Goal: Task Accomplishment & Management: Complete application form

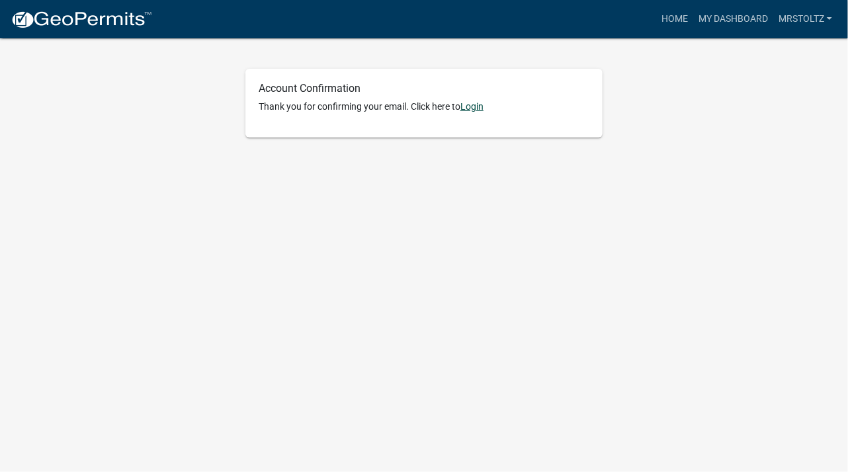
click at [471, 106] on link "Login" at bounding box center [471, 106] width 23 height 11
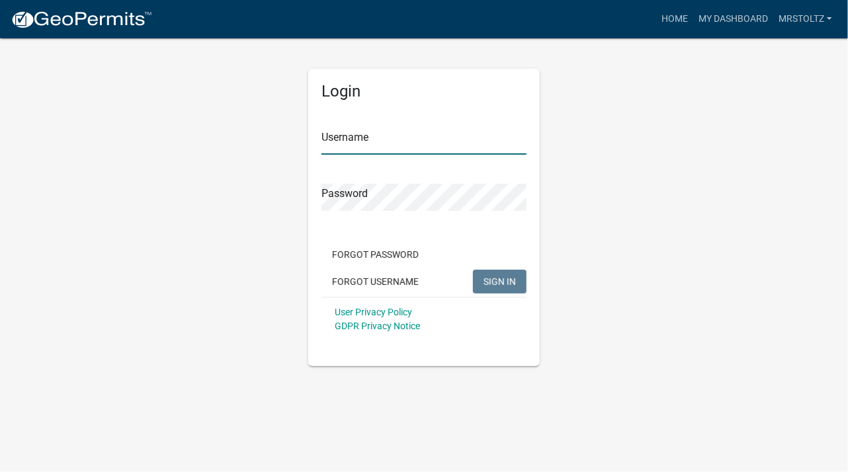
click at [391, 140] on input "Username" at bounding box center [423, 141] width 205 height 27
type input "mrstoltz"
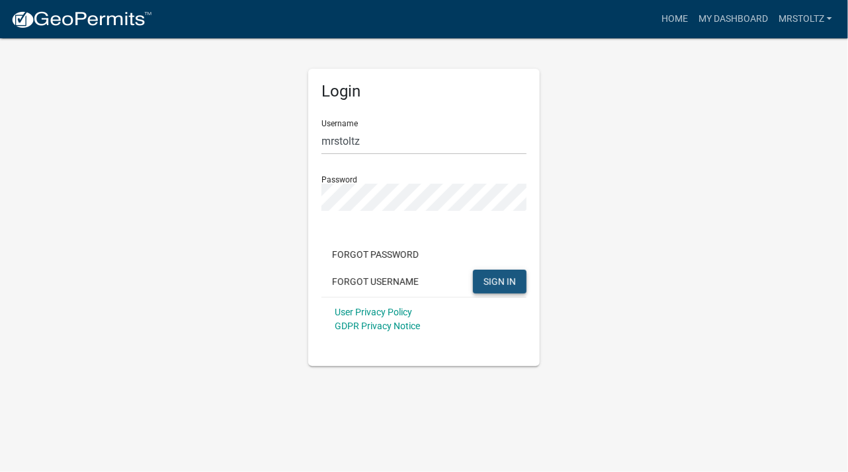
click at [500, 284] on span "SIGN IN" at bounding box center [499, 281] width 32 height 11
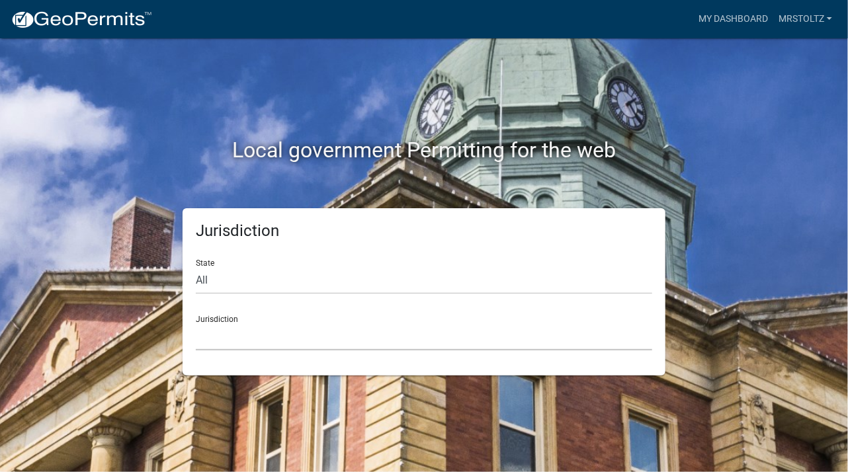
click at [276, 348] on select "Custer County, Colorado Cook County, Georgia Crawford County, Georgia Gilmer Co…" at bounding box center [424, 336] width 456 height 27
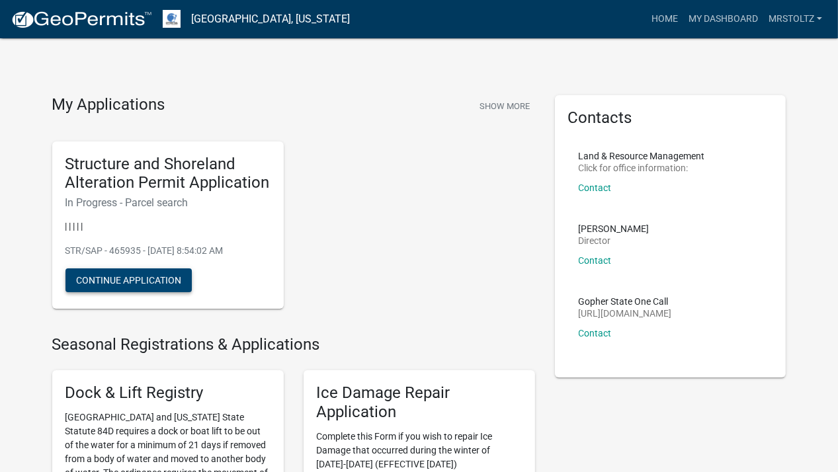
click at [147, 279] on button "Continue Application" at bounding box center [128, 281] width 126 height 24
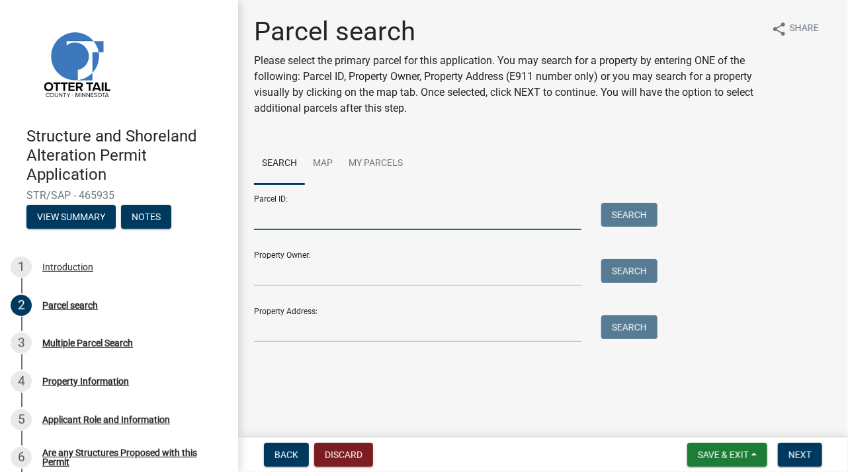
click at [294, 216] on input "Parcel ID:" at bounding box center [417, 216] width 327 height 27
type input "r56000090061001"
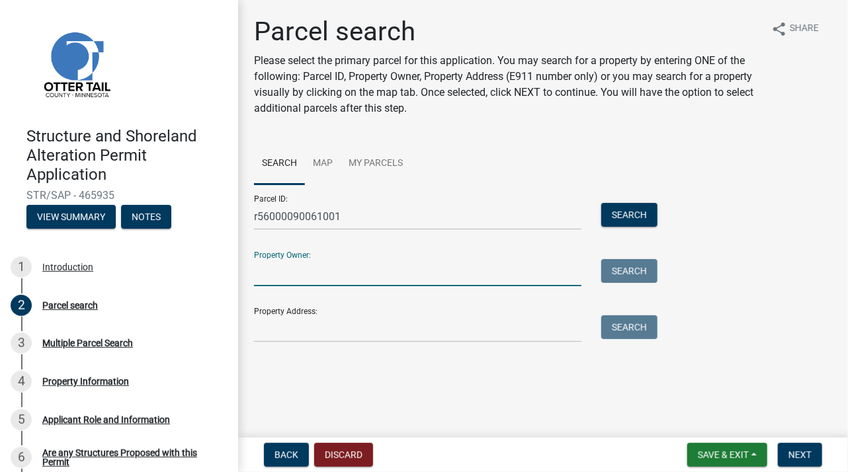
click at [358, 274] on input "Property Owner:" at bounding box center [417, 272] width 327 height 27
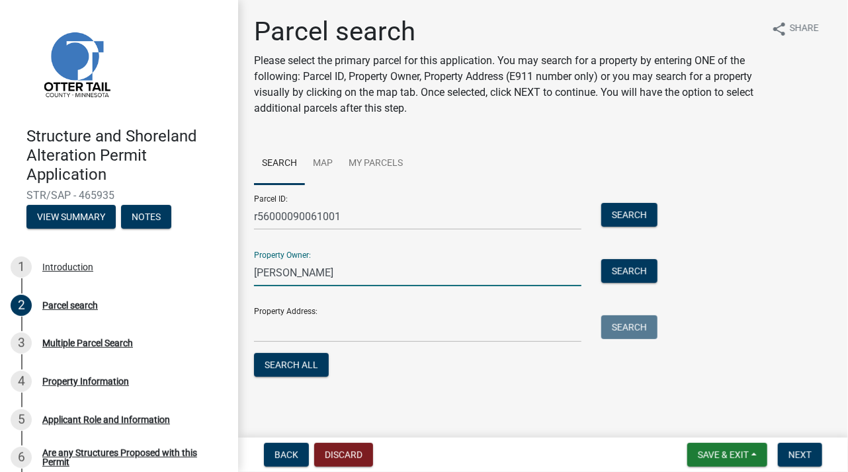
type input "mel stoltz"
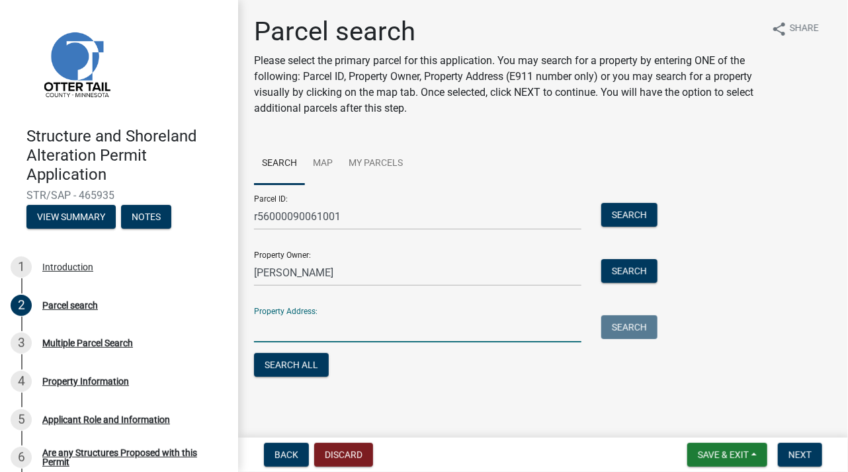
click at [339, 335] on input "Property Address:" at bounding box center [417, 328] width 327 height 27
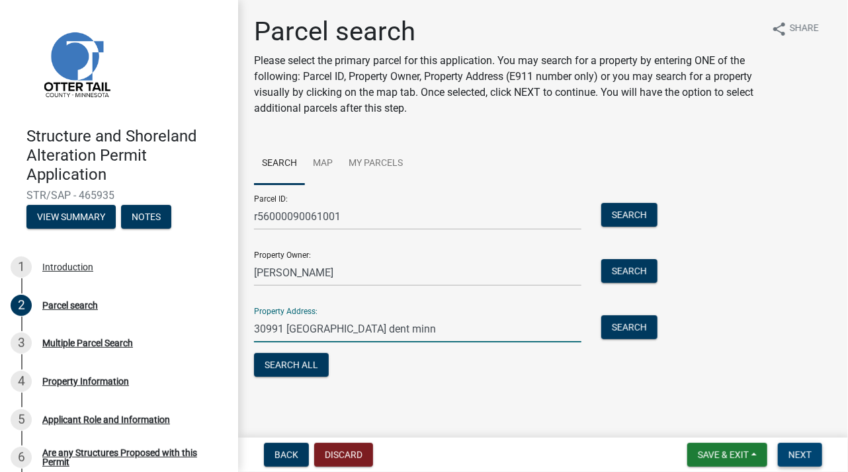
type input "30991 west bank road dent minn"
click at [805, 460] on span "Next" at bounding box center [799, 455] width 23 height 11
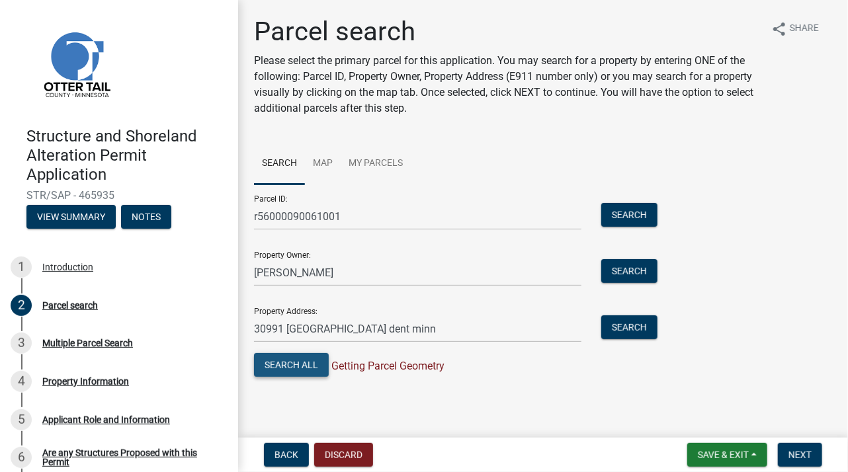
click at [286, 363] on button "Search All" at bounding box center [291, 365] width 75 height 24
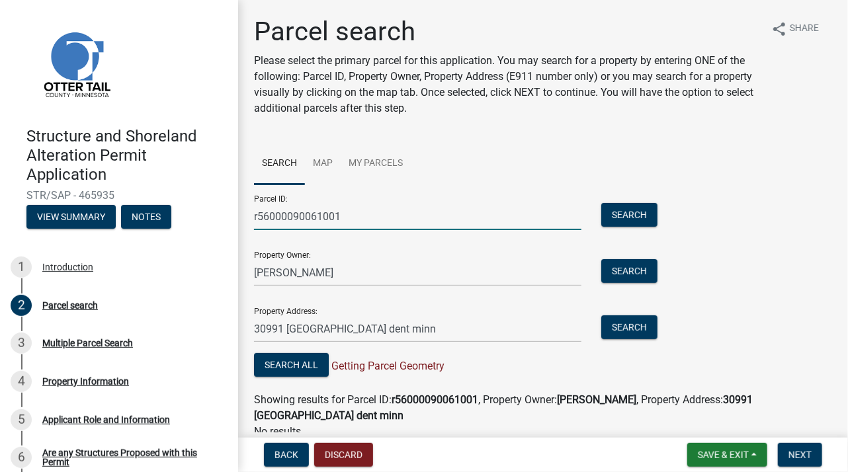
click at [360, 220] on input "r56000090061001" at bounding box center [417, 216] width 327 height 27
type input "r"
type input "sec-09 twp-135 range-041 3.00ac lot lying n&e of hwy 41"
click at [796, 457] on span "Next" at bounding box center [799, 455] width 23 height 11
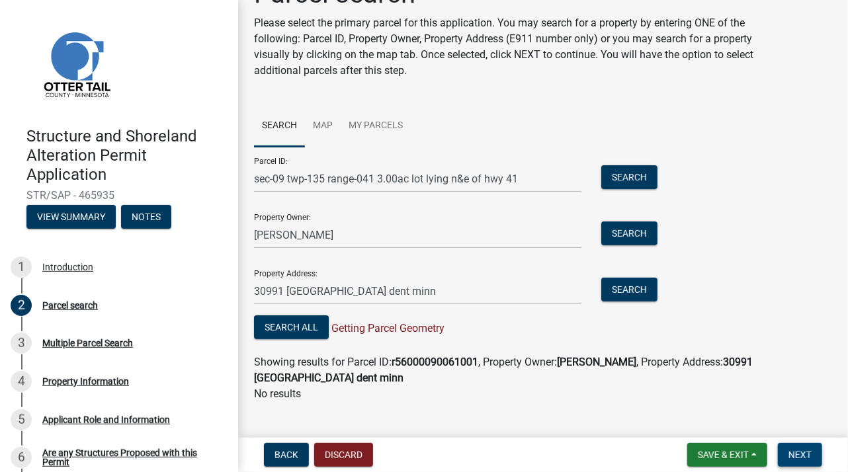
scroll to position [58, 0]
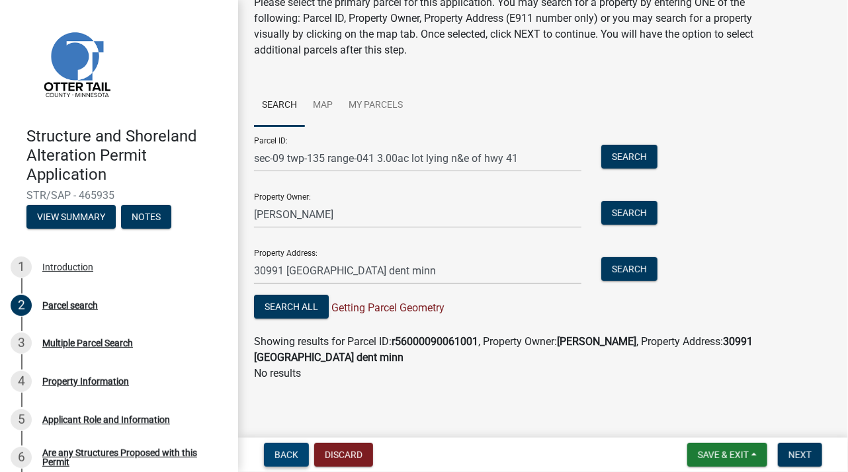
click at [282, 452] on span "Back" at bounding box center [286, 455] width 24 height 11
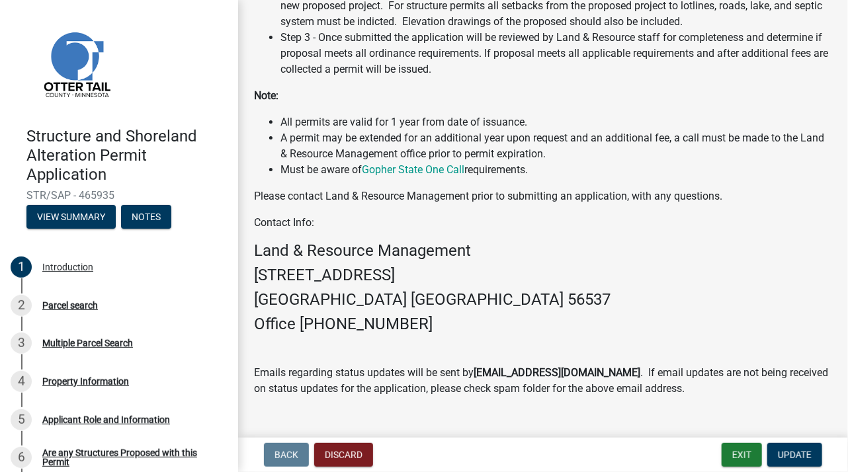
scroll to position [438, 0]
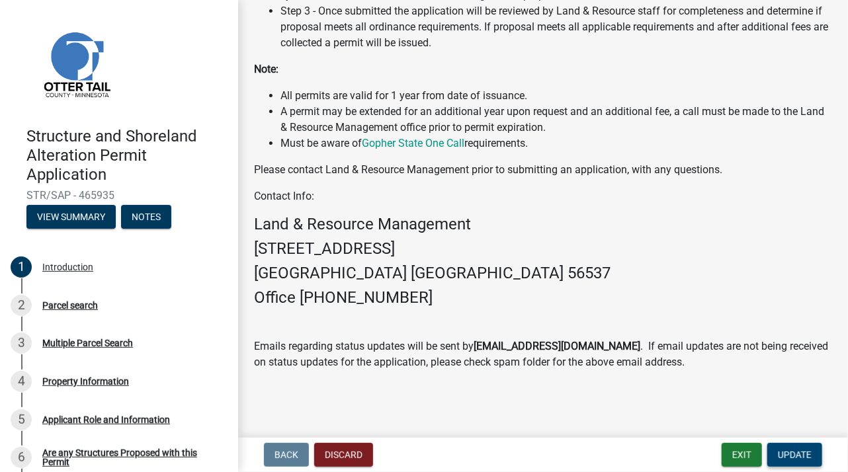
click at [796, 453] on span "Update" at bounding box center [795, 455] width 34 height 11
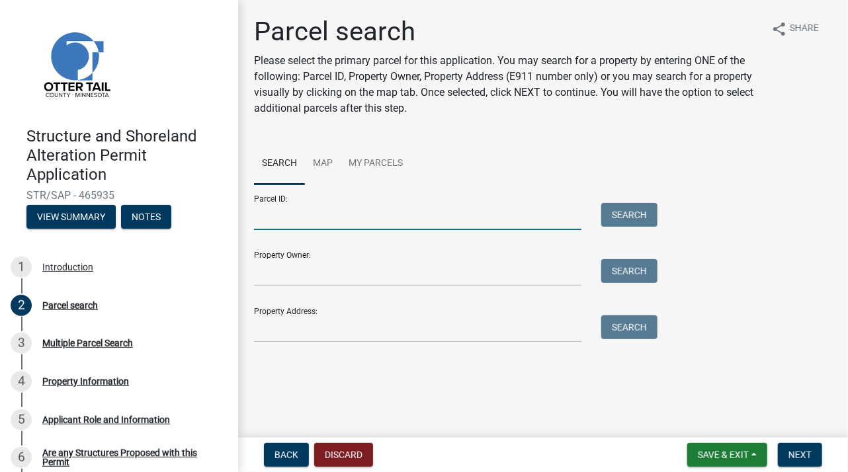
click at [327, 220] on input "Parcel ID:" at bounding box center [417, 216] width 327 height 27
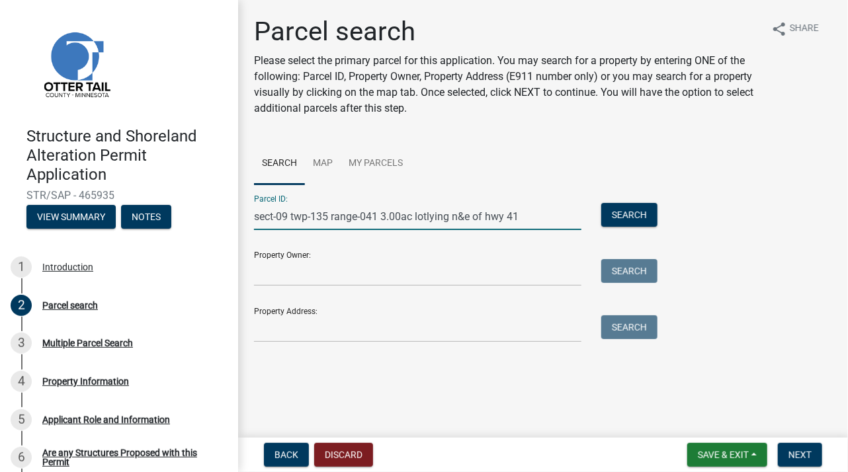
type input "sect-09 twp-135 range-041 3.00ac lotlying n&e of hwy 41"
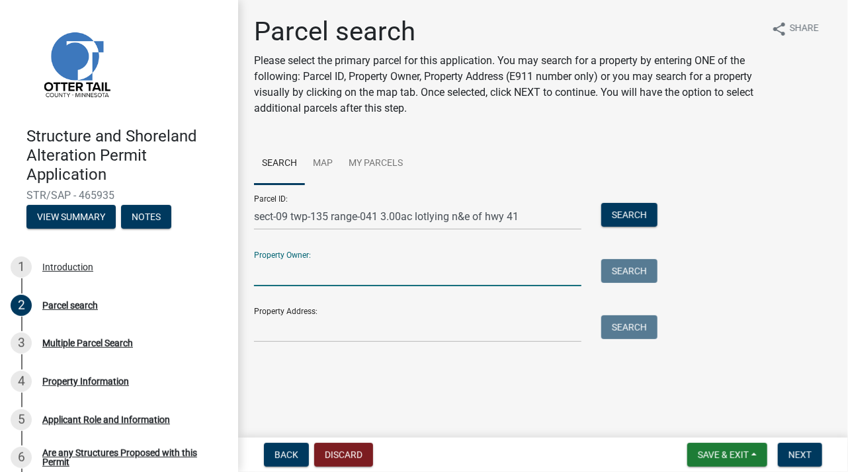
click at [295, 278] on input "Property Owner:" at bounding box center [417, 272] width 327 height 27
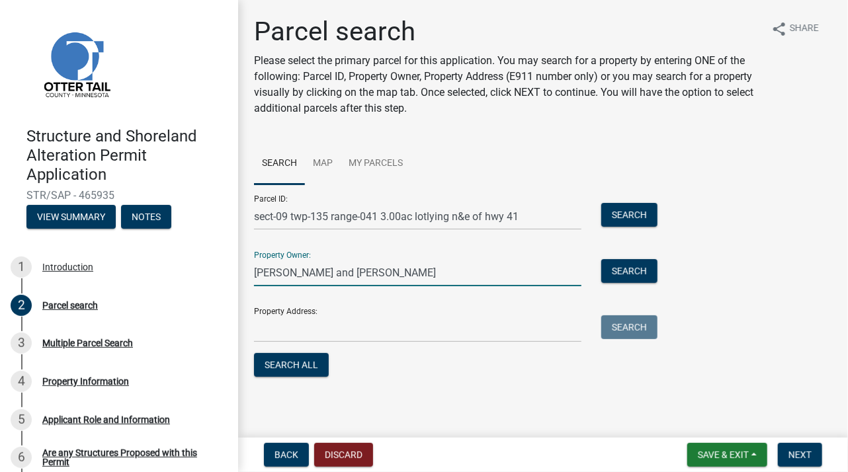
type input "mel and joan stoltz"
click at [259, 335] on input "Property Address:" at bounding box center [417, 328] width 327 height 27
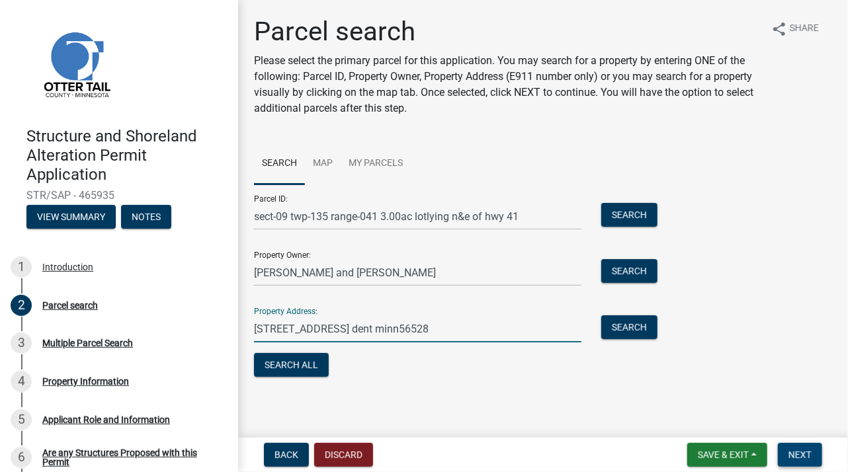
type input "30991 west bank road dent minn56528"
click at [806, 456] on span "Next" at bounding box center [799, 455] width 23 height 11
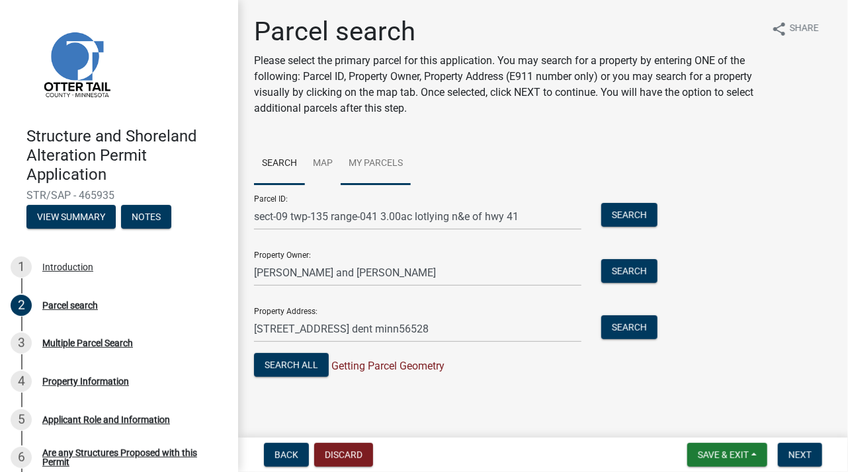
click at [385, 162] on link "My Parcels" at bounding box center [376, 164] width 70 height 42
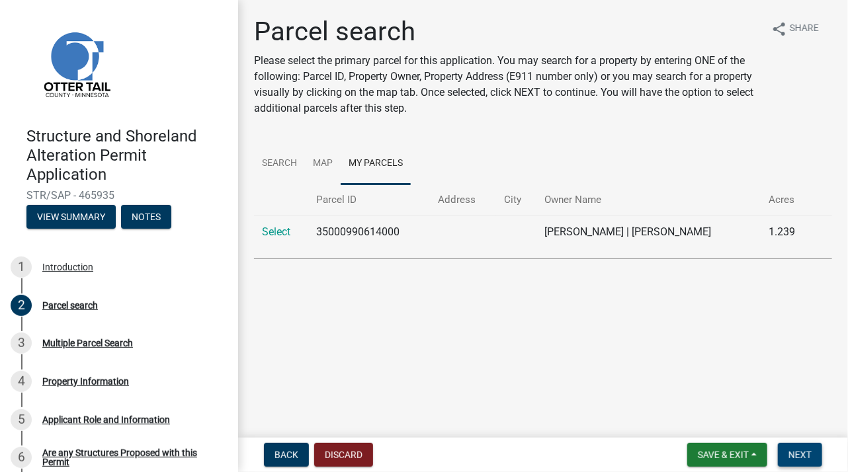
click at [802, 454] on span "Next" at bounding box center [799, 455] width 23 height 11
click at [82, 306] on div "Parcel search" at bounding box center [70, 305] width 56 height 9
click at [79, 339] on div "Multiple Parcel Search" at bounding box center [87, 343] width 91 height 9
click at [341, 456] on button "Discard" at bounding box center [343, 455] width 59 height 24
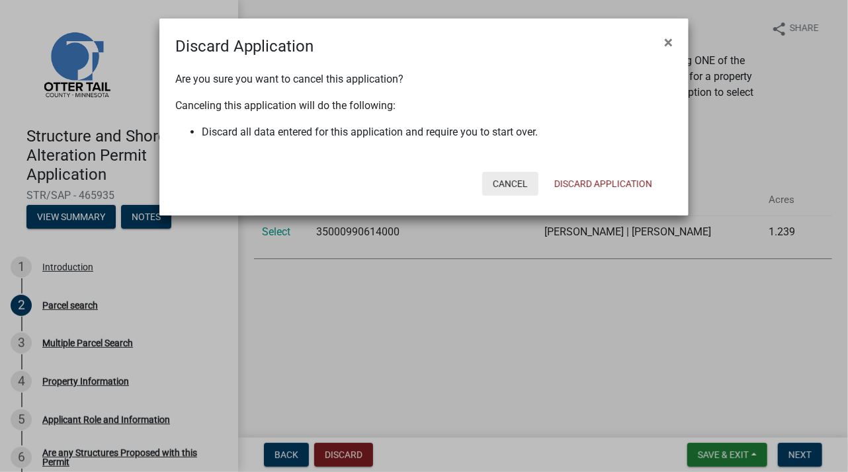
click at [522, 183] on button "Cancel" at bounding box center [510, 184] width 56 height 24
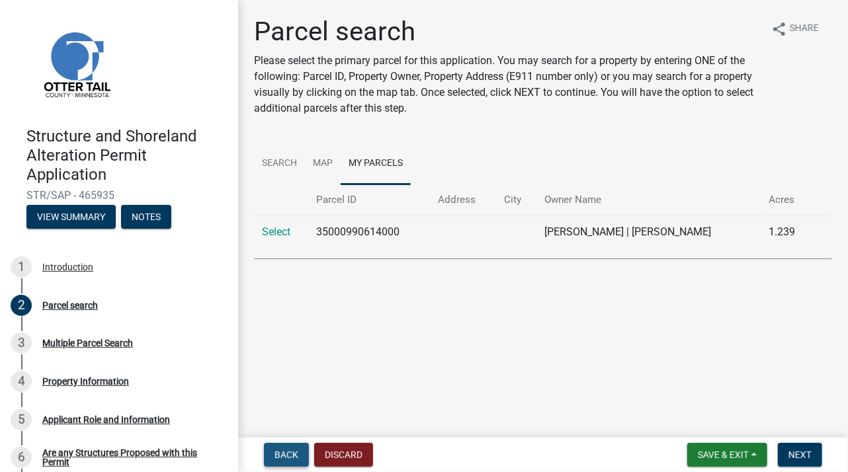
click at [291, 458] on span "Back" at bounding box center [286, 455] width 24 height 11
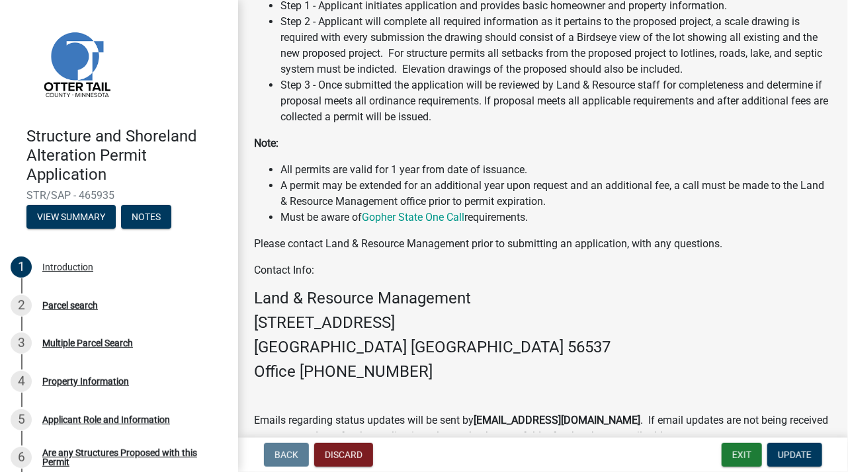
scroll to position [438, 0]
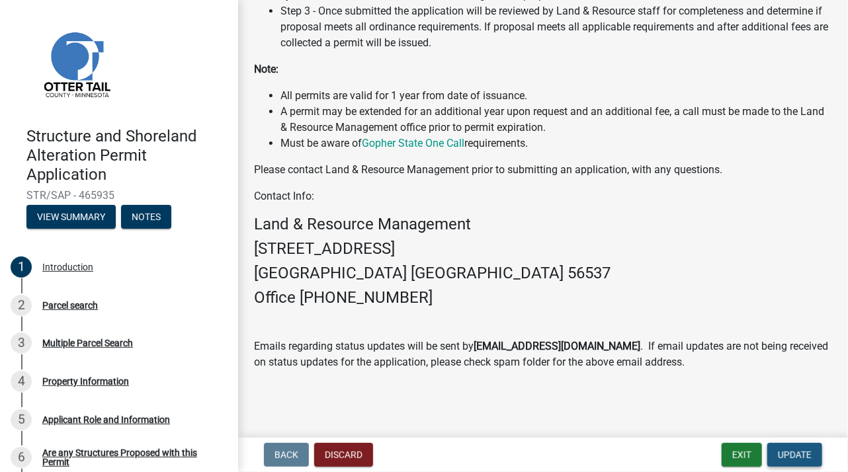
click at [799, 453] on span "Update" at bounding box center [795, 455] width 34 height 11
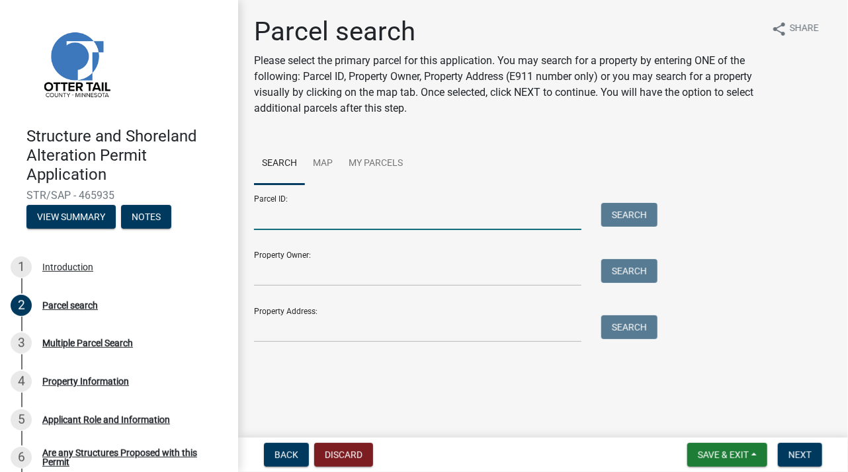
click at [333, 224] on input "Parcel ID:" at bounding box center [417, 216] width 327 height 27
click at [259, 216] on input "r560000" at bounding box center [417, 216] width 327 height 27
click at [303, 214] on input "R560000" at bounding box center [417, 216] width 327 height 27
type input "R56000090061001"
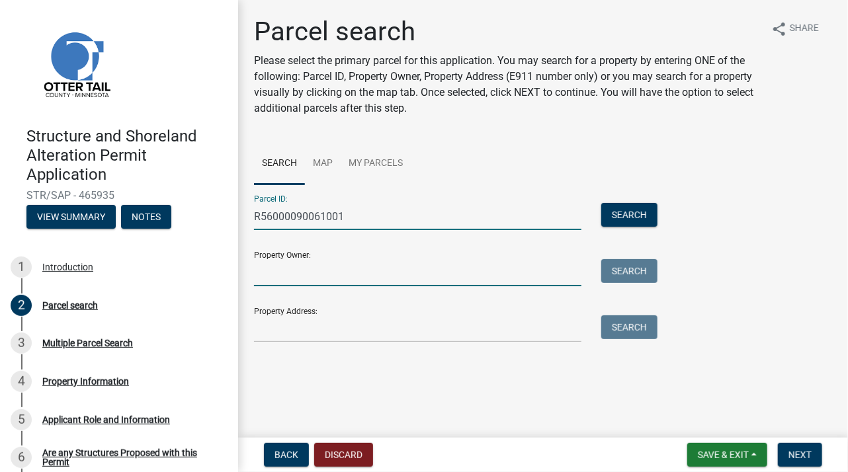
click at [354, 276] on input "Property Owner:" at bounding box center [417, 272] width 327 height 27
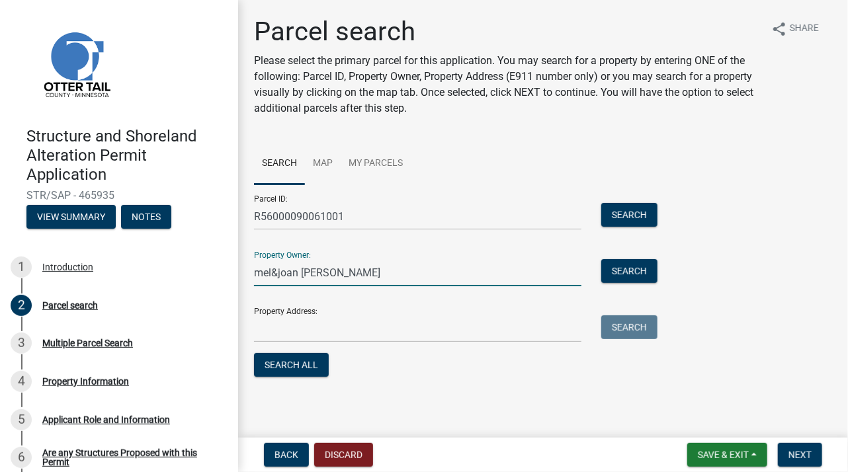
type input "mel&joan stoltz"
click at [274, 331] on input "Property Address:" at bounding box center [417, 328] width 327 height 27
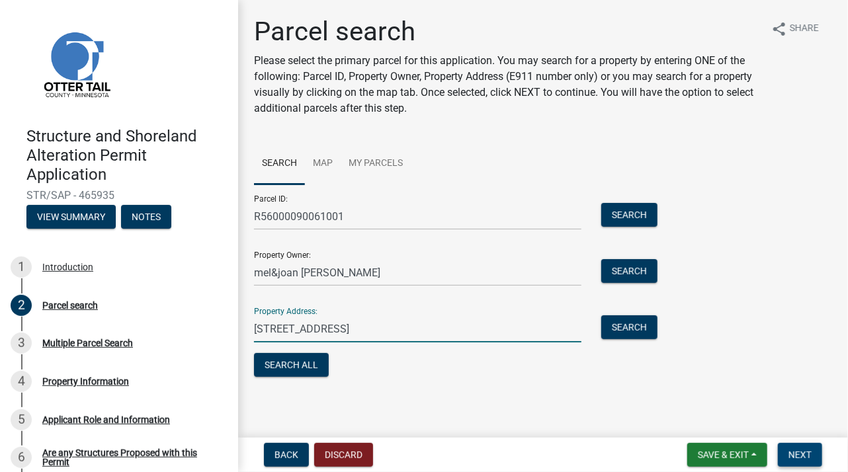
type input "30991 west bank road dent minn 56528"
click at [798, 452] on span "Next" at bounding box center [799, 455] width 23 height 11
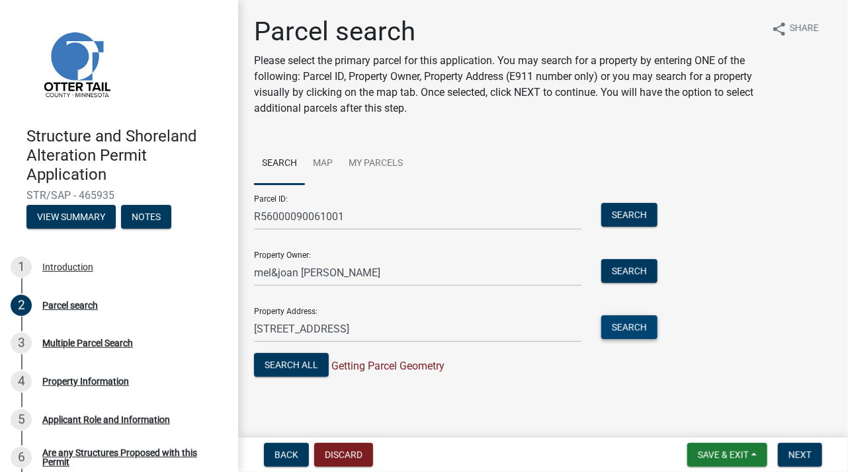
click at [643, 329] on button "Search" at bounding box center [629, 327] width 56 height 24
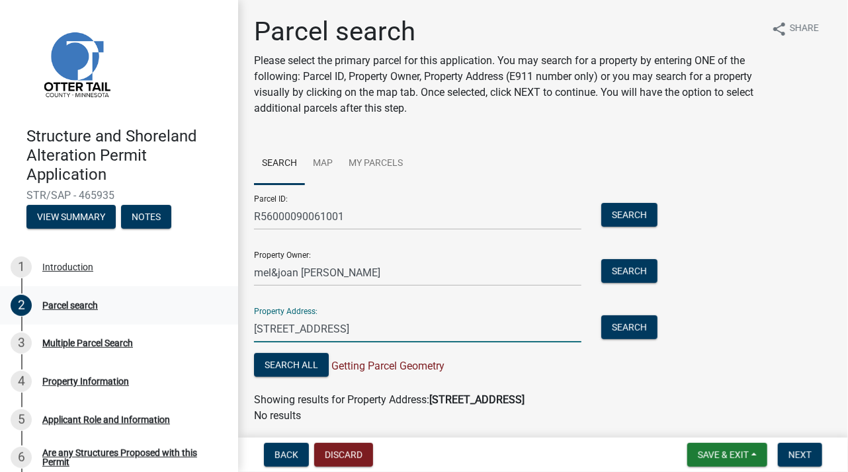
drag, startPoint x: 450, startPoint y: 327, endPoint x: 198, endPoint y: 300, distance: 253.4
click at [198, 300] on div "Structure and Shoreland Alteration Permit Application STR/SAP - 465935 View Sum…" at bounding box center [424, 236] width 848 height 472
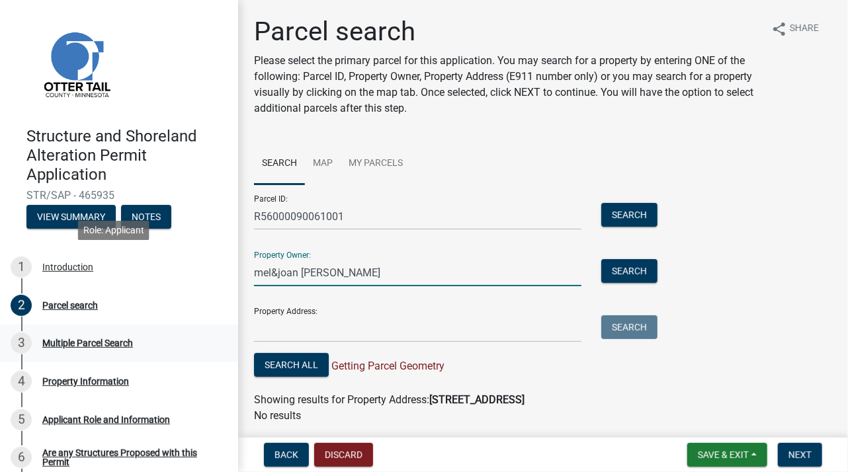
drag, startPoint x: 354, startPoint y: 275, endPoint x: 222, endPoint y: 339, distance: 147.0
click at [199, 271] on div "Structure and Shoreland Alteration Permit Application STR/SAP - 465935 View Sum…" at bounding box center [424, 236] width 848 height 472
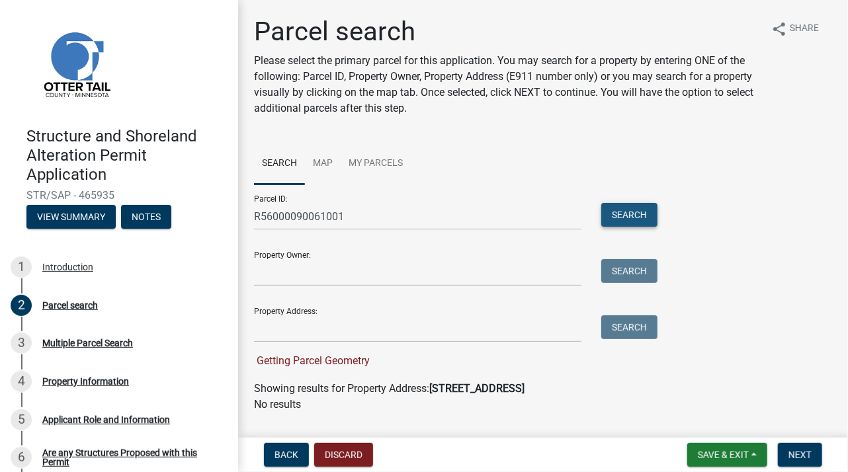
click at [632, 221] on button "Search" at bounding box center [629, 215] width 56 height 24
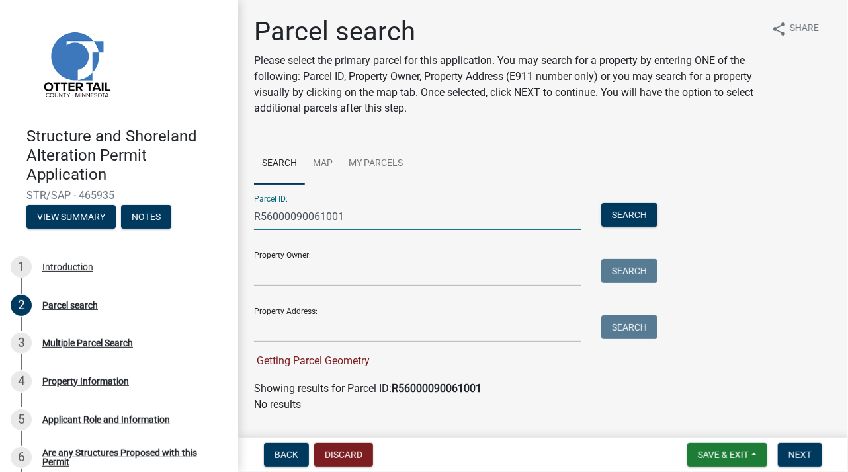
drag, startPoint x: 353, startPoint y: 216, endPoint x: 259, endPoint y: 293, distance: 121.7
click at [161, 224] on div "Structure and Shoreland Alteration Permit Application STR/SAP - 465935 View Sum…" at bounding box center [424, 236] width 848 height 472
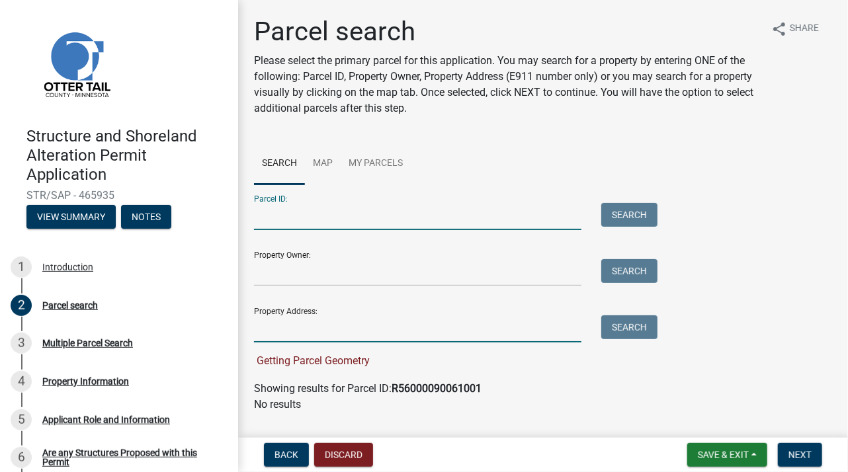
click at [344, 339] on input "Property Address:" at bounding box center [417, 328] width 327 height 27
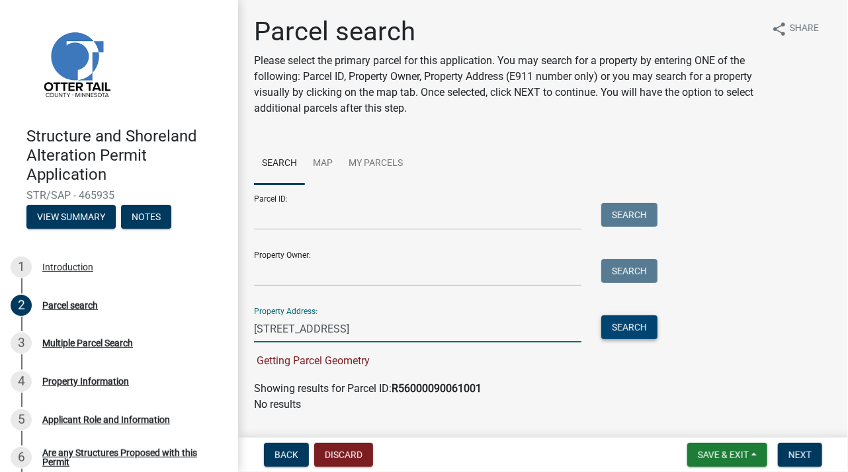
click at [630, 329] on button "Search" at bounding box center [629, 327] width 56 height 24
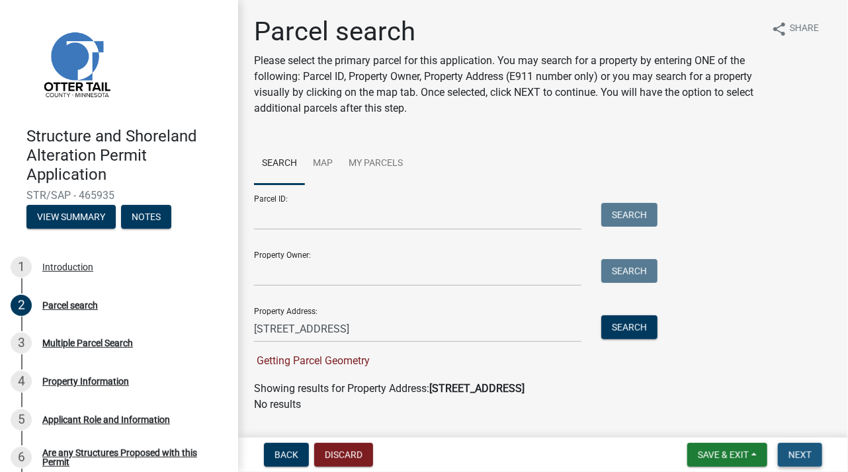
click at [800, 444] on button "Next" at bounding box center [800, 455] width 44 height 24
click at [442, 328] on input "30991 west bank road dent minn 56528" at bounding box center [417, 328] width 327 height 27
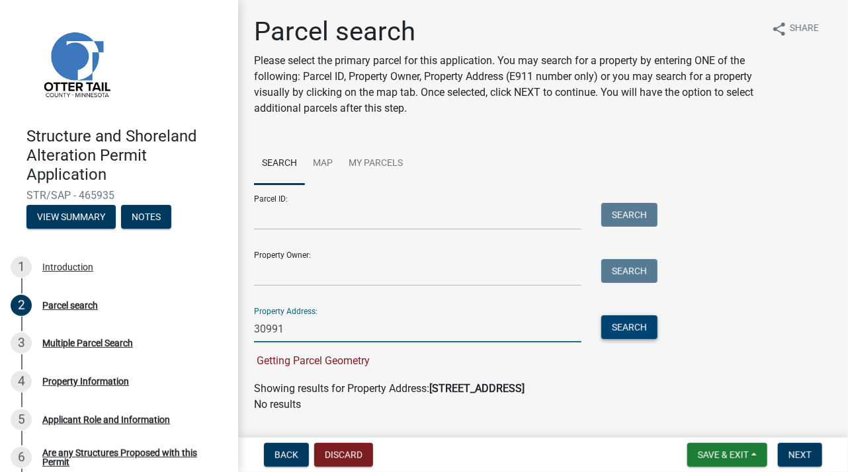
type input "30991"
click at [626, 323] on button "Search" at bounding box center [629, 327] width 56 height 24
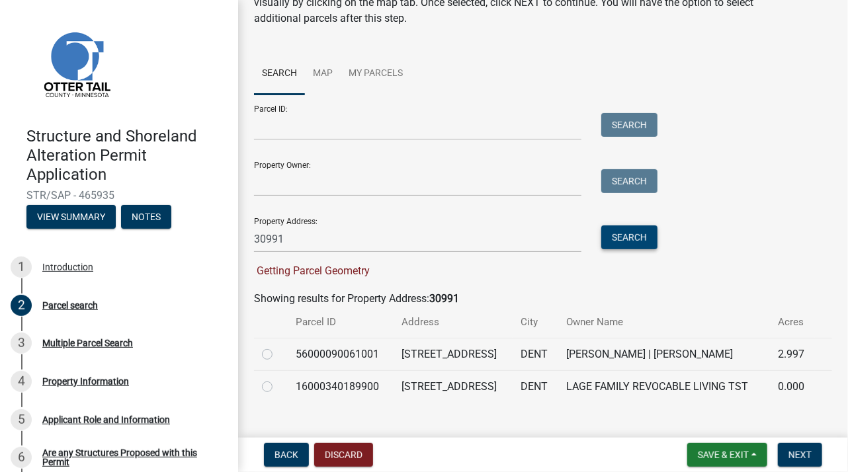
scroll to position [111, 0]
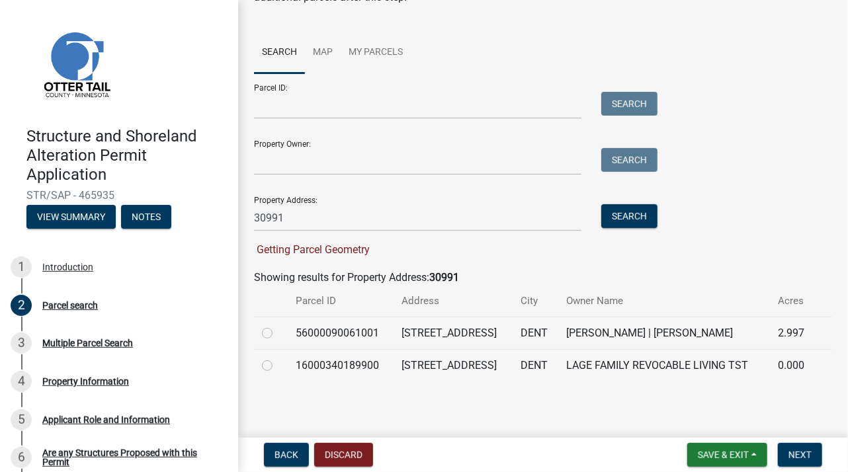
click at [278, 325] on label at bounding box center [278, 325] width 0 height 0
click at [278, 331] on input "radio" at bounding box center [282, 329] width 9 height 9
radio input "true"
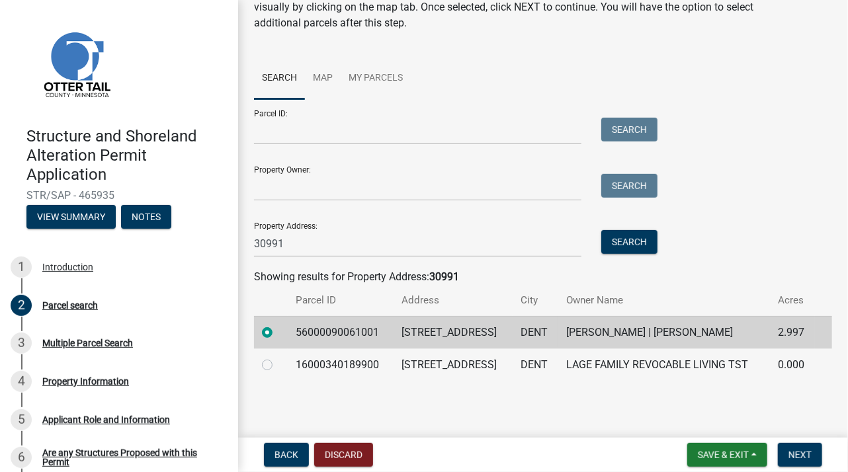
scroll to position [85, 0]
click at [804, 452] on span "Next" at bounding box center [799, 455] width 23 height 11
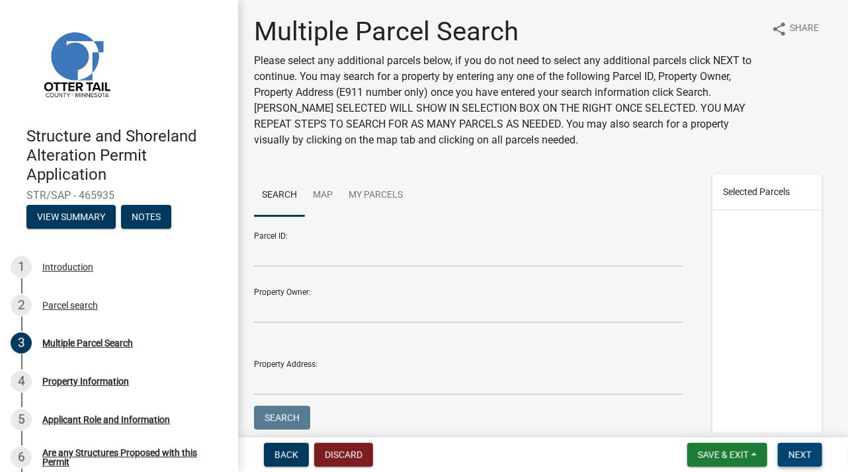
click at [794, 453] on span "Next" at bounding box center [799, 455] width 23 height 11
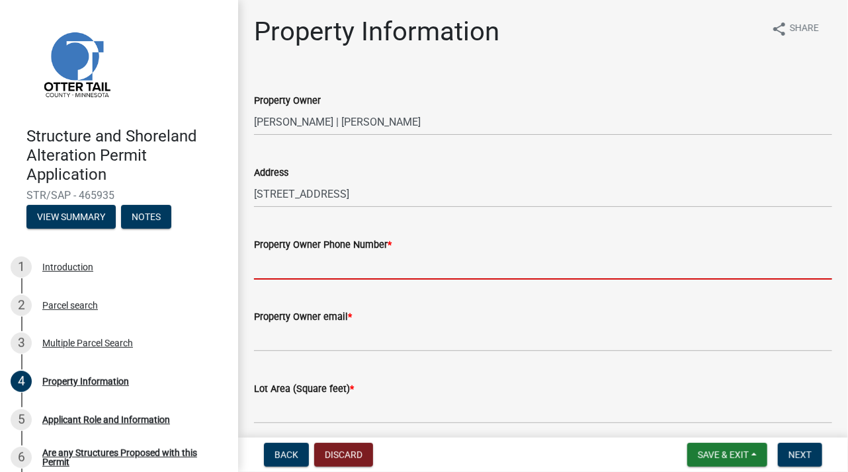
click at [460, 271] on input "Property Owner Phone Number *" at bounding box center [543, 266] width 578 height 27
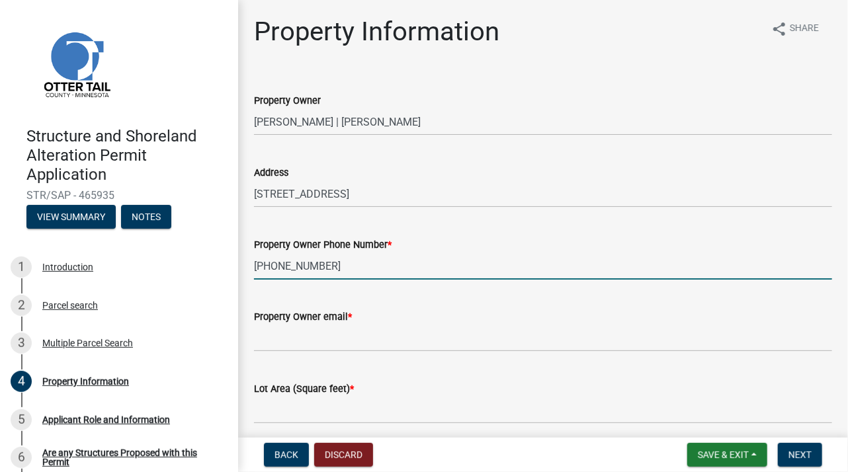
type input "701-840-4448"
click at [315, 347] on input "Property Owner email *" at bounding box center [543, 338] width 578 height 27
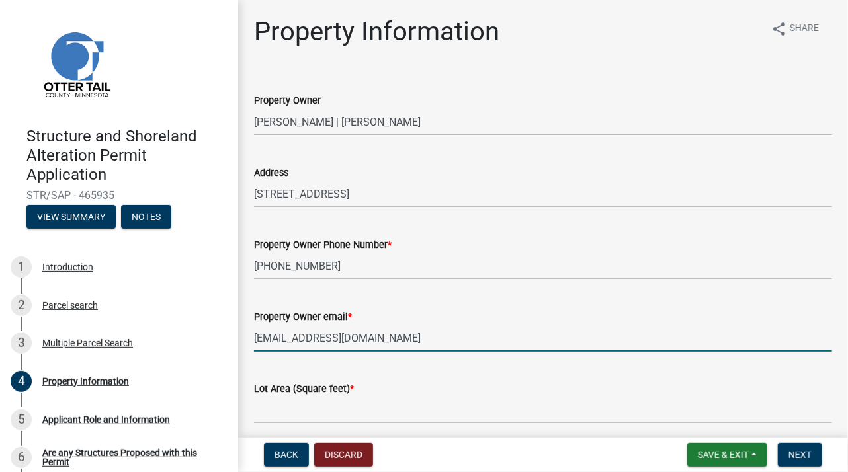
type input "stoltz1136@gmail.com"
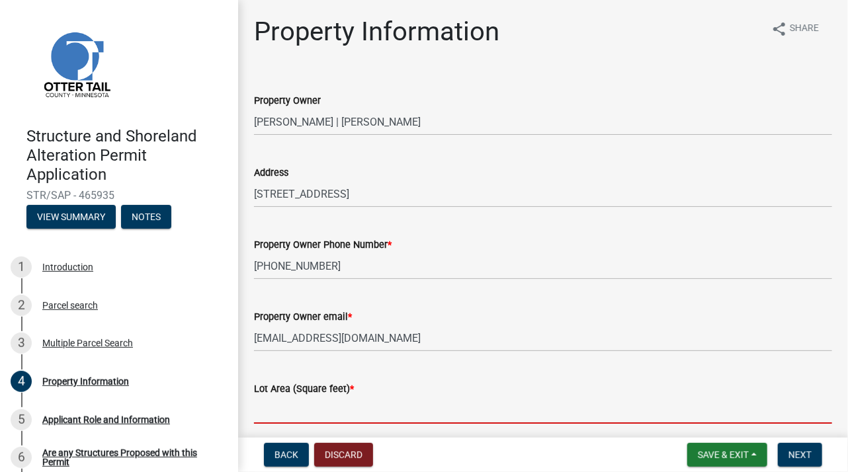
click at [391, 409] on input "text" at bounding box center [543, 410] width 578 height 27
click at [706, 458] on span "Save & Exit" at bounding box center [723, 455] width 51 height 11
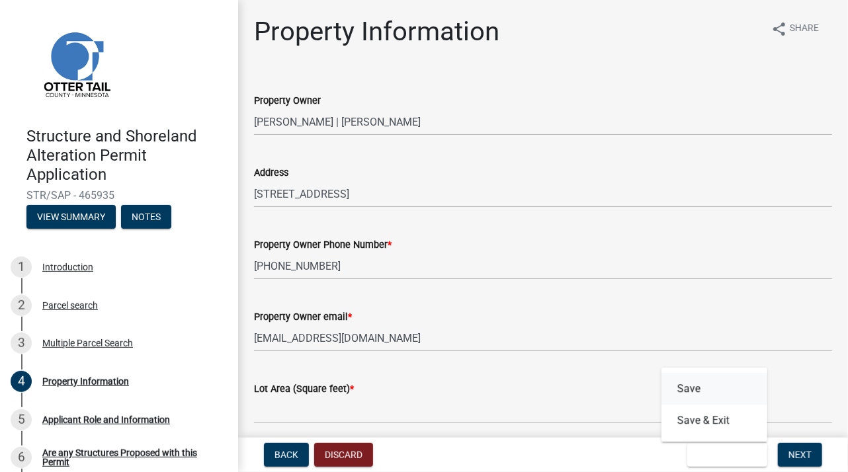
click at [694, 392] on button "Save" at bounding box center [714, 389] width 106 height 32
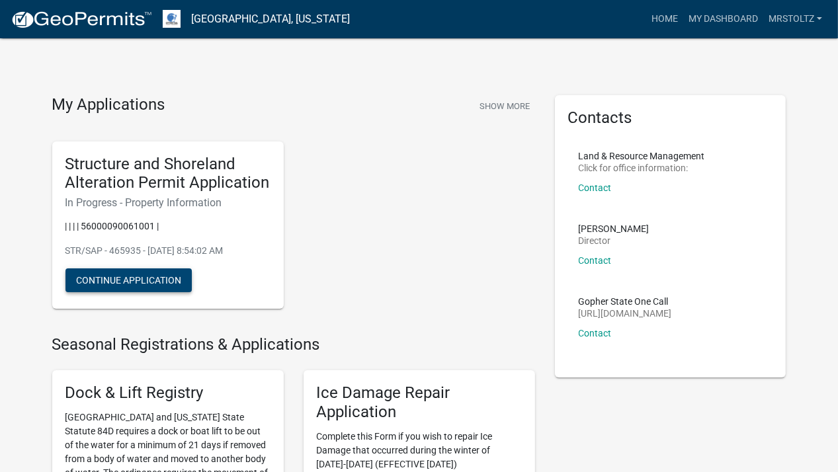
click at [135, 281] on button "Continue Application" at bounding box center [128, 281] width 126 height 24
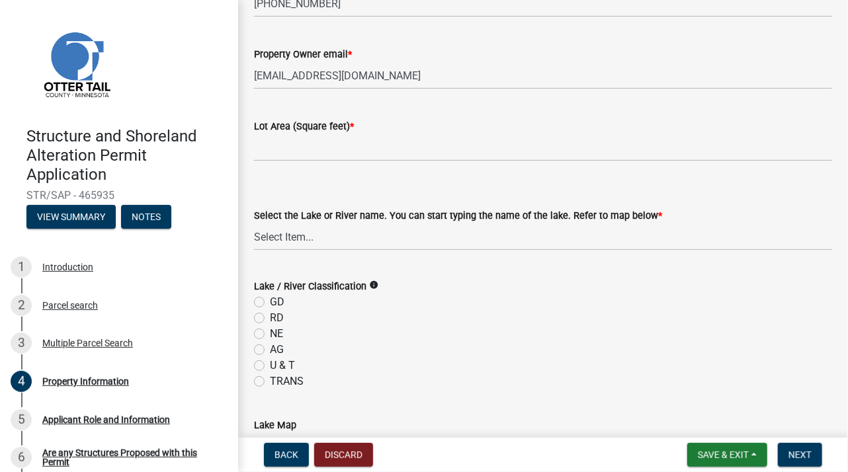
scroll to position [265, 0]
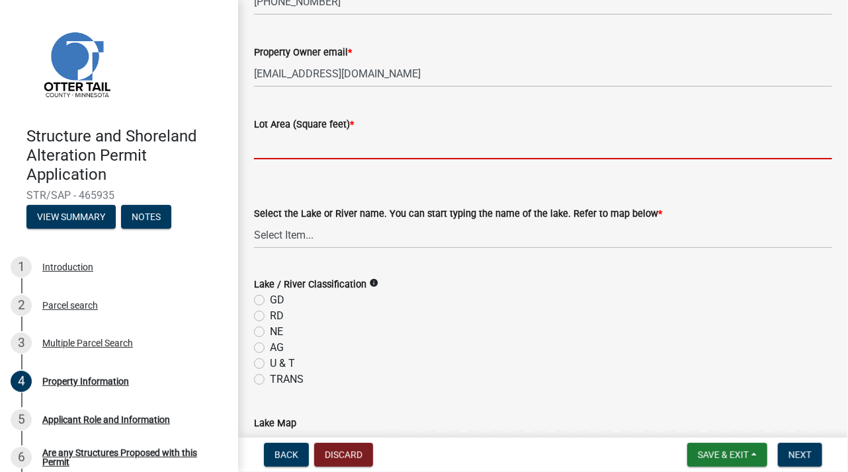
click at [342, 157] on input "text" at bounding box center [543, 145] width 578 height 27
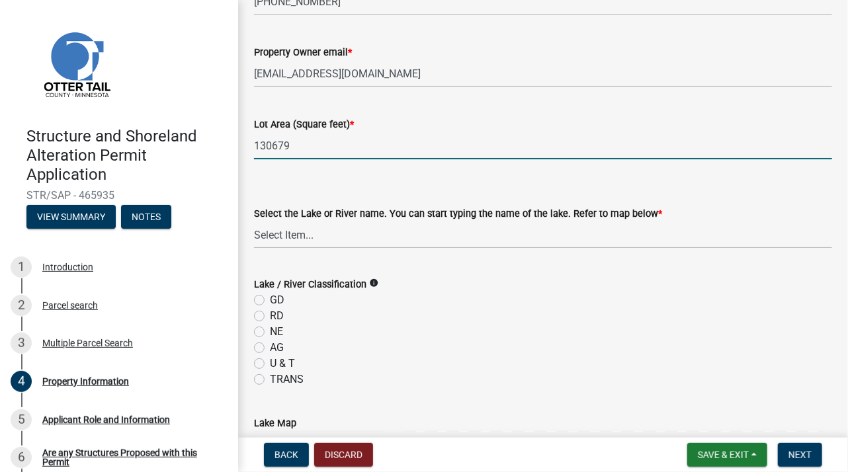
type input "130679"
click at [317, 233] on select "Select Item... None Adley 56-031 Albert 56-118 Alfred 56-600 Alice 56-244 Alice…" at bounding box center [543, 235] width 578 height 27
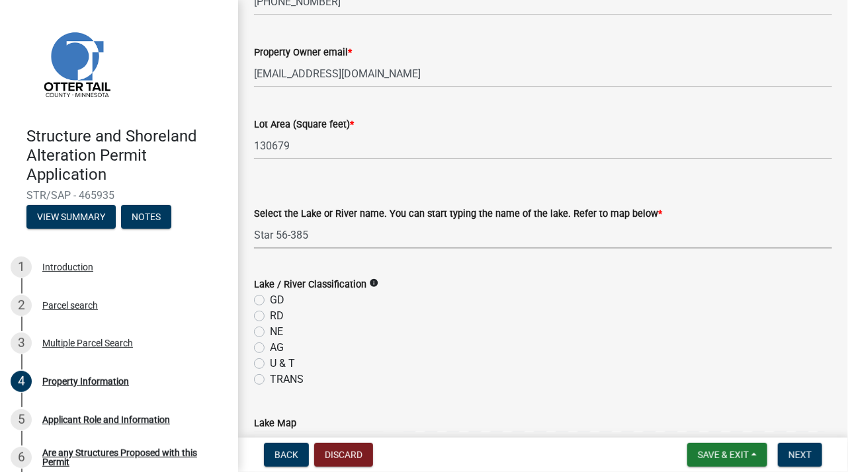
click at [254, 222] on select "Select Item... None Adley 56-031 Albert 56-118 Alfred 56-600 Alice 56-244 Alice…" at bounding box center [543, 235] width 578 height 27
select select "935b325f-eba8-458e-8b7a-a57f48e51fab"
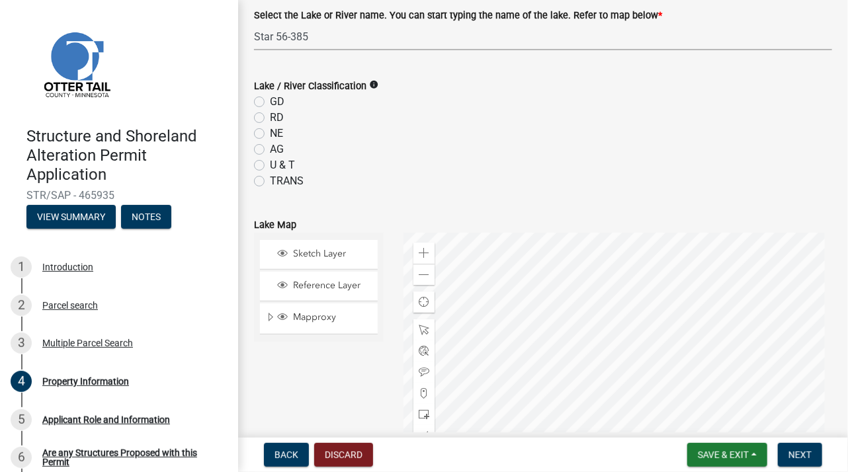
scroll to position [529, 0]
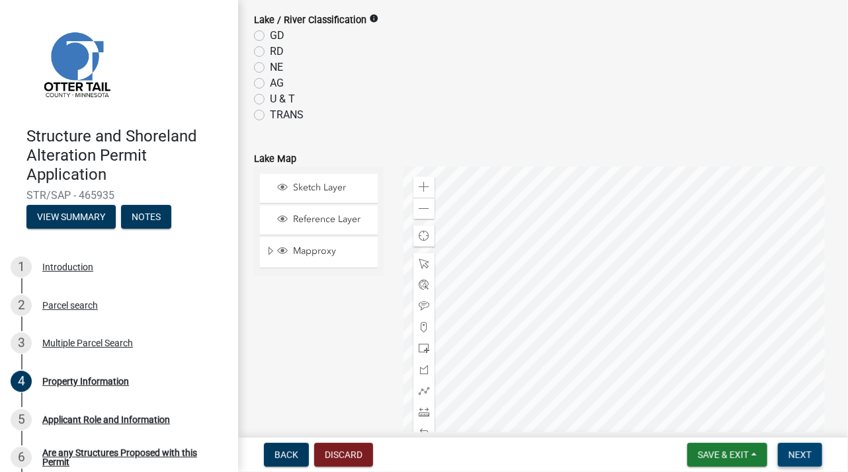
click at [798, 457] on span "Next" at bounding box center [799, 455] width 23 height 11
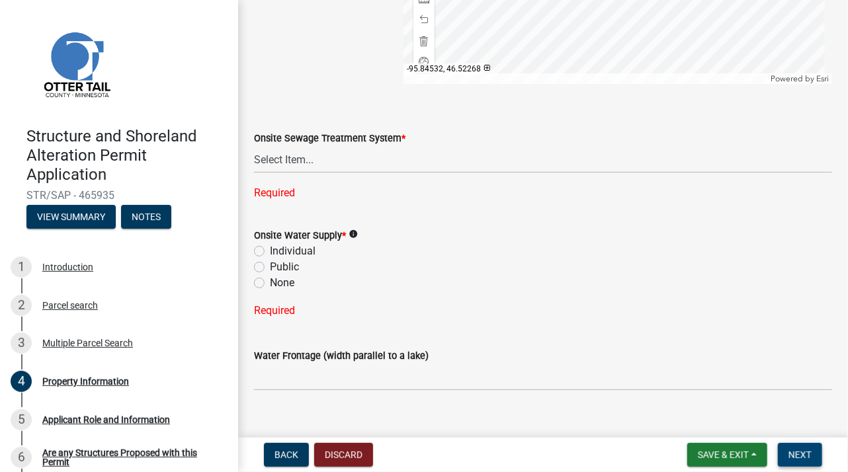
scroll to position [963, 0]
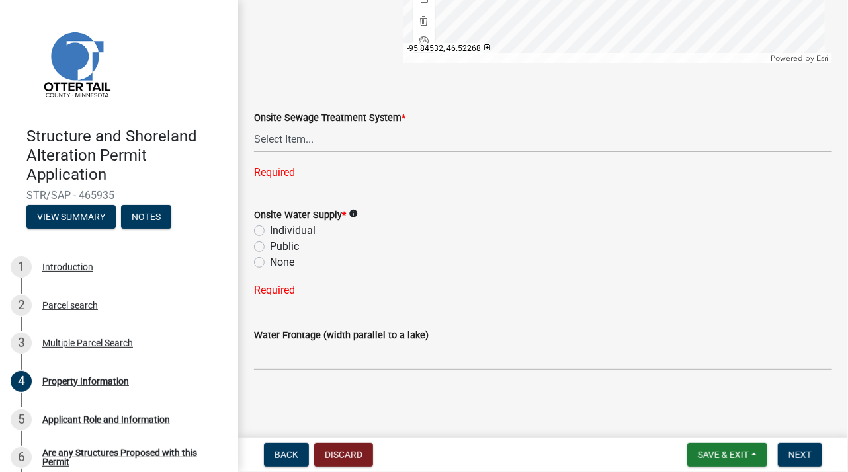
click at [270, 229] on label "Individual" at bounding box center [293, 231] width 46 height 16
click at [270, 229] on input "Individual" at bounding box center [274, 227] width 9 height 9
radio input "true"
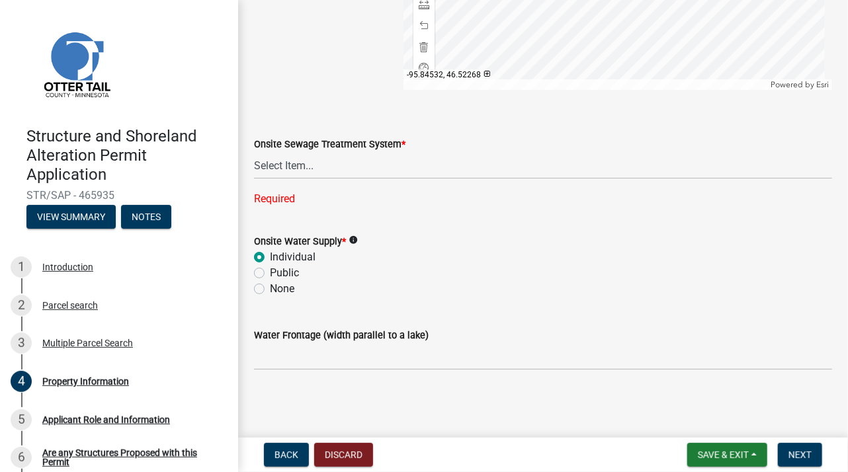
scroll to position [937, 0]
click at [302, 168] on select "Select Item... L&R Certificate of Compliance within 5yrs Compliance Inspection …" at bounding box center [543, 165] width 578 height 27
click at [254, 179] on select "Select Item... L&R Certificate of Compliance within 5yrs Compliance Inspection …" at bounding box center [543, 165] width 578 height 27
select select "bc95ce3f-9706-43bd-97a5-80c1e912429f"
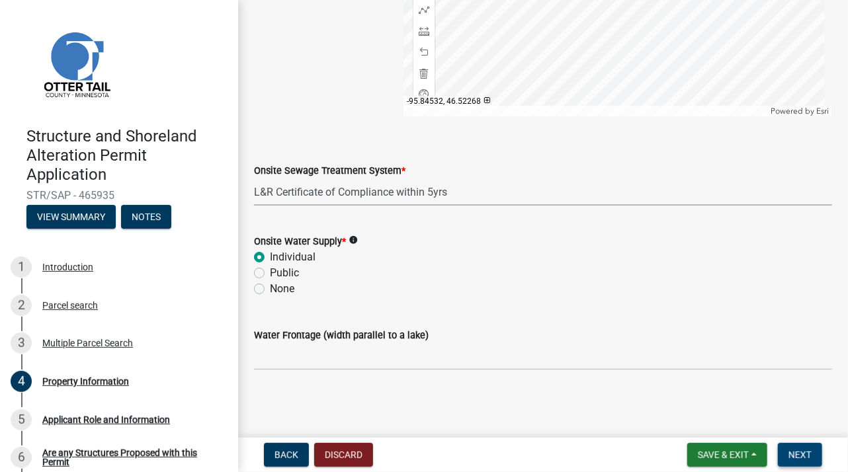
click at [799, 452] on span "Next" at bounding box center [799, 455] width 23 height 11
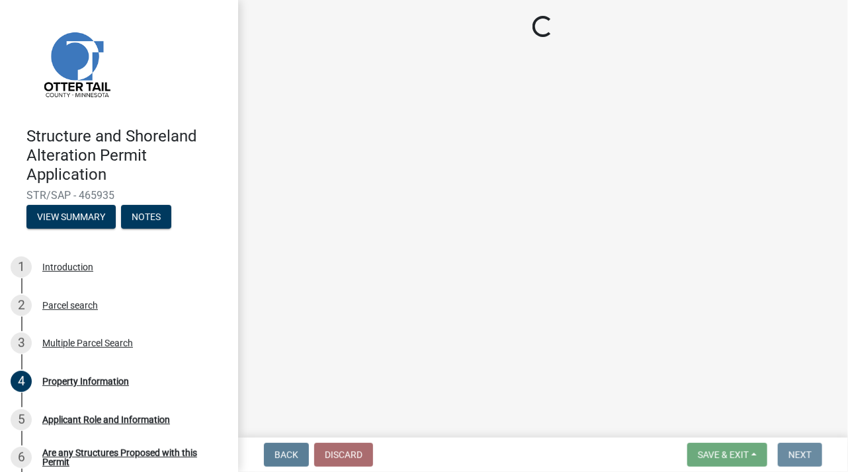
scroll to position [0, 0]
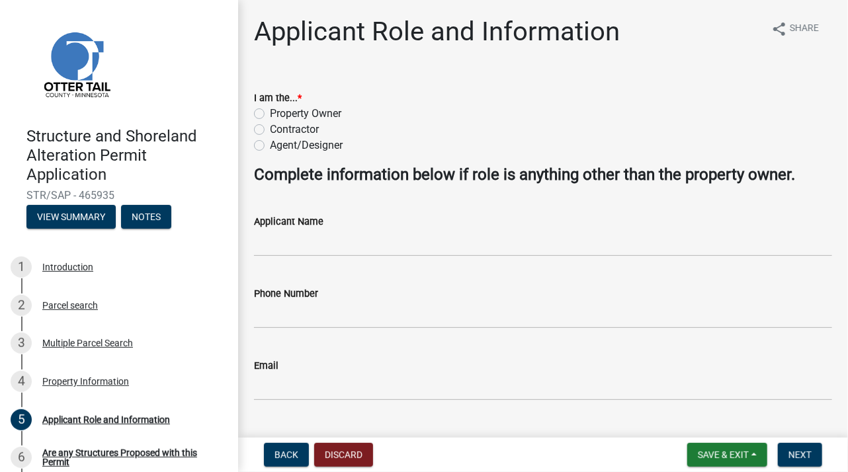
click at [270, 114] on label "Property Owner" at bounding box center [305, 114] width 71 height 16
click at [270, 114] on input "Property Owner" at bounding box center [274, 110] width 9 height 9
radio input "true"
click at [344, 250] on input "Applicant Name" at bounding box center [543, 242] width 578 height 27
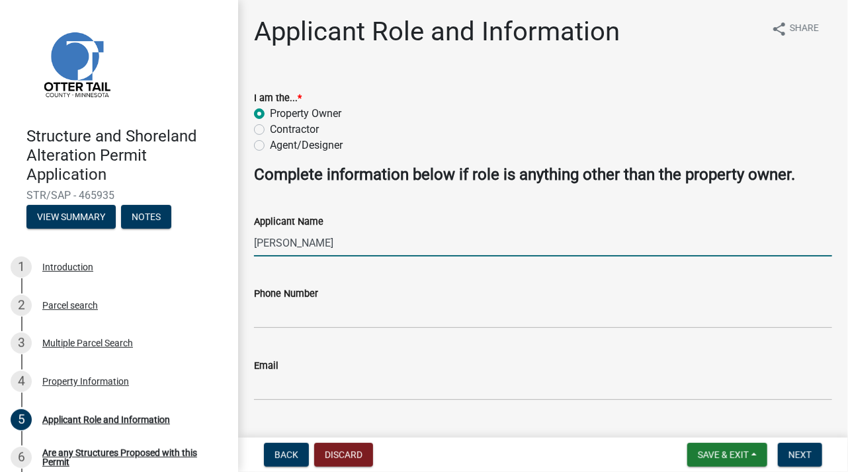
type input "mel stoltz"
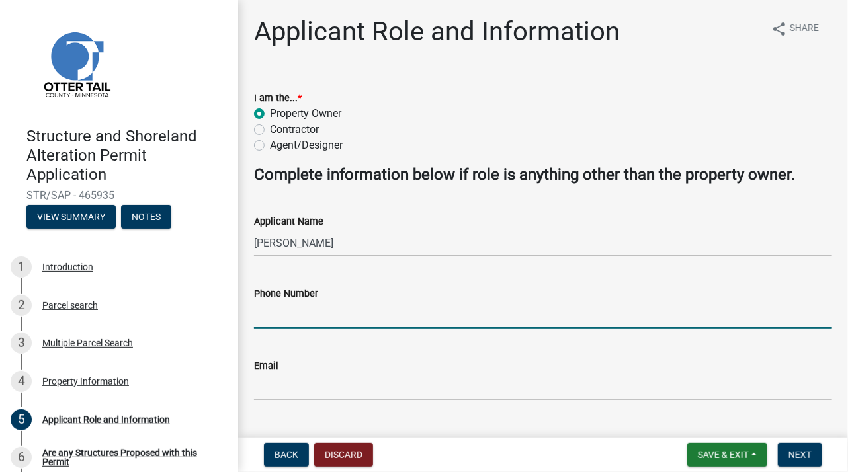
click at [319, 325] on input "Phone Number" at bounding box center [543, 315] width 578 height 27
type input "701-840-4448"
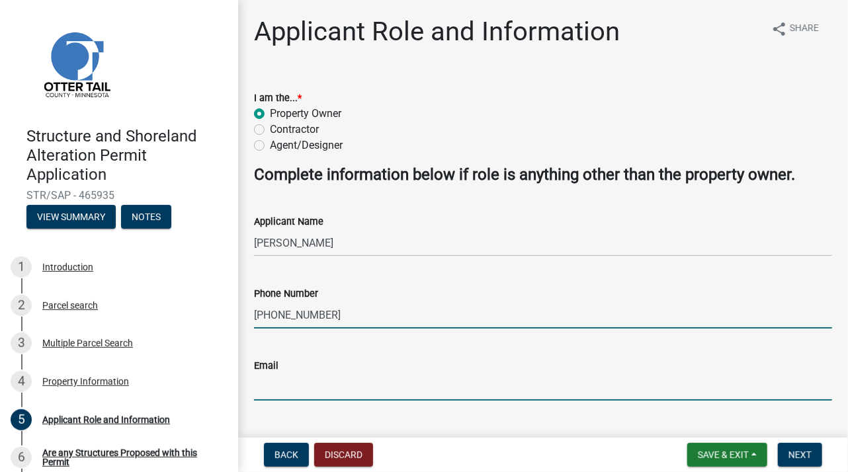
click at [365, 392] on input "Email" at bounding box center [543, 387] width 578 height 27
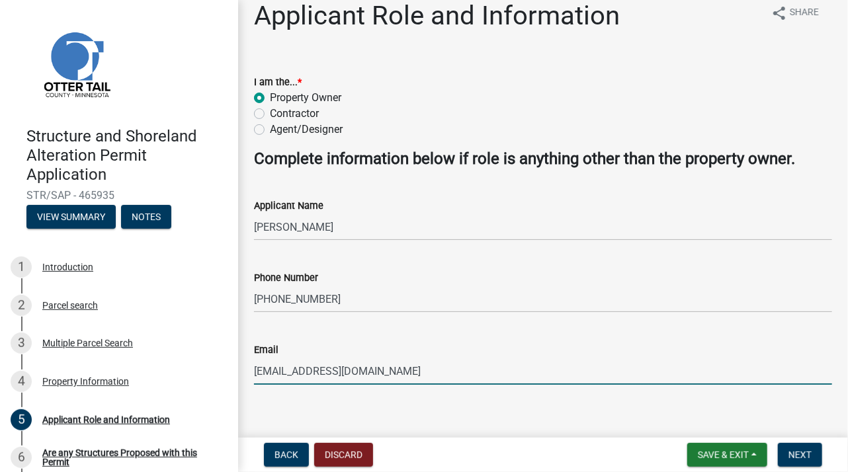
scroll to position [30, 0]
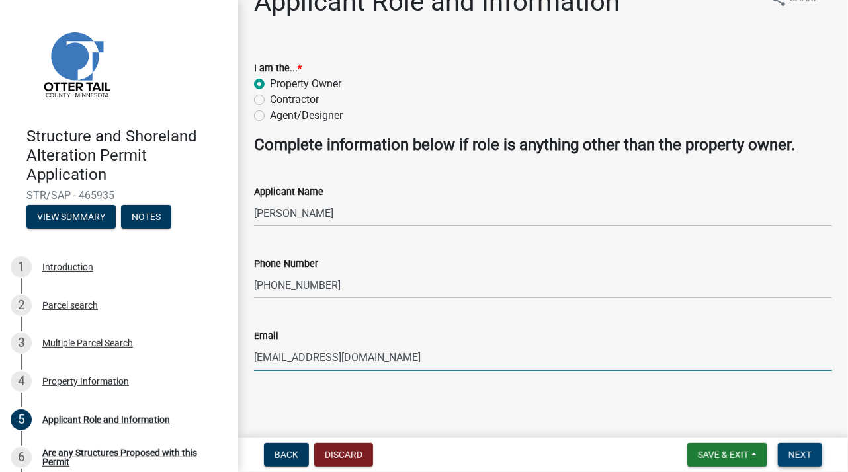
type input "stoltz1136@gmail.com"
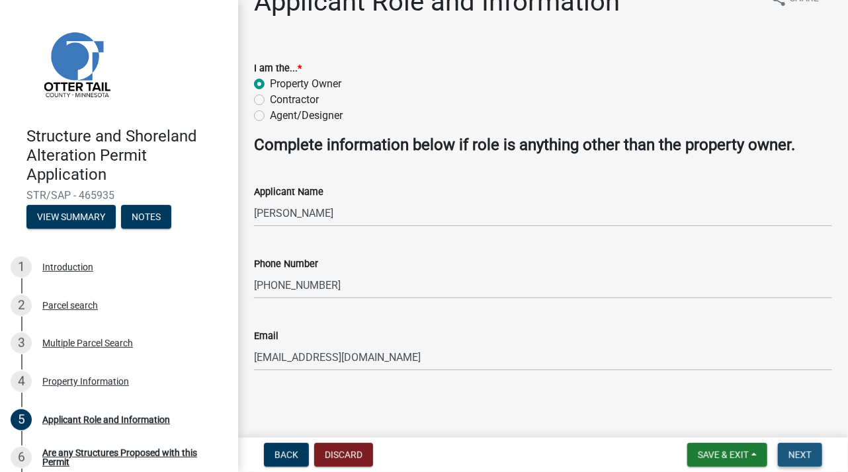
click at [796, 450] on span "Next" at bounding box center [799, 455] width 23 height 11
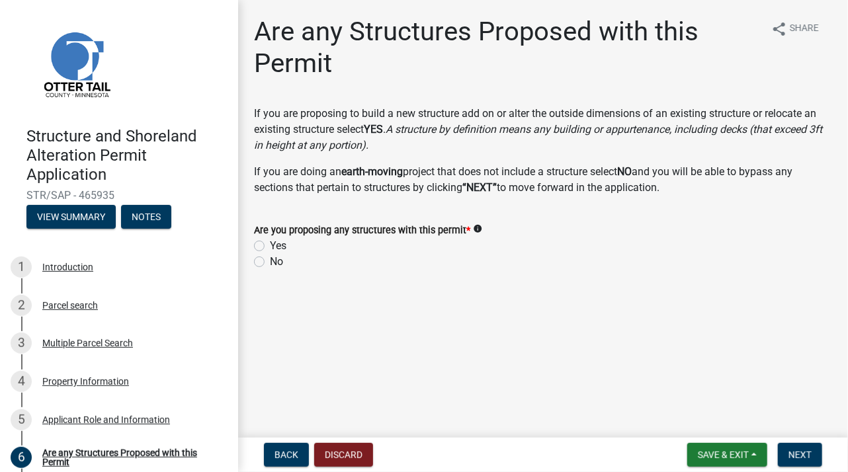
click at [270, 248] on label "Yes" at bounding box center [278, 246] width 17 height 16
click at [270, 247] on input "Yes" at bounding box center [274, 242] width 9 height 9
radio input "true"
click at [798, 451] on span "Next" at bounding box center [799, 455] width 23 height 11
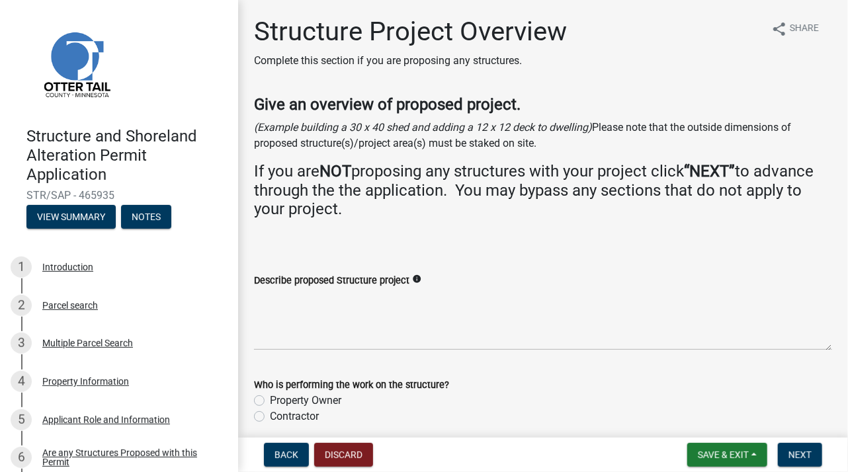
scroll to position [56, 0]
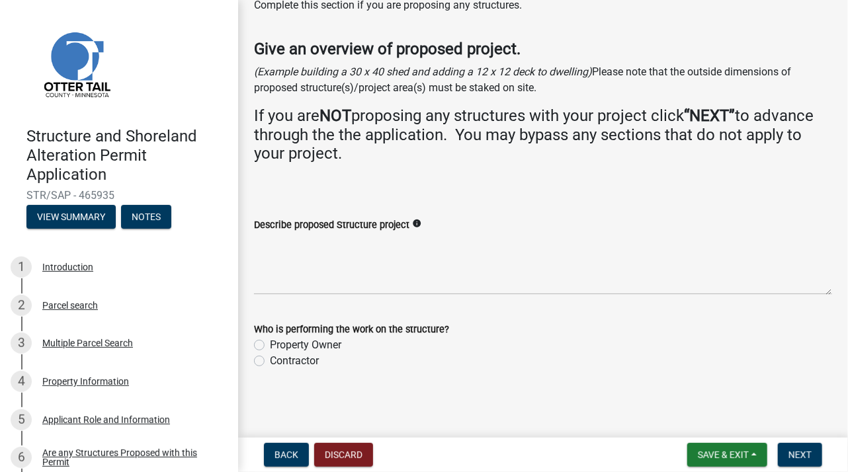
click at [270, 362] on label "Contractor" at bounding box center [294, 361] width 49 height 16
click at [270, 362] on input "Contractor" at bounding box center [274, 357] width 9 height 9
radio input "true"
click at [793, 450] on span "Next" at bounding box center [799, 455] width 23 height 11
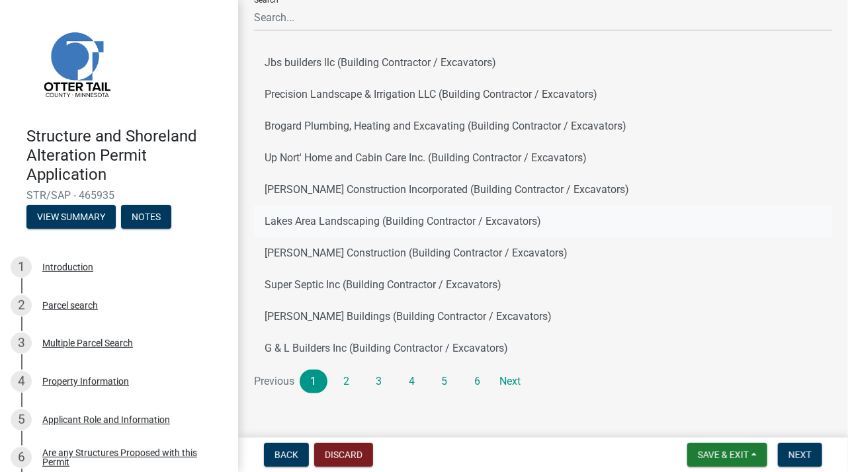
scroll to position [111, 0]
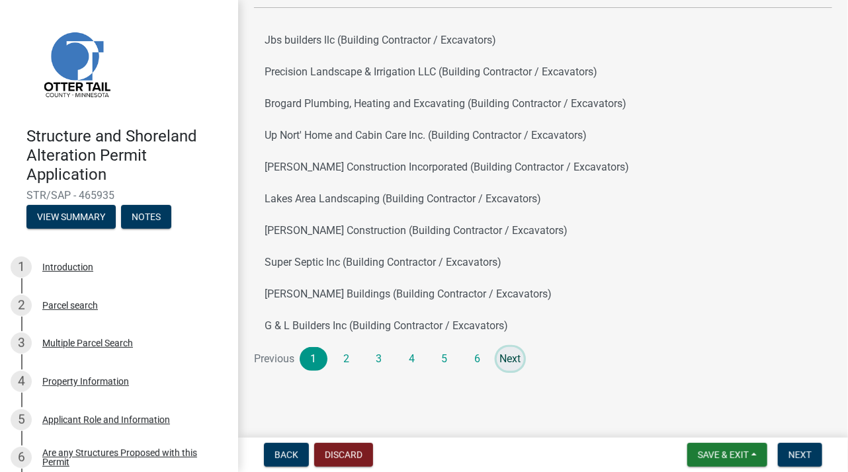
click at [512, 356] on link "Next" at bounding box center [511, 359] width 28 height 24
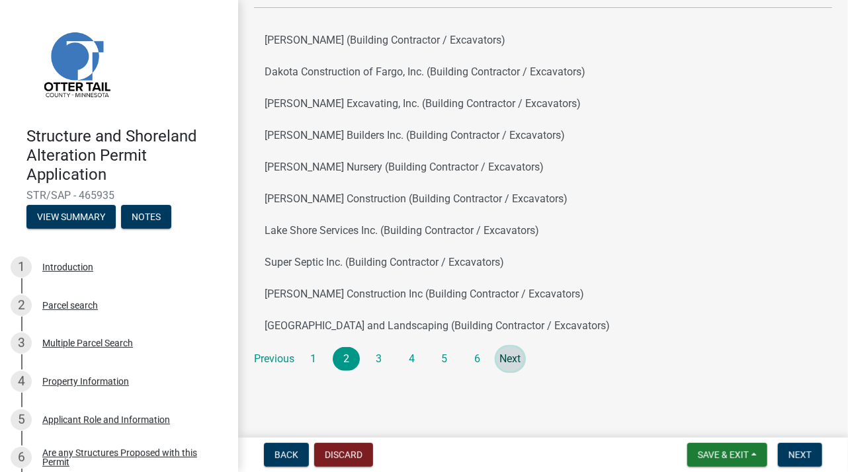
click at [517, 356] on link "Next" at bounding box center [511, 359] width 28 height 24
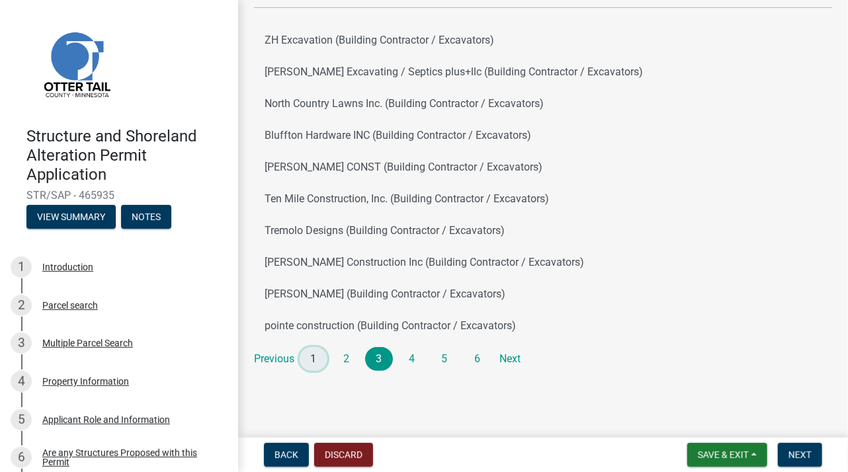
click at [313, 355] on link "1" at bounding box center [314, 359] width 28 height 24
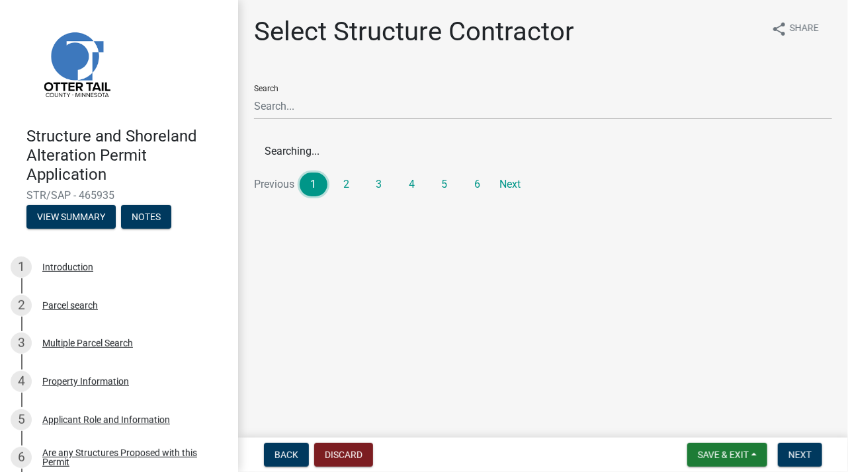
scroll to position [0, 0]
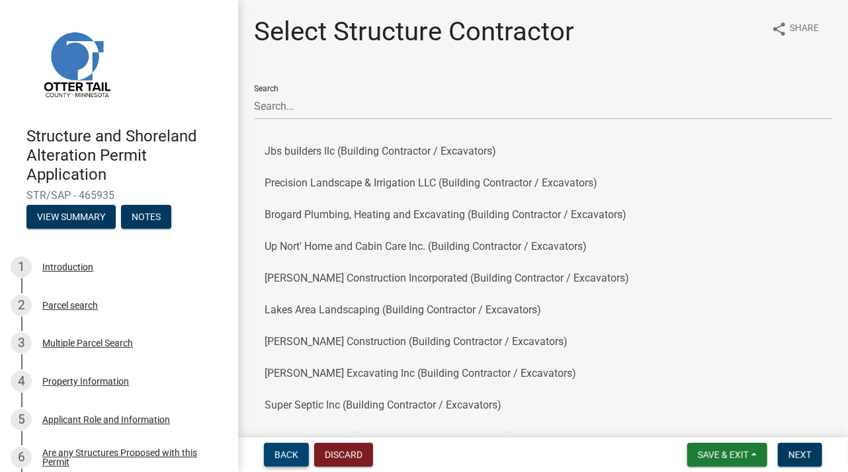
click at [288, 453] on span "Back" at bounding box center [286, 455] width 24 height 11
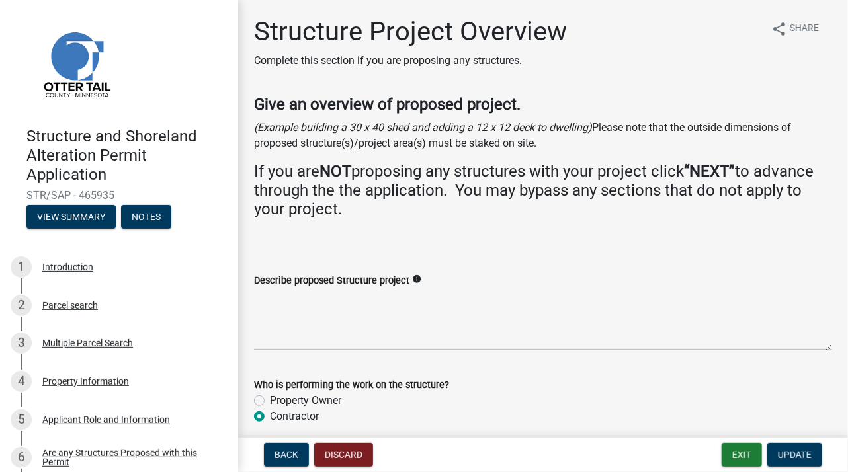
click at [270, 401] on label "Property Owner" at bounding box center [305, 401] width 71 height 16
click at [270, 401] on input "Property Owner" at bounding box center [274, 397] width 9 height 9
radio input "true"
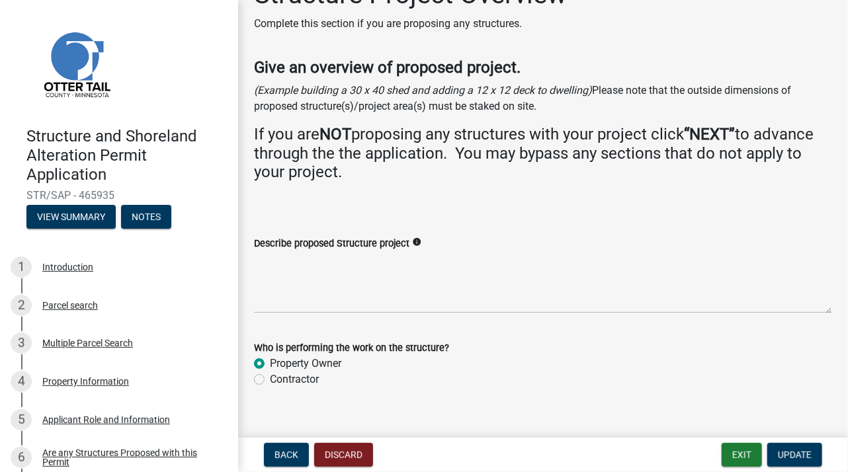
scroll to position [56, 0]
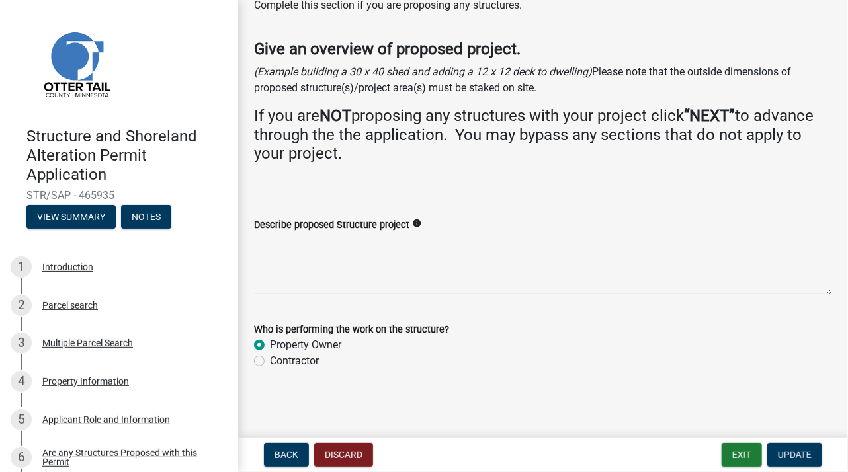
click at [529, 360] on div "Contractor" at bounding box center [543, 361] width 578 height 16
click at [793, 450] on span "Update" at bounding box center [795, 455] width 34 height 11
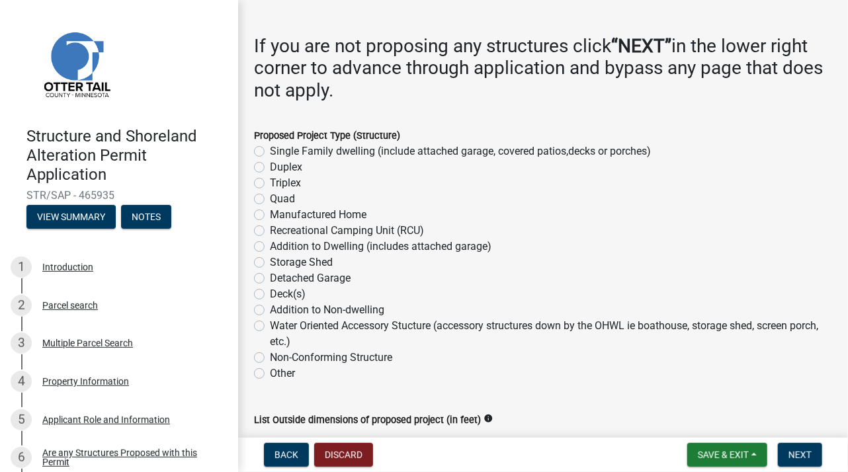
scroll to position [198, 0]
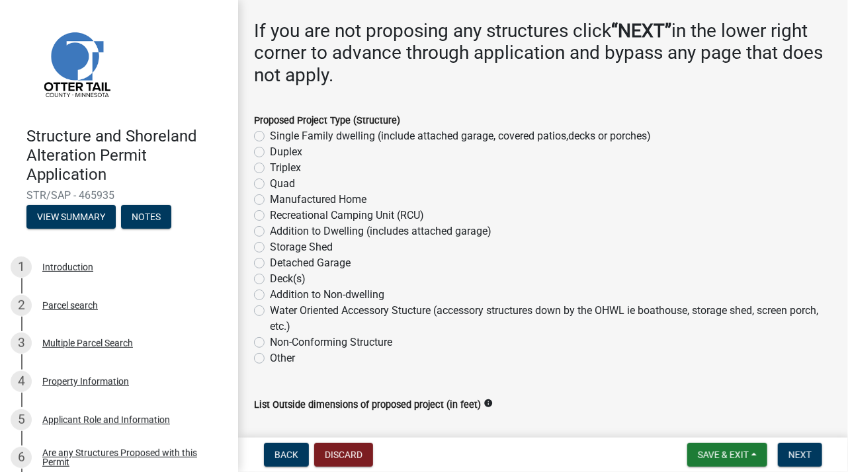
click at [270, 248] on label "Storage Shed" at bounding box center [301, 247] width 63 height 16
click at [270, 248] on input "Storage Shed" at bounding box center [274, 243] width 9 height 9
radio input "true"
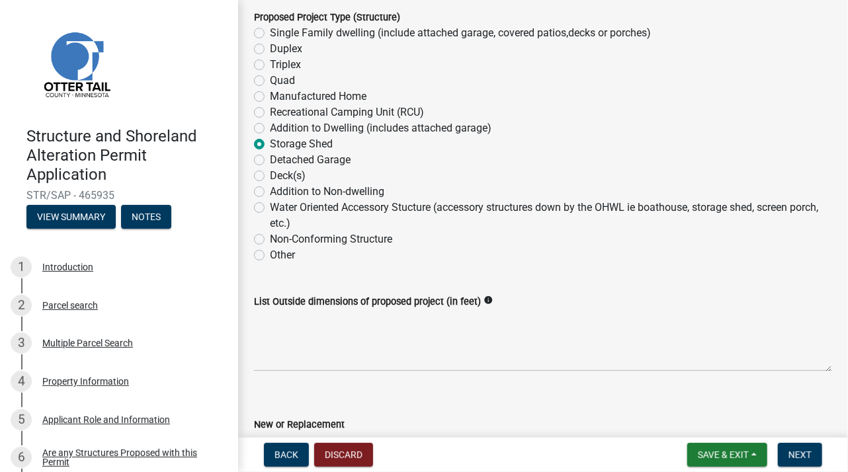
scroll to position [397, 0]
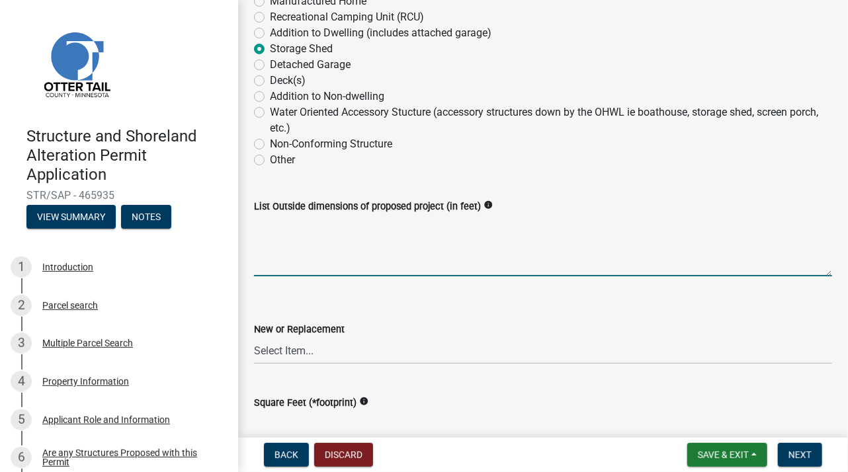
click at [295, 274] on textarea "List Outside dimensions of proposed project (in feet)" at bounding box center [543, 245] width 578 height 62
type textarea "40ftX80ft"
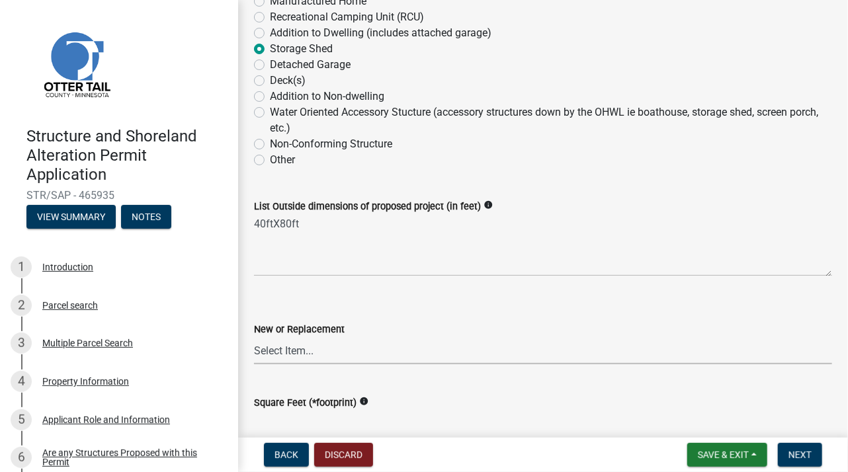
click at [383, 354] on select "Select Item... New Replacement" at bounding box center [543, 350] width 578 height 27
click at [254, 337] on select "Select Item... New Replacement" at bounding box center [543, 350] width 578 height 27
select select "c185e313-3403-4239-bd61-bb563c58a77a"
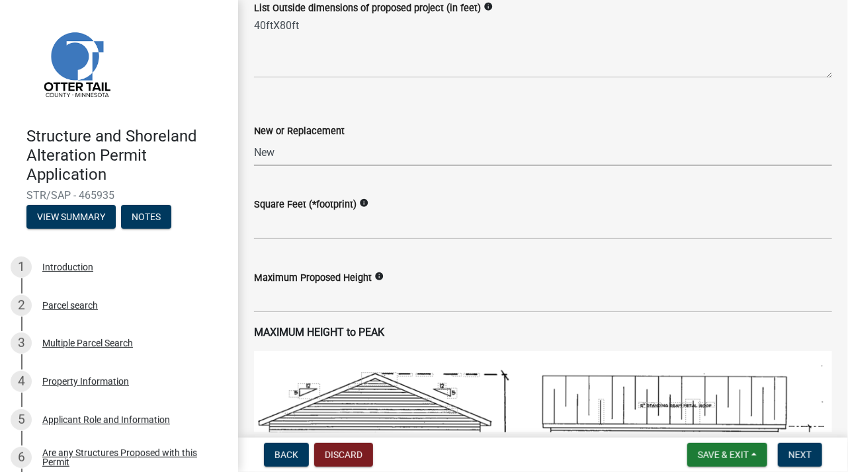
scroll to position [661, 0]
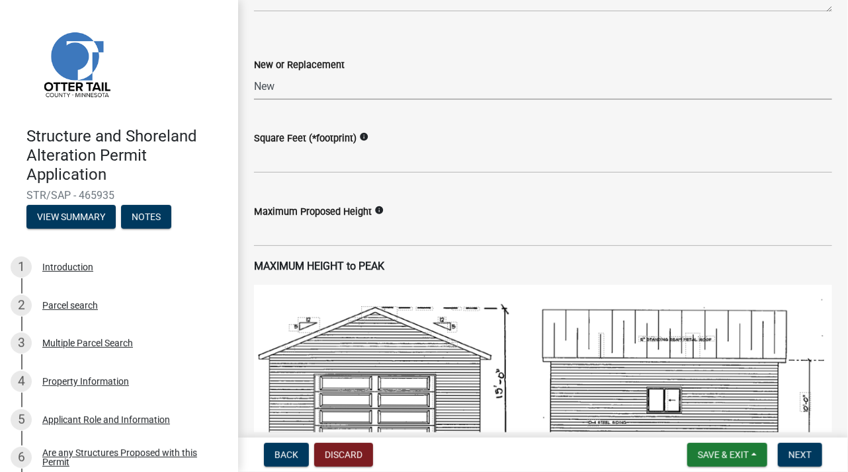
click at [481, 184] on wm-data-entity-input "Square Feet (*footprint) info" at bounding box center [543, 148] width 578 height 73
click at [403, 161] on input "text" at bounding box center [543, 159] width 578 height 27
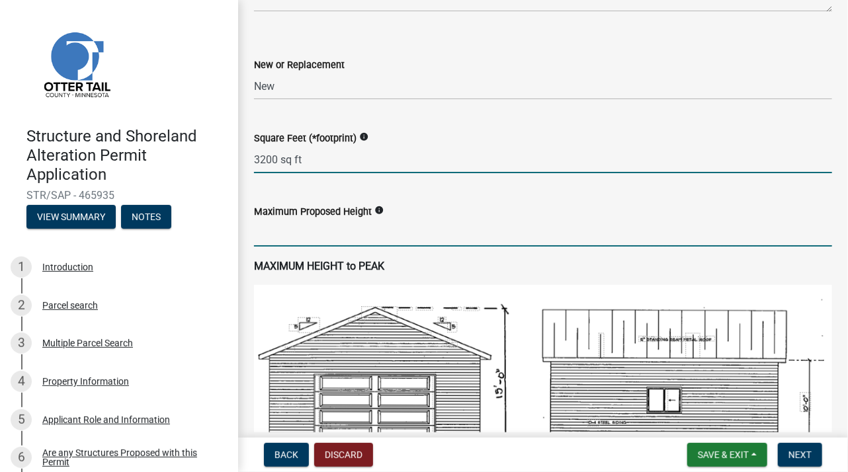
type input "3200"
click at [291, 239] on input "text" at bounding box center [543, 233] width 578 height 27
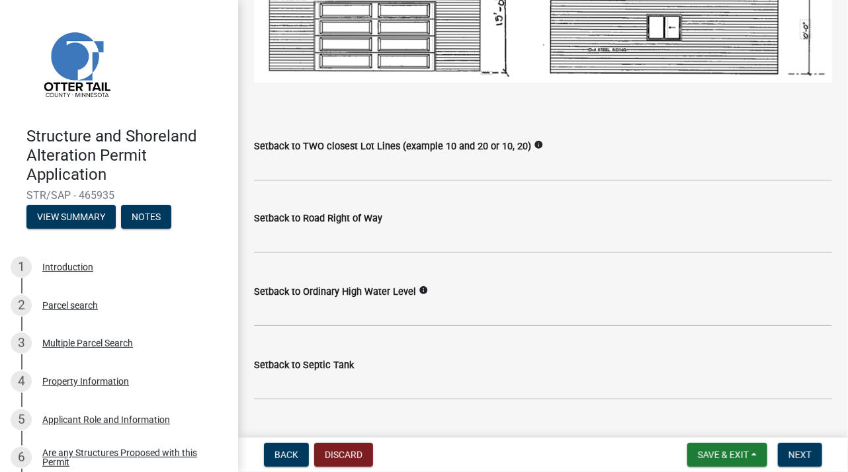
scroll to position [1058, 0]
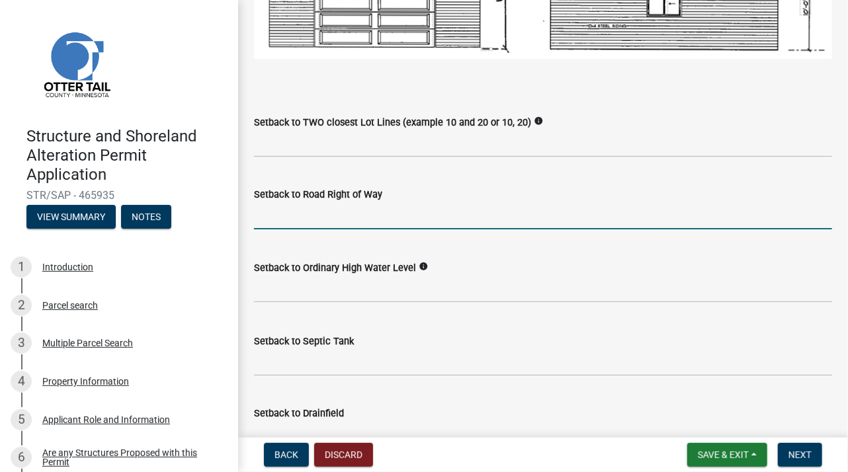
type input "20"
click at [278, 219] on input "text" at bounding box center [543, 215] width 578 height 27
type input "25"
click at [290, 146] on input "Setback to TWO closest Lot Lines (example 10 and 20 or 10, 20)" at bounding box center [543, 143] width 578 height 27
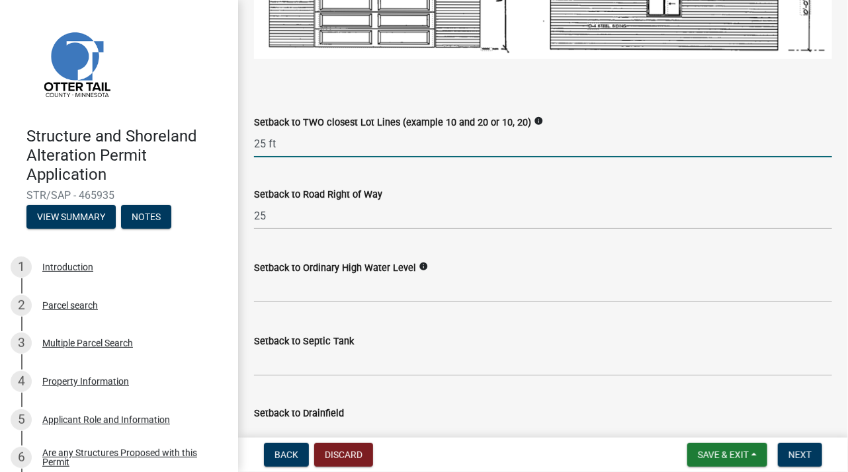
type input "25 ft"
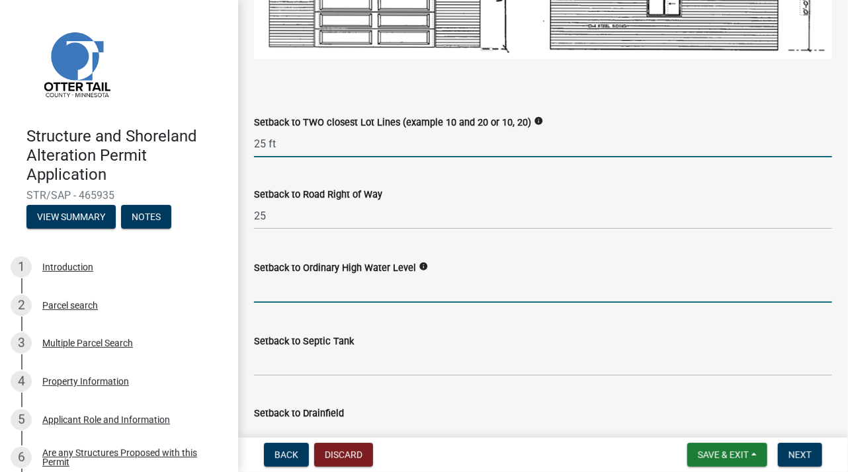
click at [300, 290] on input "text" at bounding box center [543, 289] width 578 height 27
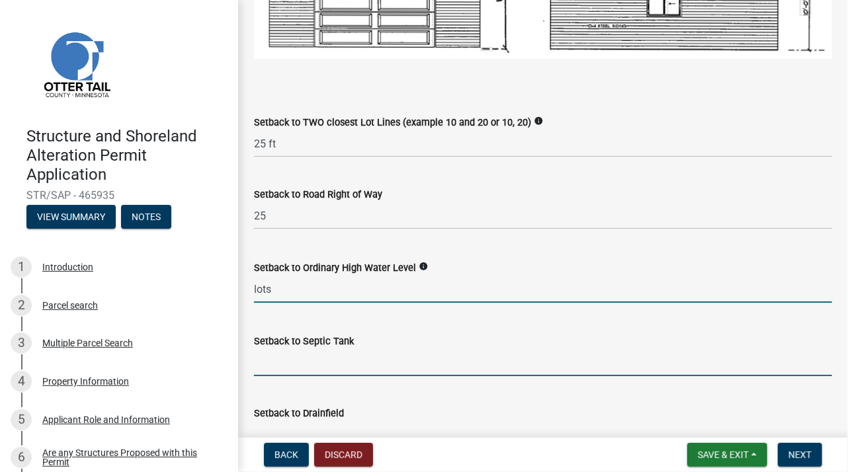
type input "0"
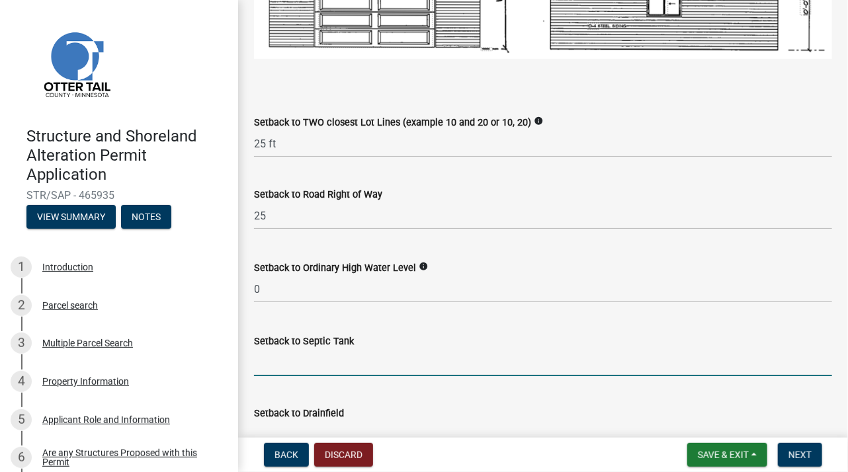
click at [339, 364] on input "Setback to Septic Tank" at bounding box center [543, 362] width 578 height 27
type input "4"
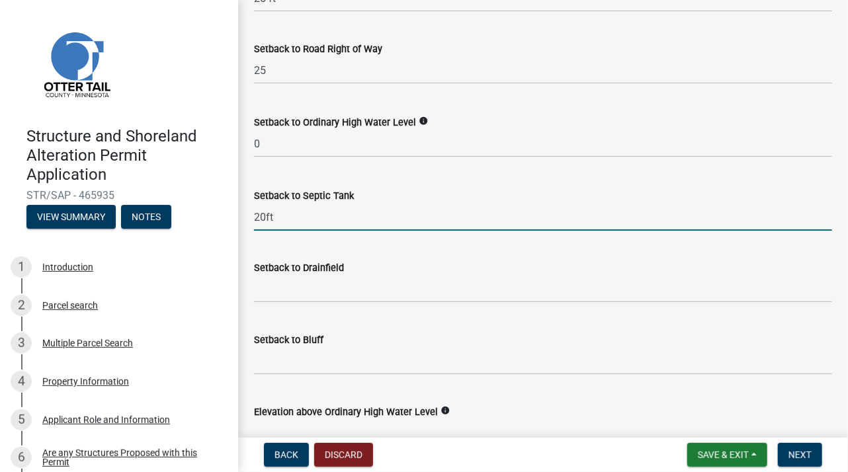
scroll to position [1257, 0]
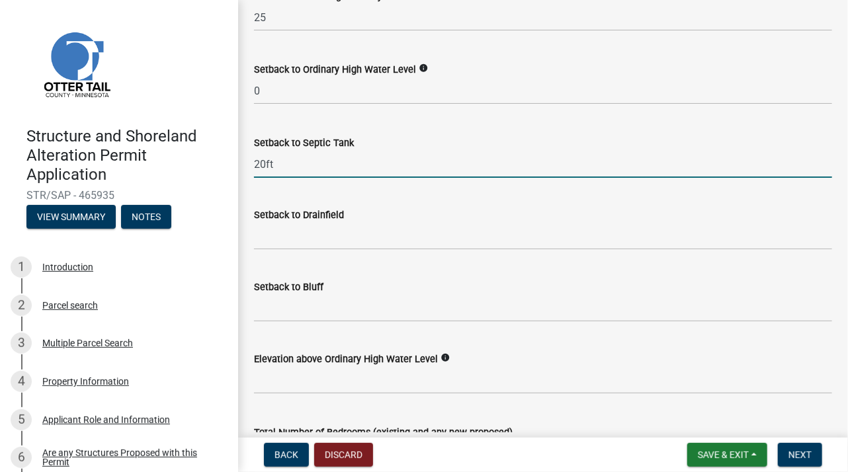
type input "20ft"
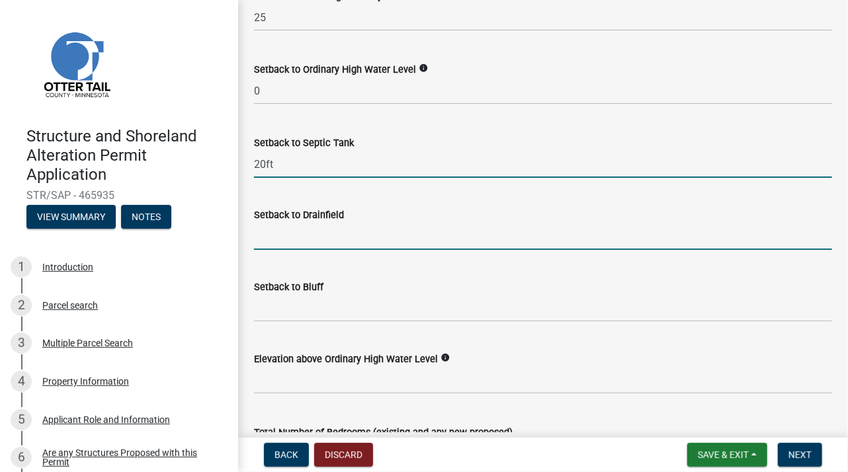
click at [328, 239] on input "Setback to Drainfield" at bounding box center [543, 236] width 578 height 27
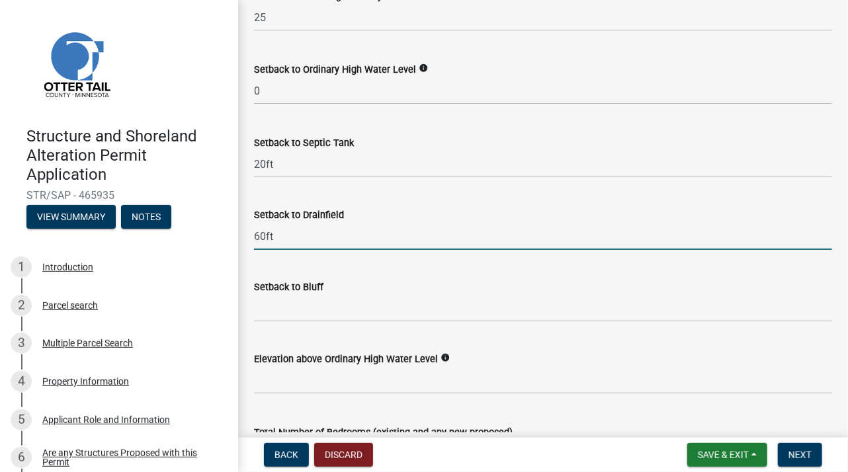
type input "60ft"
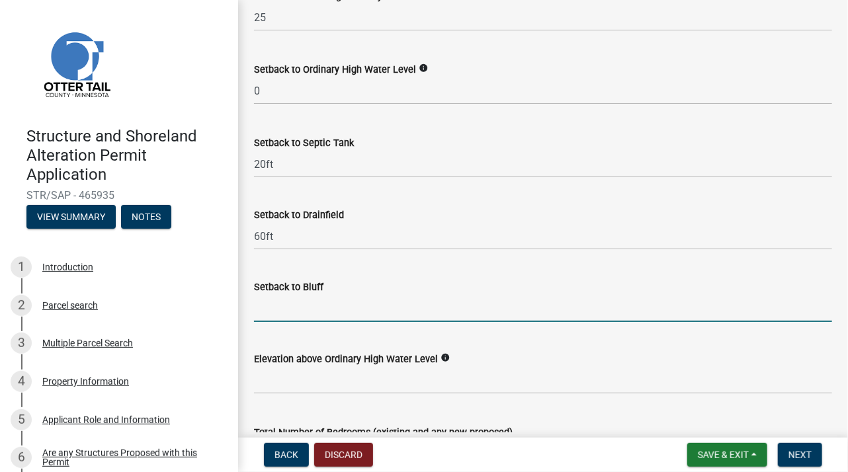
click at [299, 312] on input "Setback to Bluff" at bounding box center [543, 308] width 578 height 27
type input "na"
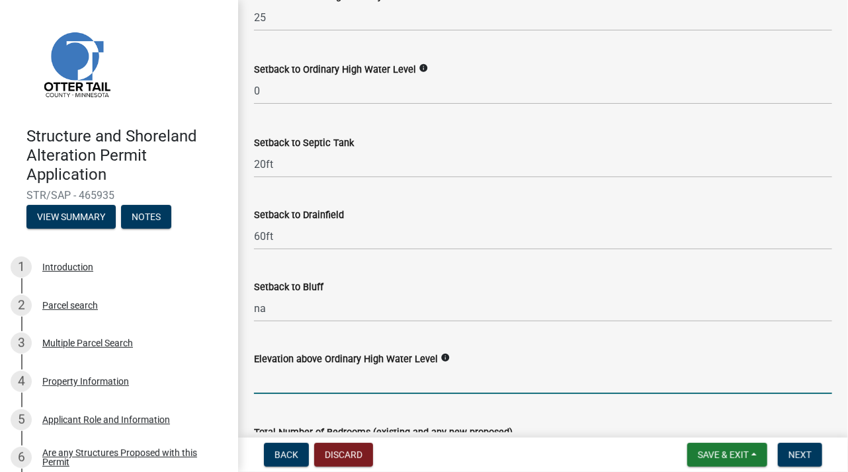
click at [366, 382] on input "text" at bounding box center [543, 380] width 578 height 27
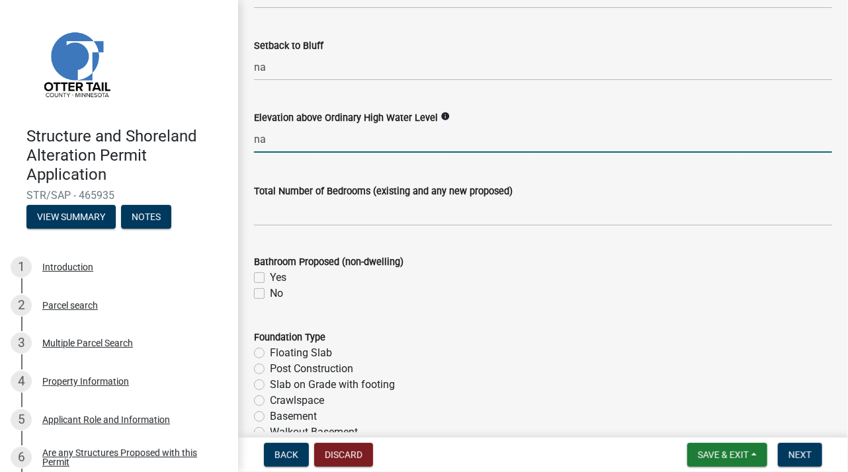
scroll to position [1521, 0]
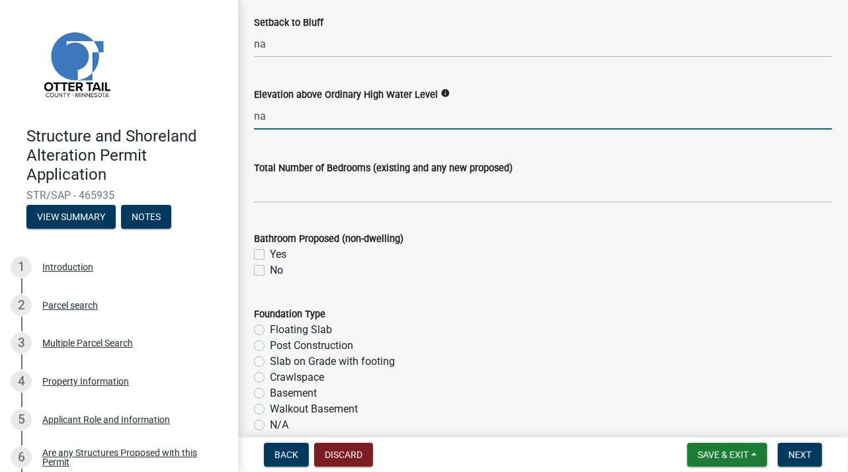
type input "0"
click at [270, 269] on label "No" at bounding box center [276, 271] width 13 height 16
click at [270, 269] on input "No" at bounding box center [274, 267] width 9 height 9
checkbox input "true"
checkbox input "false"
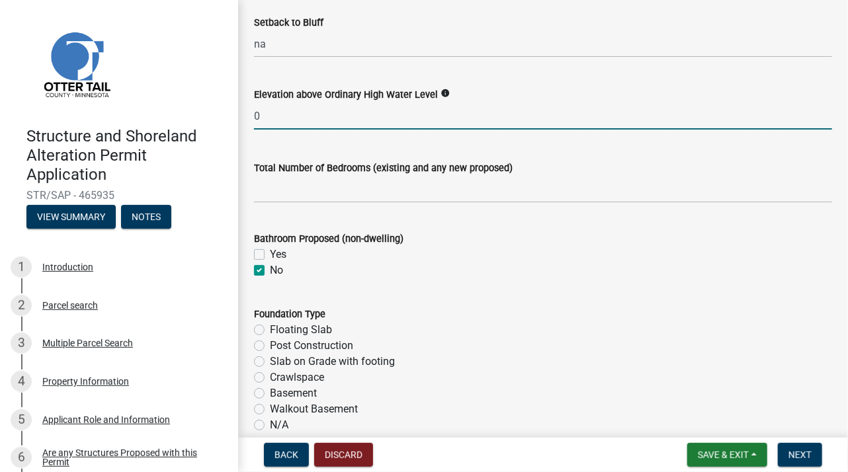
checkbox input "true"
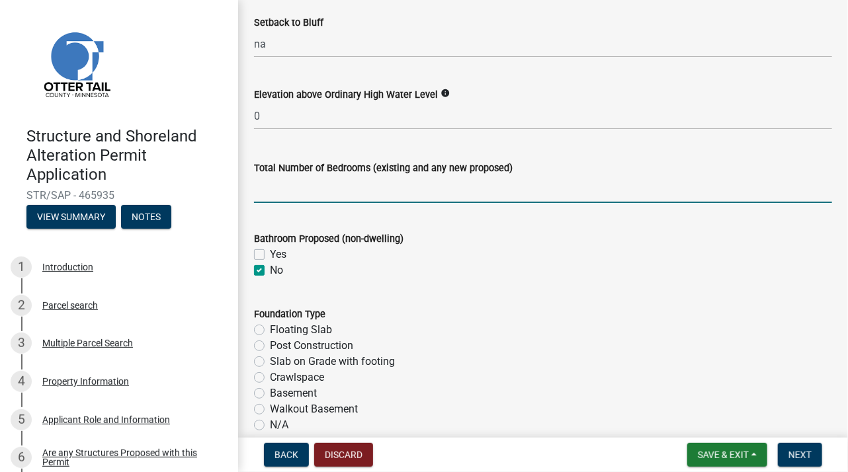
click at [285, 193] on input "text" at bounding box center [543, 189] width 578 height 27
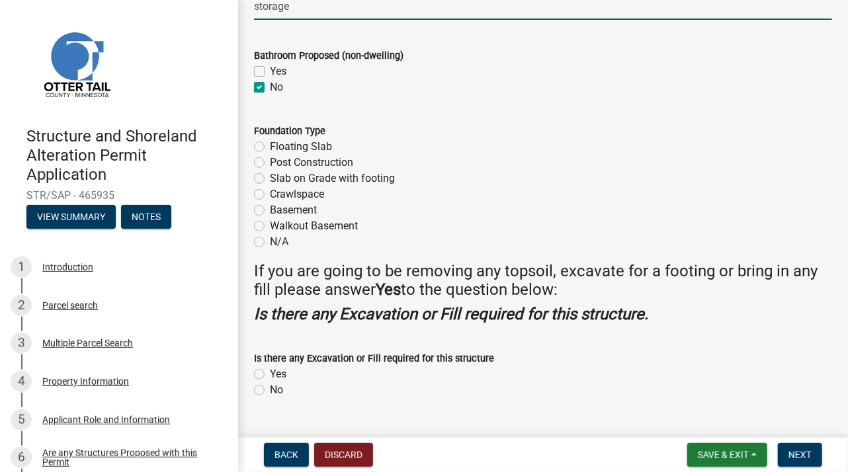
scroll to position [1720, 0]
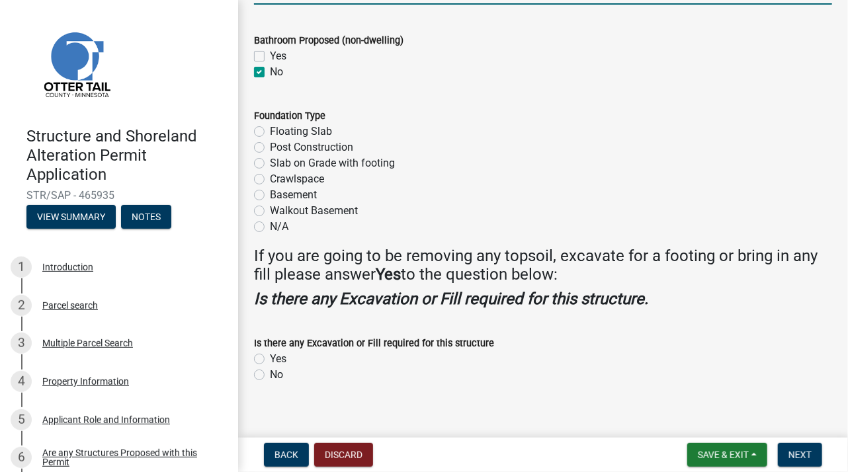
type input "0"
click at [270, 144] on label "Post Construction" at bounding box center [311, 148] width 83 height 16
click at [270, 144] on input "Post Construction" at bounding box center [274, 144] width 9 height 9
radio input "true"
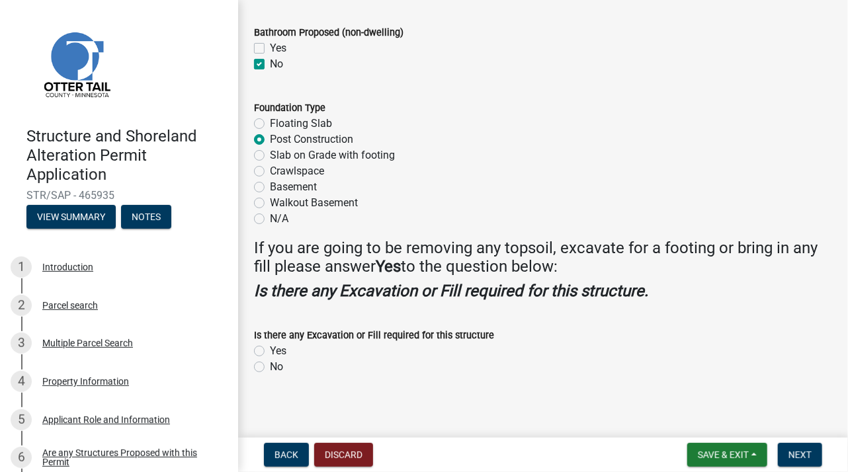
scroll to position [1730, 0]
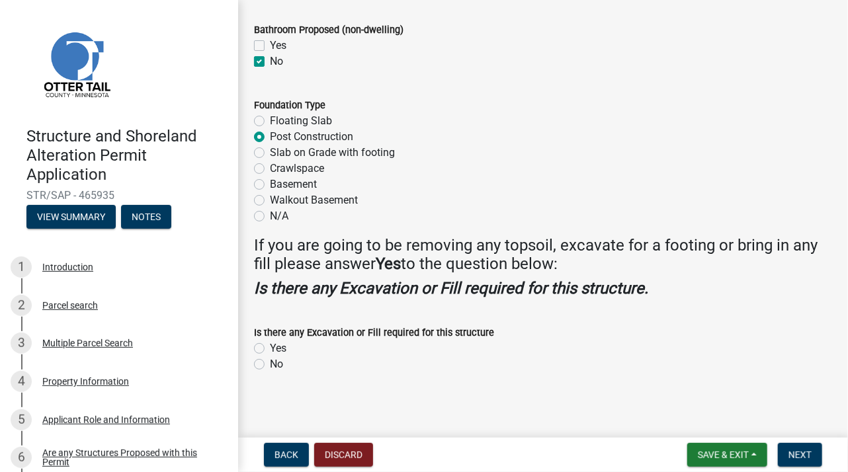
click at [270, 347] on label "Yes" at bounding box center [278, 349] width 17 height 16
click at [270, 347] on input "Yes" at bounding box center [274, 345] width 9 height 9
radio input "true"
click at [804, 452] on span "Next" at bounding box center [799, 455] width 23 height 11
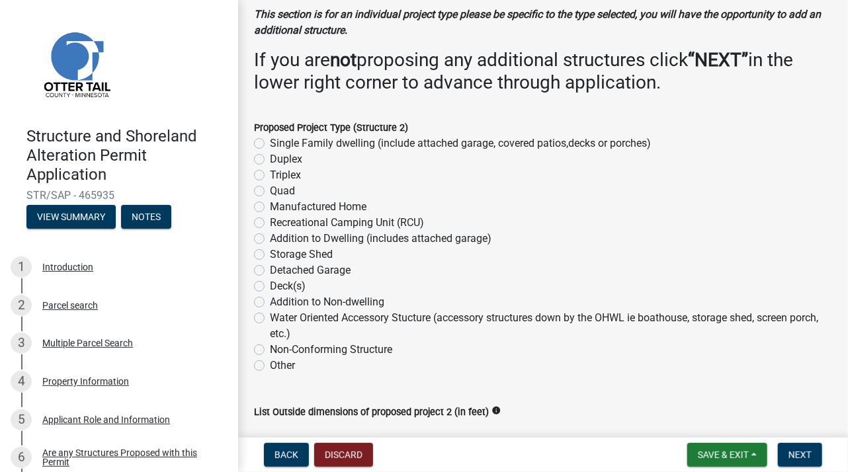
scroll to position [198, 0]
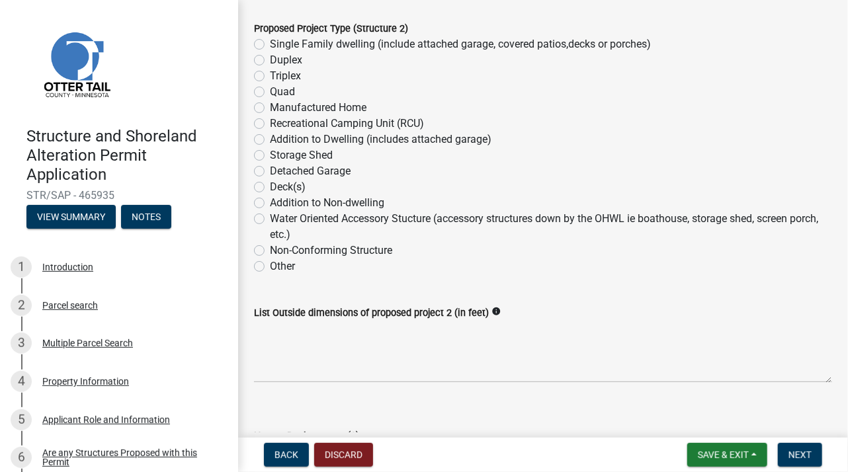
click at [270, 158] on label "Storage Shed" at bounding box center [301, 155] width 63 height 16
click at [270, 156] on input "Storage Shed" at bounding box center [274, 151] width 9 height 9
radio input "true"
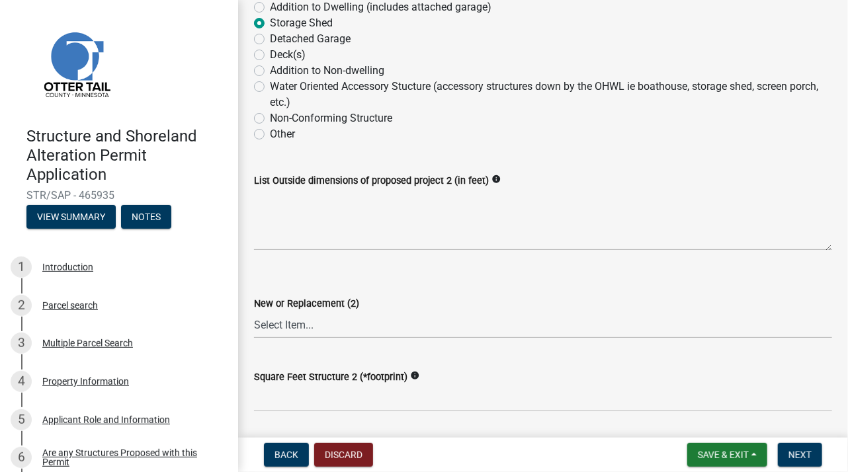
scroll to position [0, 0]
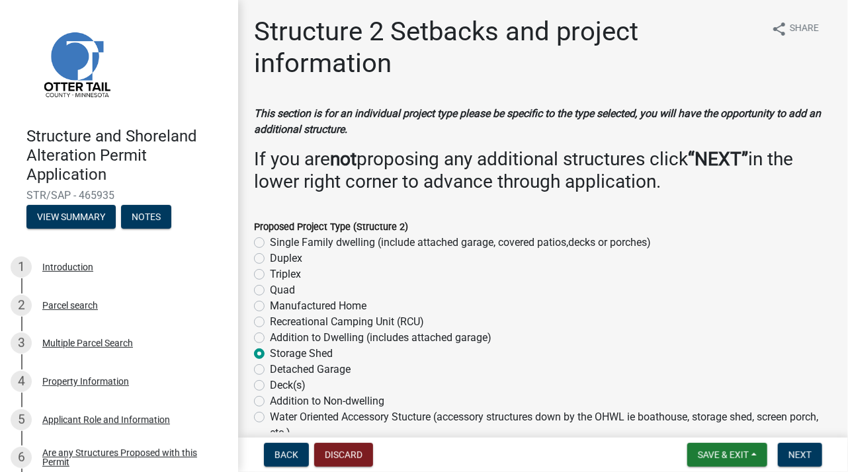
click at [270, 353] on label "Storage Shed" at bounding box center [301, 354] width 63 height 16
click at [270, 353] on input "Storage Shed" at bounding box center [274, 350] width 9 height 9
click at [466, 196] on wm-data-entity-input "This section is for an individual project type please be specific to the type s…" at bounding box center [543, 154] width 578 height 97
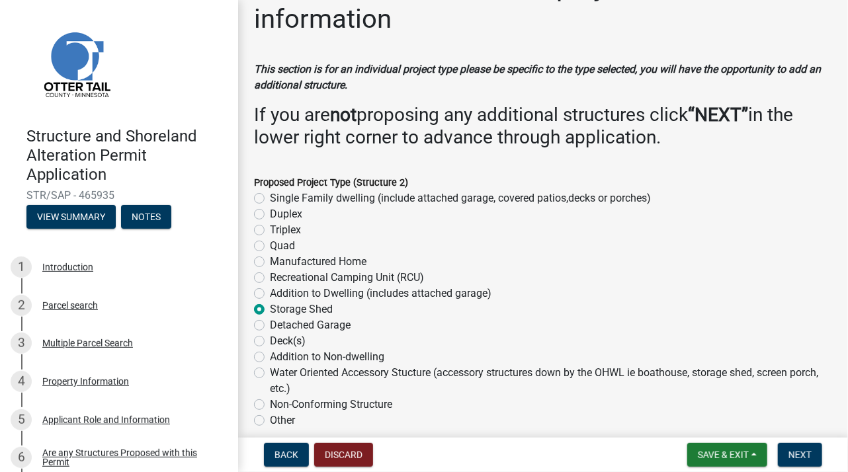
scroll to position [66, 0]
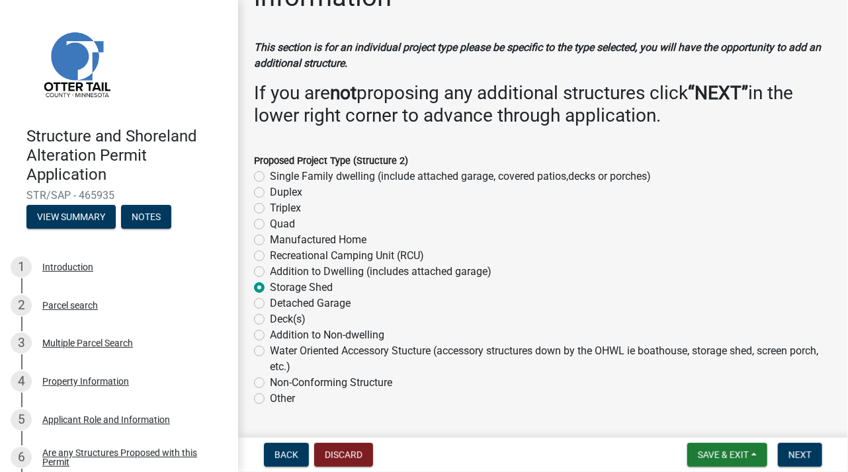
click at [270, 283] on label "Storage Shed" at bounding box center [301, 288] width 63 height 16
click at [270, 283] on input "Storage Shed" at bounding box center [274, 284] width 9 height 9
click at [270, 286] on label "Storage Shed" at bounding box center [301, 288] width 63 height 16
click at [270, 286] on input "Storage Shed" at bounding box center [274, 284] width 9 height 9
click at [270, 286] on label "Storage Shed" at bounding box center [301, 288] width 63 height 16
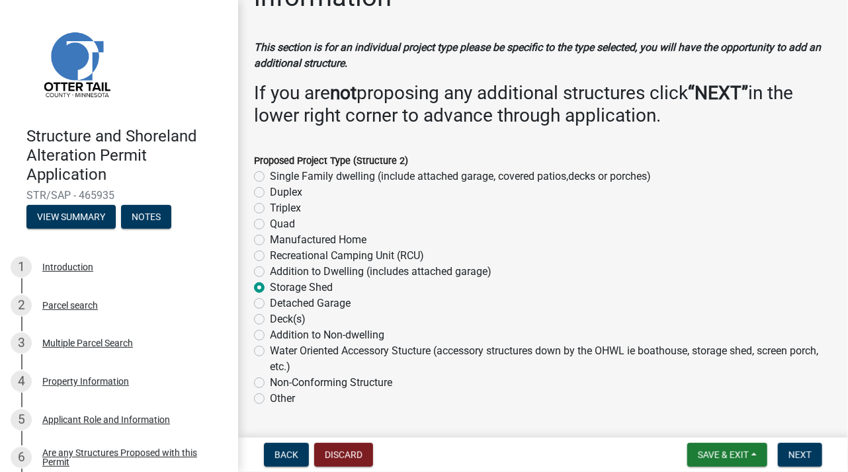
click at [270, 286] on input "Storage Shed" at bounding box center [274, 284] width 9 height 9
click at [270, 285] on label "Storage Shed" at bounding box center [301, 288] width 63 height 16
click at [270, 285] on input "Storage Shed" at bounding box center [274, 284] width 9 height 9
click at [270, 285] on label "Storage Shed" at bounding box center [301, 288] width 63 height 16
click at [270, 285] on input "Storage Shed" at bounding box center [274, 284] width 9 height 9
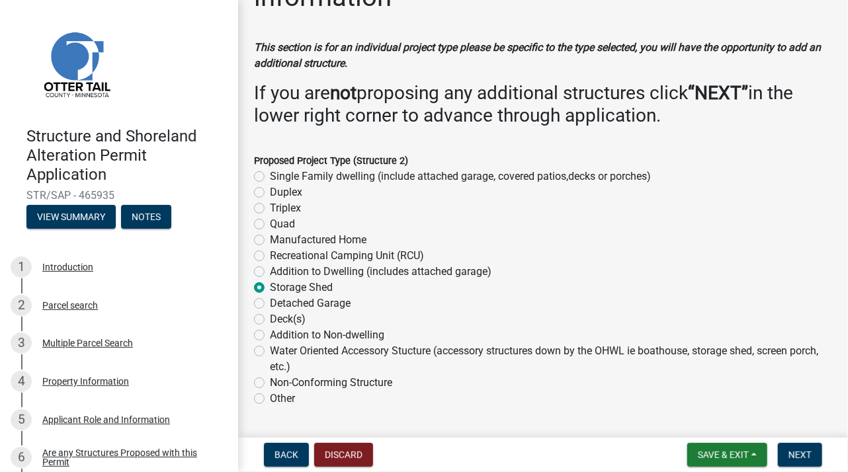
click at [270, 285] on label "Storage Shed" at bounding box center [301, 288] width 63 height 16
click at [270, 285] on input "Storage Shed" at bounding box center [274, 284] width 9 height 9
click at [352, 452] on button "Discard" at bounding box center [343, 455] width 59 height 24
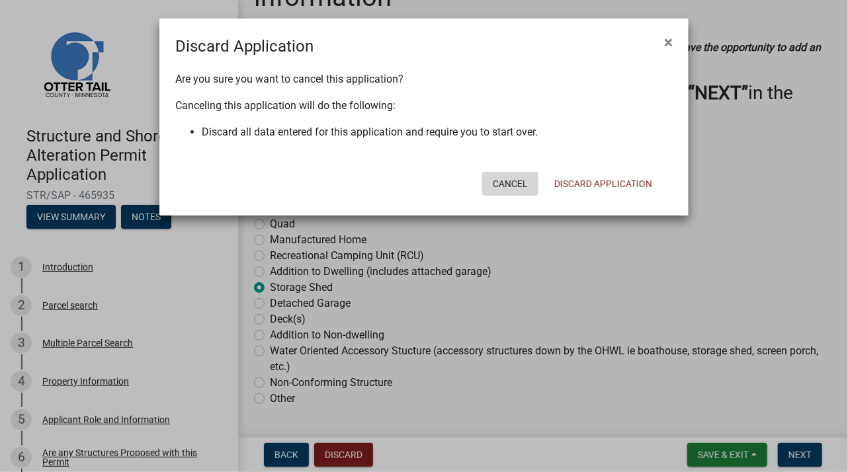
click at [513, 187] on button "Cancel" at bounding box center [510, 184] width 56 height 24
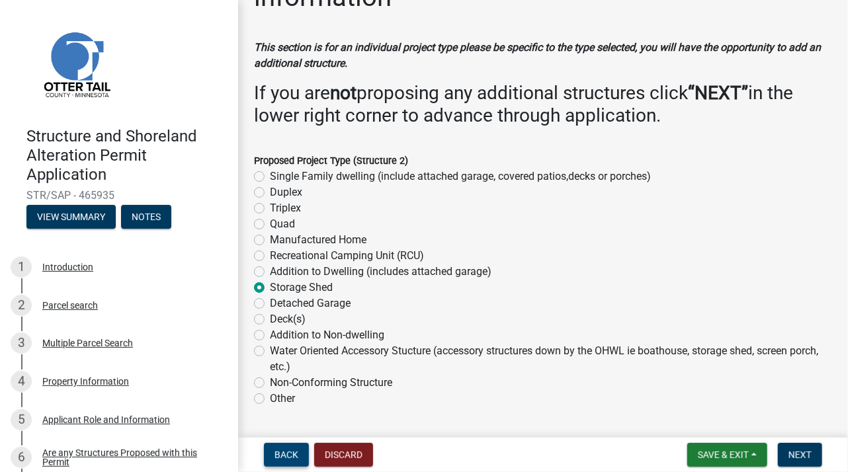
click at [287, 447] on button "Back" at bounding box center [286, 455] width 45 height 24
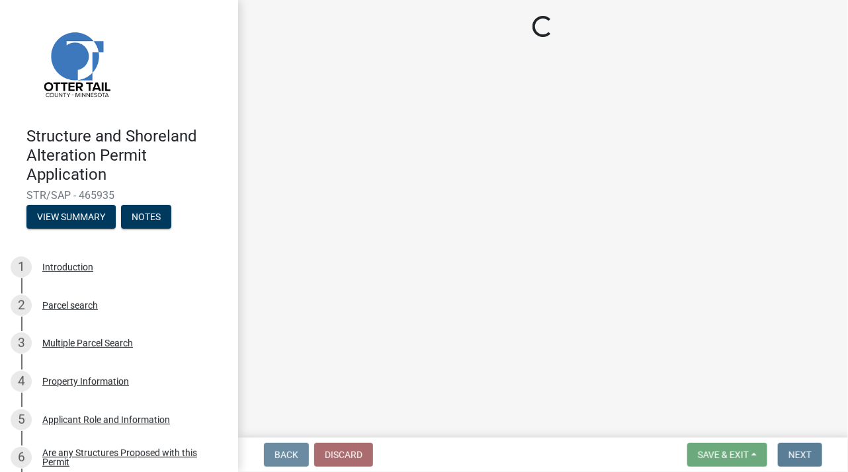
scroll to position [0, 0]
select select "c185e313-3403-4239-bd61-bb563c58a77a"
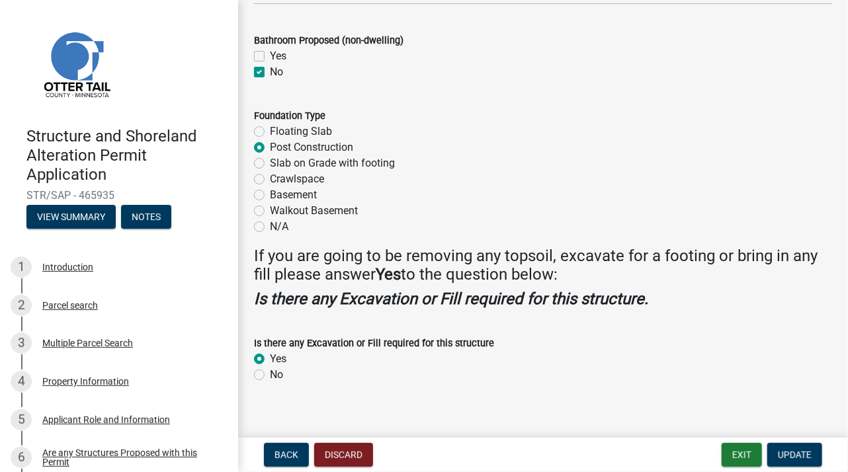
scroll to position [1730, 0]
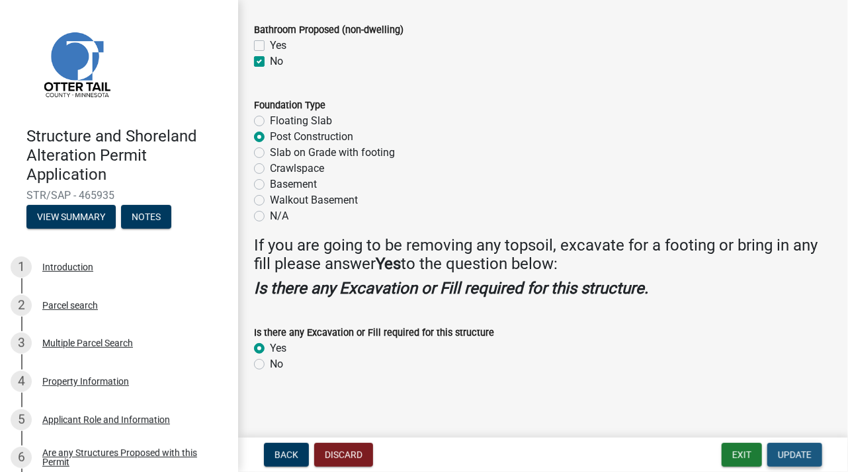
click at [788, 452] on span "Update" at bounding box center [795, 455] width 34 height 11
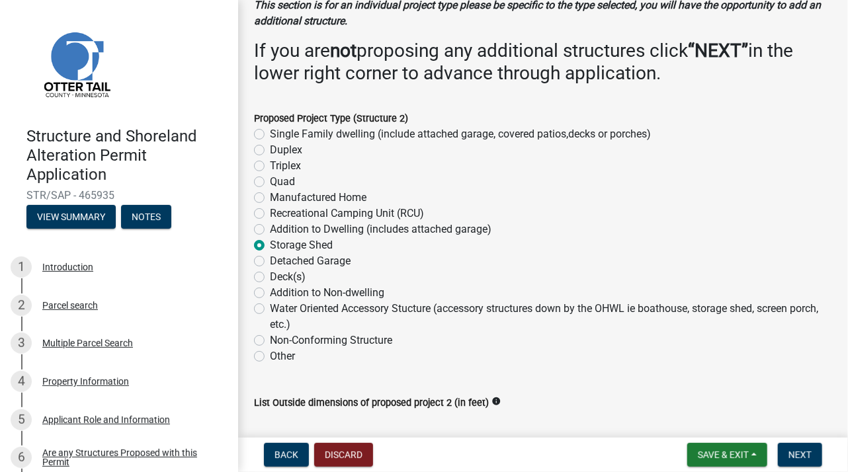
scroll to position [132, 0]
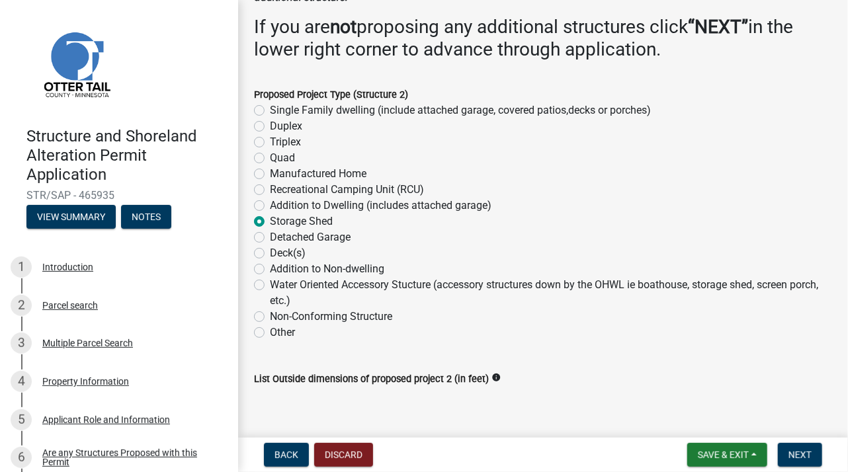
click at [292, 382] on label "List Outside dimensions of proposed project 2 (in feet)" at bounding box center [371, 379] width 235 height 9
click at [292, 387] on textarea "List Outside dimensions of proposed project 2 (in feet)" at bounding box center [543, 418] width 578 height 62
click at [270, 333] on label "Other" at bounding box center [282, 333] width 25 height 16
click at [270, 333] on input "Other" at bounding box center [274, 329] width 9 height 9
radio input "true"
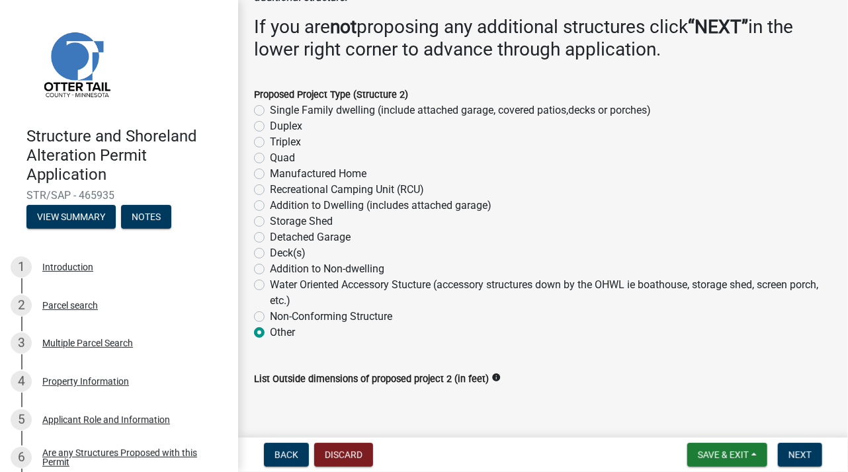
click at [284, 425] on textarea "List Outside dimensions of proposed project 2 (in feet)" at bounding box center [543, 418] width 578 height 62
click at [306, 75] on form "Proposed Project Type (Structure 2) Single Family dwelling (include attached ga…" at bounding box center [543, 206] width 578 height 270
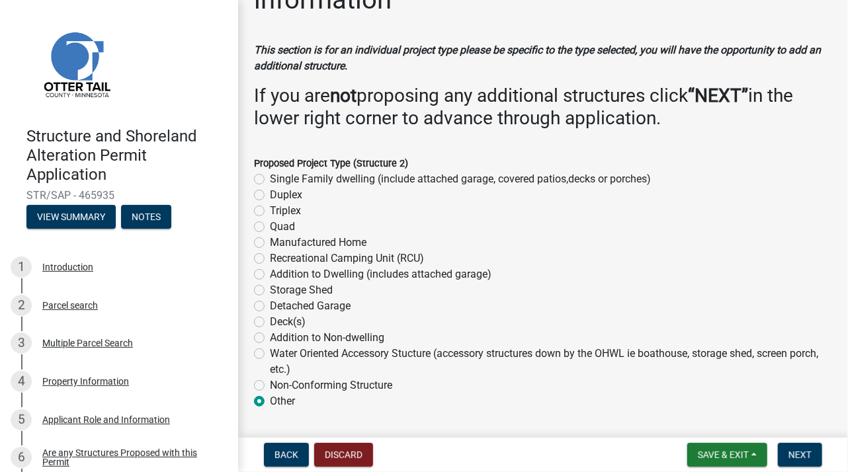
scroll to position [0, 0]
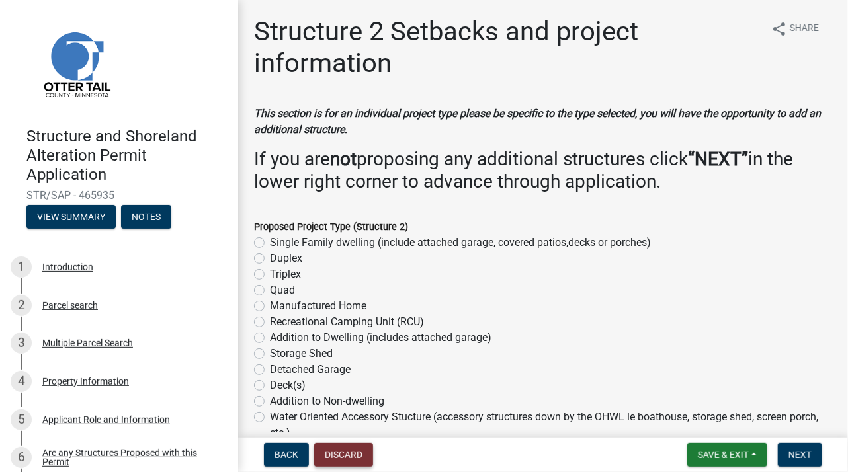
click at [341, 453] on button "Discard" at bounding box center [343, 455] width 59 height 24
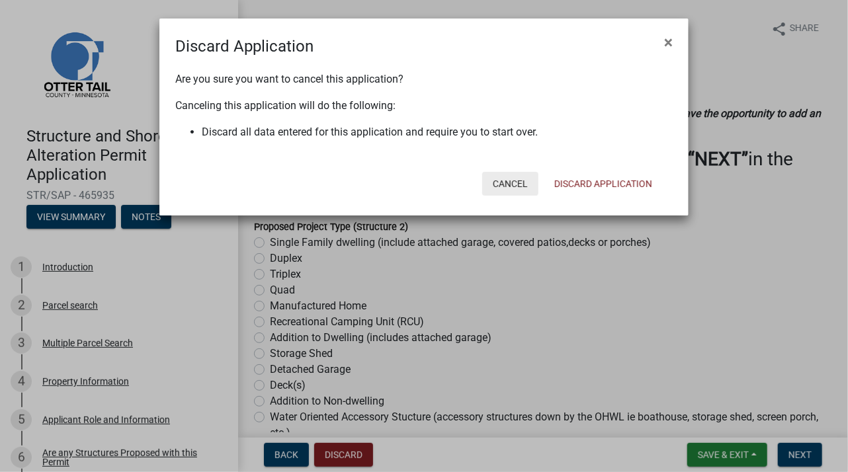
click at [513, 183] on button "Cancel" at bounding box center [510, 184] width 56 height 24
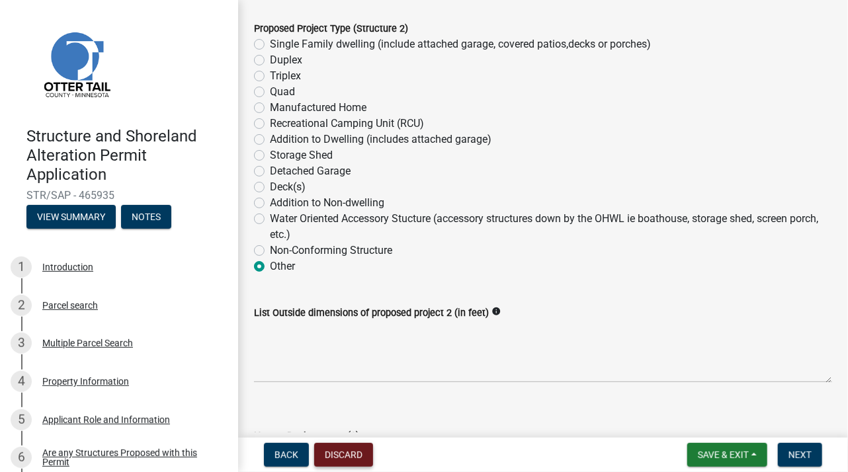
scroll to position [132, 0]
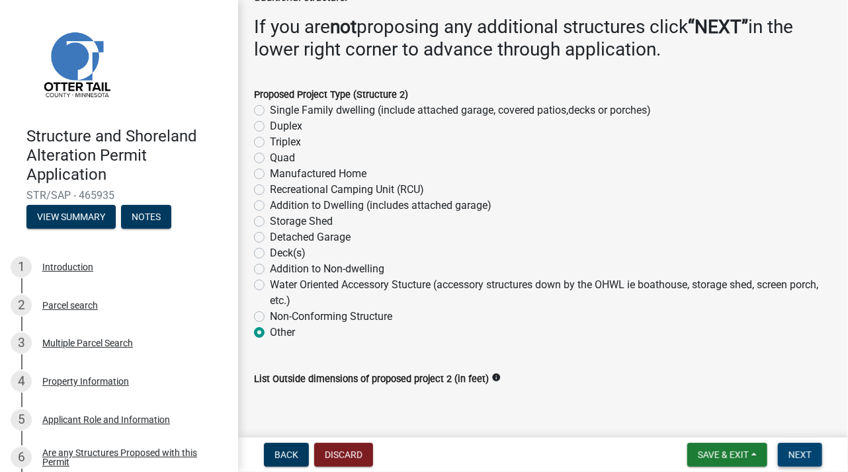
click at [807, 455] on span "Next" at bounding box center [799, 455] width 23 height 11
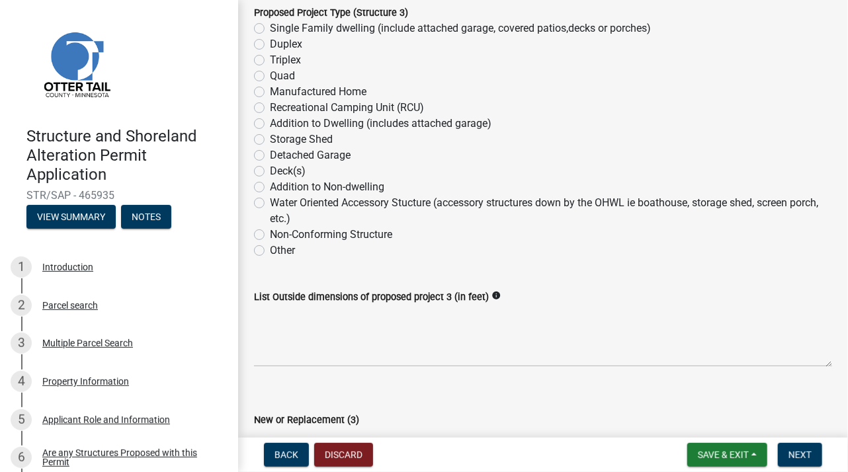
scroll to position [198, 0]
click at [798, 456] on span "Next" at bounding box center [799, 455] width 23 height 11
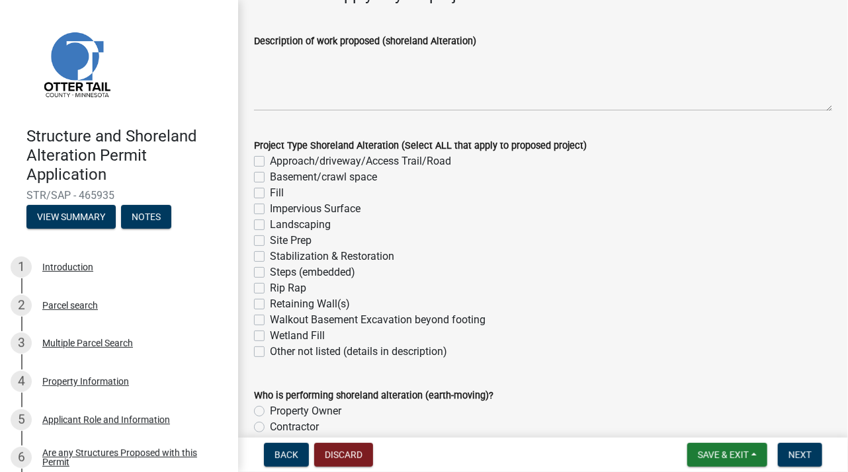
scroll to position [283, 0]
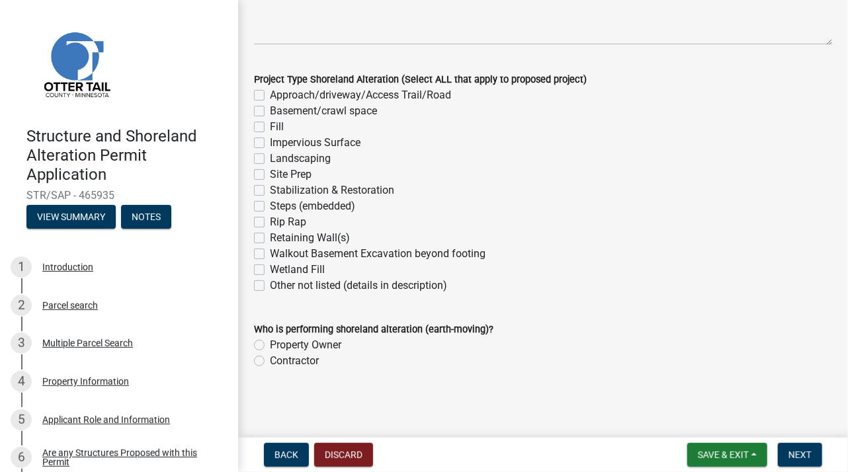
click at [270, 130] on label "Fill" at bounding box center [277, 127] width 14 height 16
click at [270, 128] on input "Fill" at bounding box center [274, 123] width 9 height 9
checkbox input "true"
checkbox input "false"
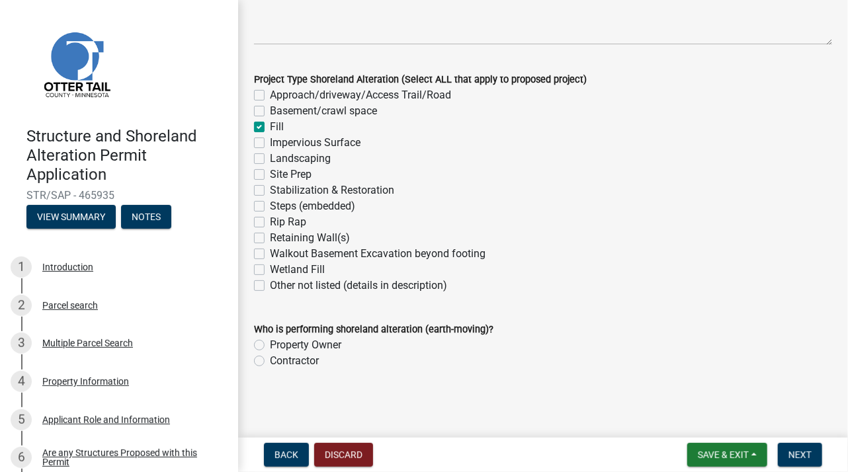
checkbox input "true"
checkbox input "false"
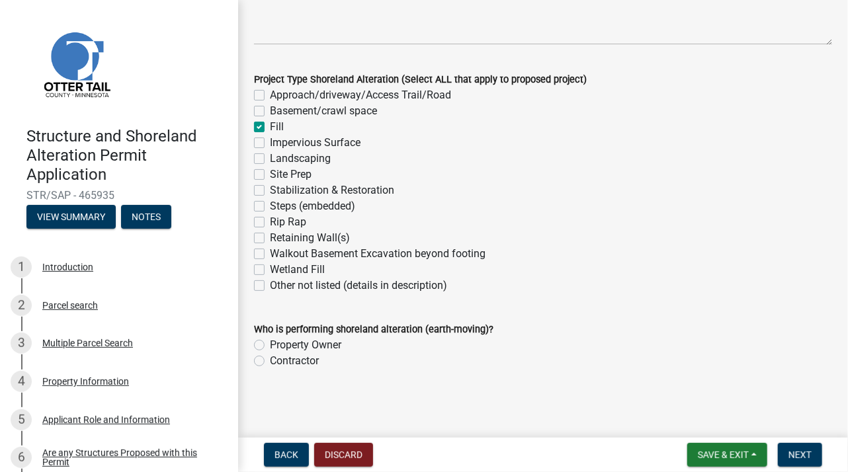
checkbox input "false"
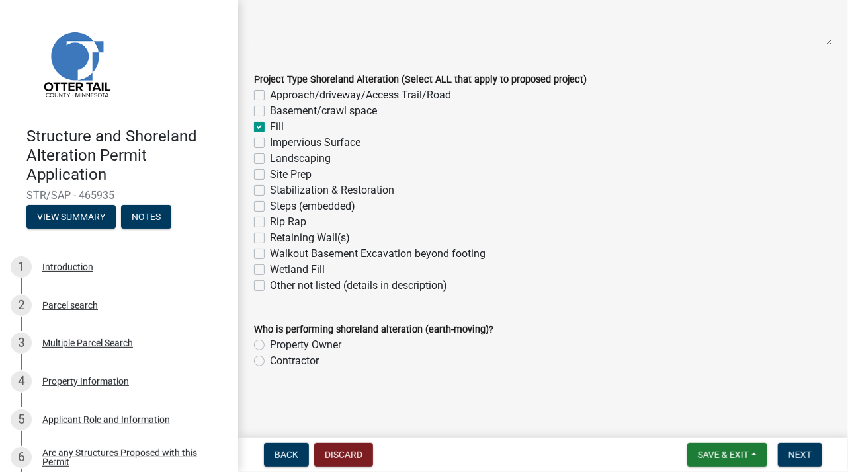
checkbox input "false"
click at [270, 363] on label "Contractor" at bounding box center [294, 361] width 49 height 16
click at [270, 362] on input "Contractor" at bounding box center [274, 357] width 9 height 9
radio input "true"
click at [806, 459] on span "Next" at bounding box center [799, 455] width 23 height 11
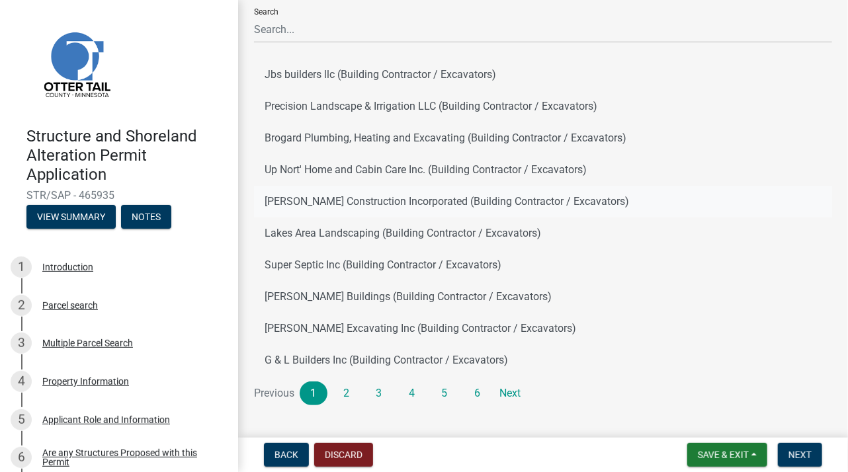
scroll to position [111, 0]
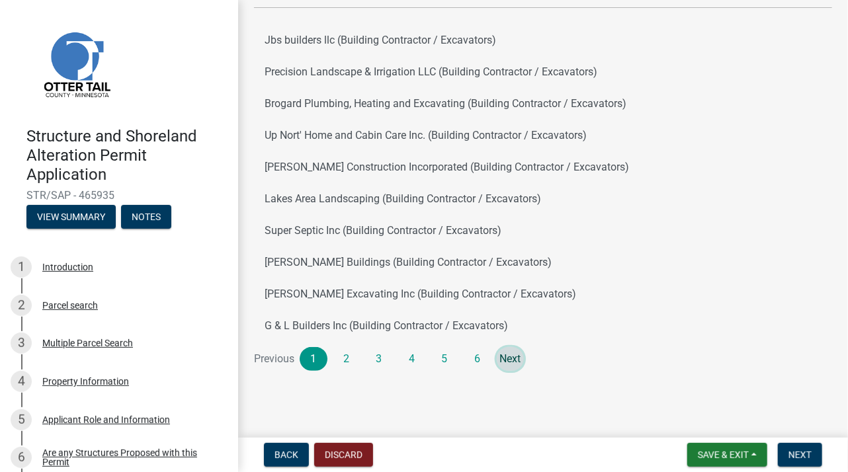
click at [513, 358] on link "Next" at bounding box center [511, 359] width 28 height 24
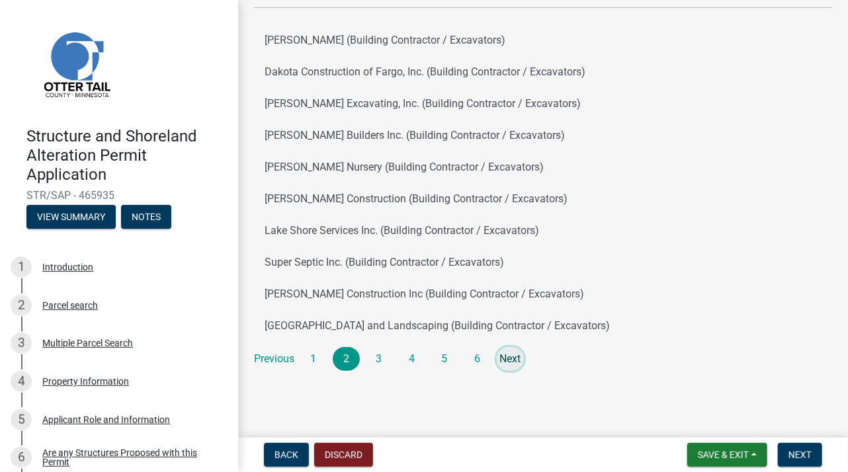
click at [512, 363] on link "Next" at bounding box center [511, 359] width 28 height 24
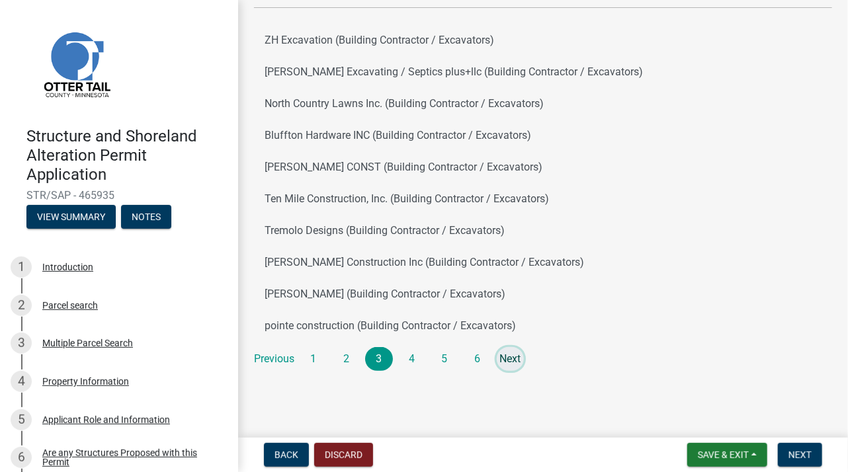
click at [513, 355] on link "Next" at bounding box center [511, 359] width 28 height 24
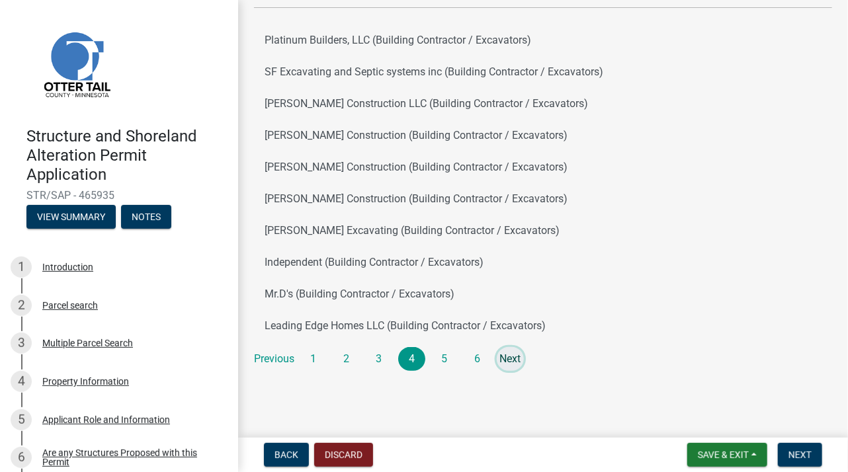
click at [512, 355] on link "Next" at bounding box center [511, 359] width 28 height 24
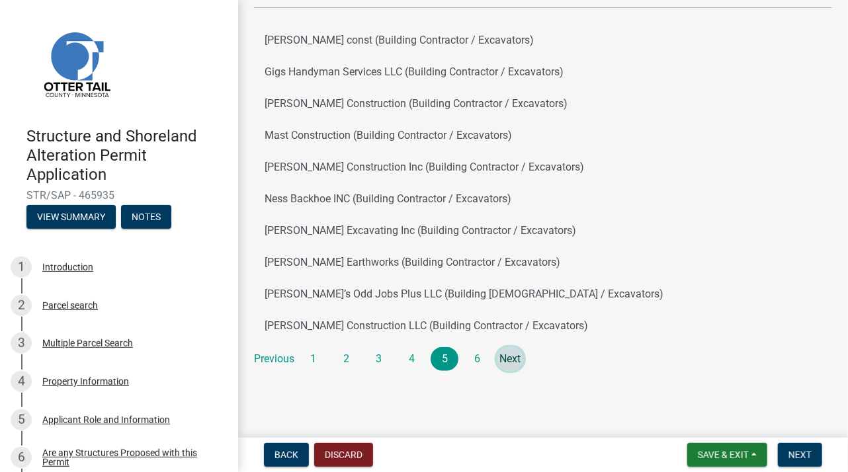
click at [508, 355] on link "Next" at bounding box center [511, 359] width 28 height 24
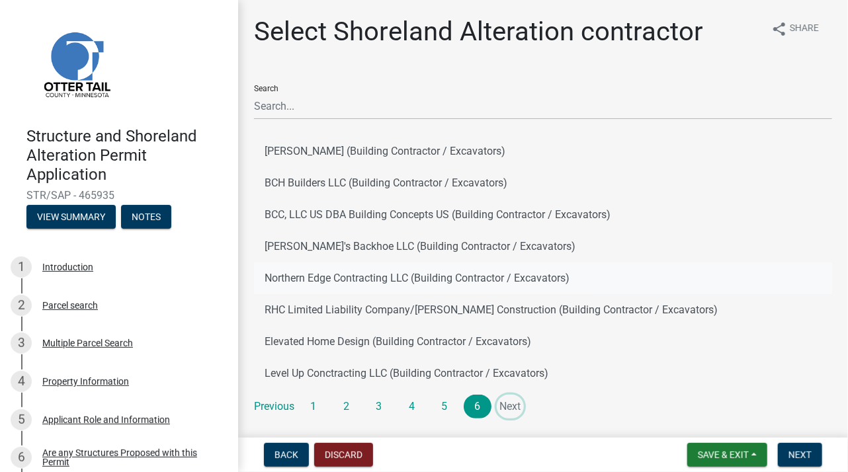
scroll to position [48, 0]
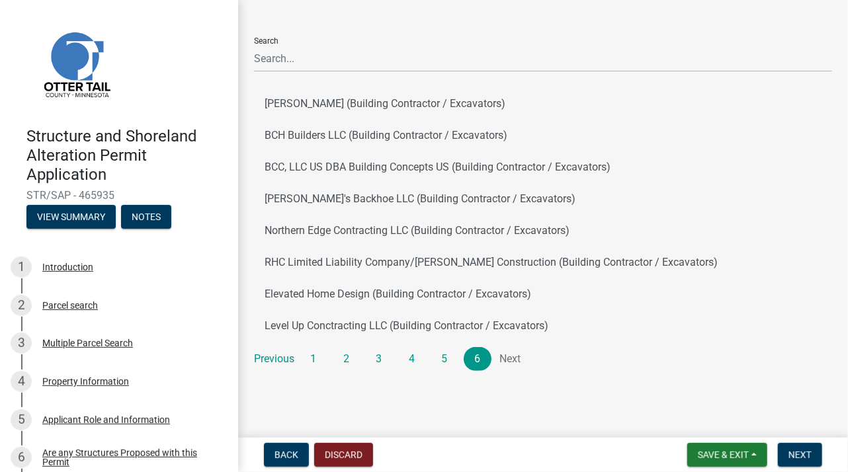
click at [513, 357] on li "Next" at bounding box center [511, 359] width 28 height 24
click at [379, 233] on button "Northern Edge Contracting LLC (Building Contractor / Excavators)" at bounding box center [543, 231] width 578 height 32
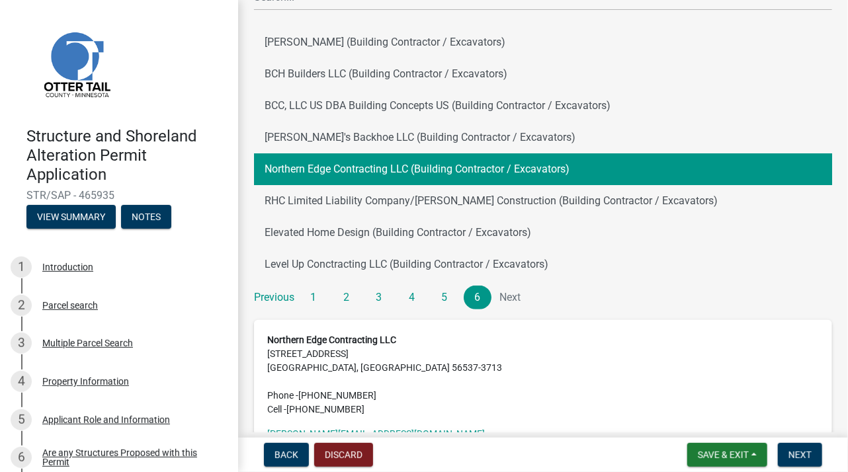
scroll to position [132, 0]
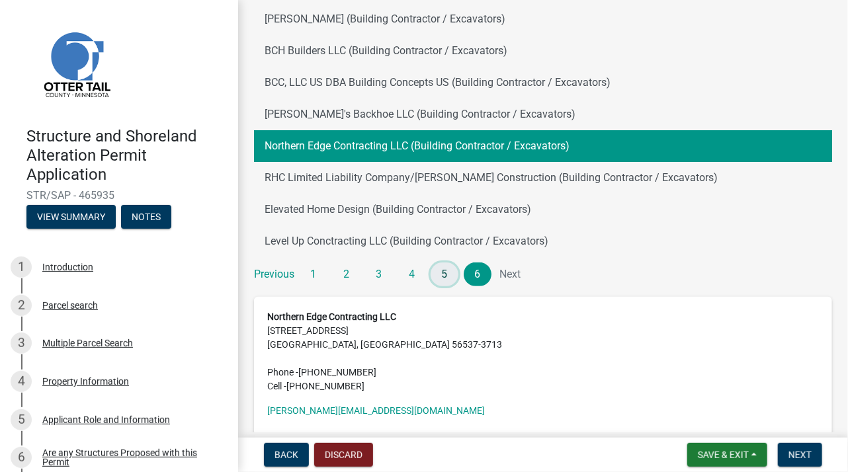
click at [438, 274] on link "5" at bounding box center [445, 275] width 28 height 24
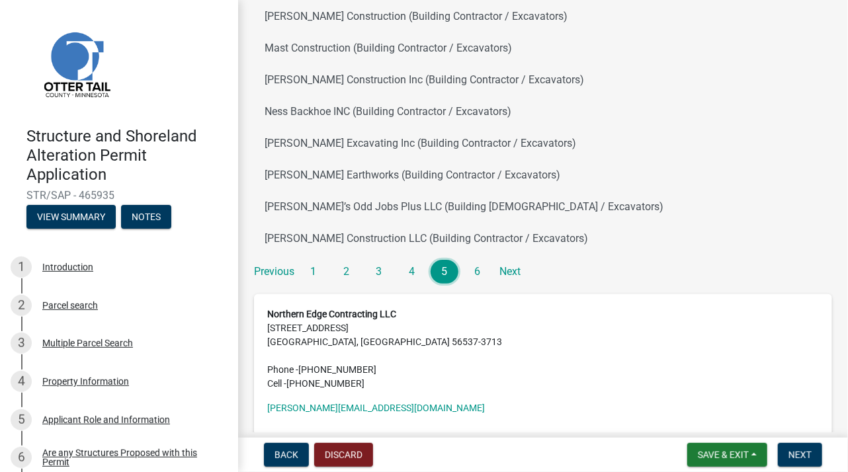
scroll to position [66, 0]
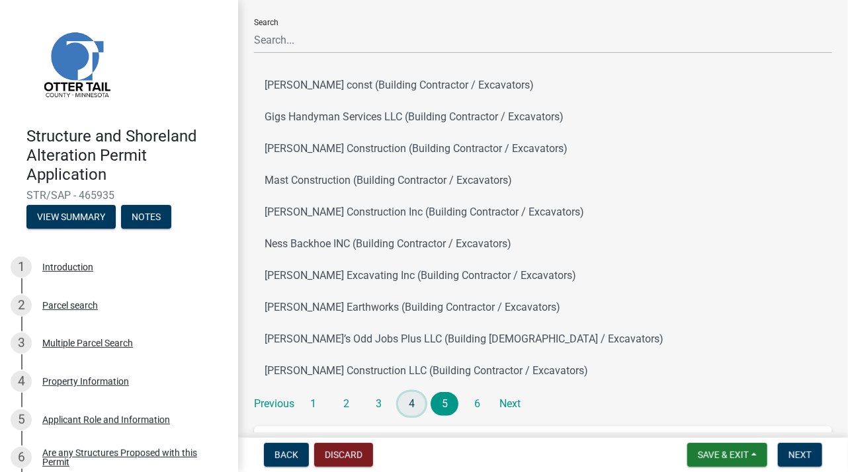
click at [413, 403] on link "4" at bounding box center [412, 404] width 28 height 24
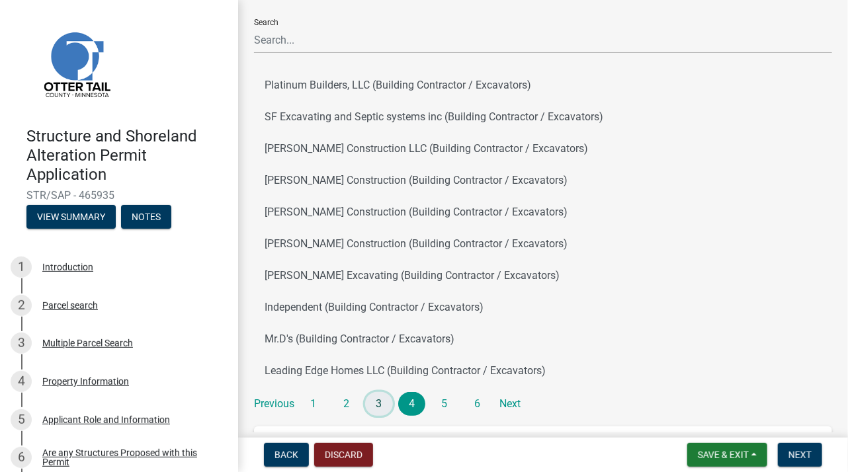
click at [376, 405] on link "3" at bounding box center [379, 404] width 28 height 24
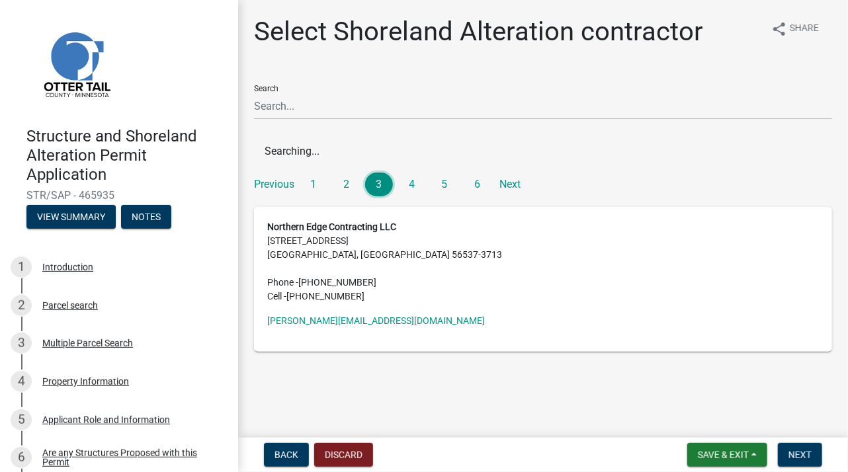
scroll to position [0, 0]
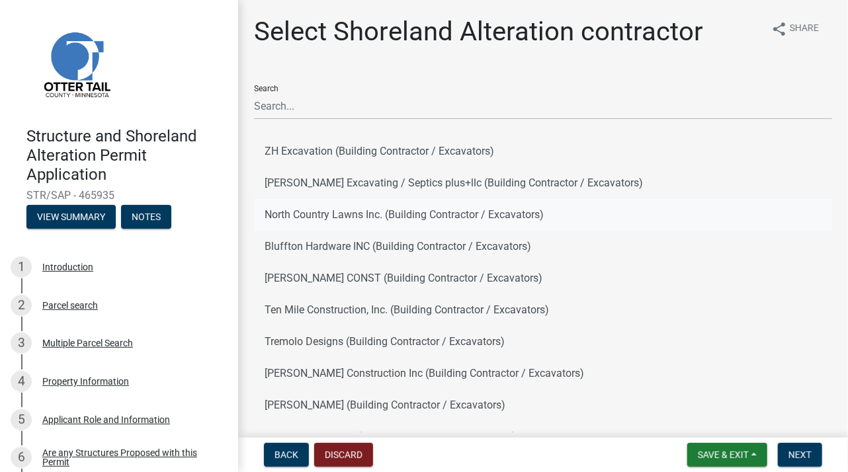
click at [379, 215] on button "North Country Lawns Inc. (Building Contractor / Excavators)" at bounding box center [543, 215] width 578 height 32
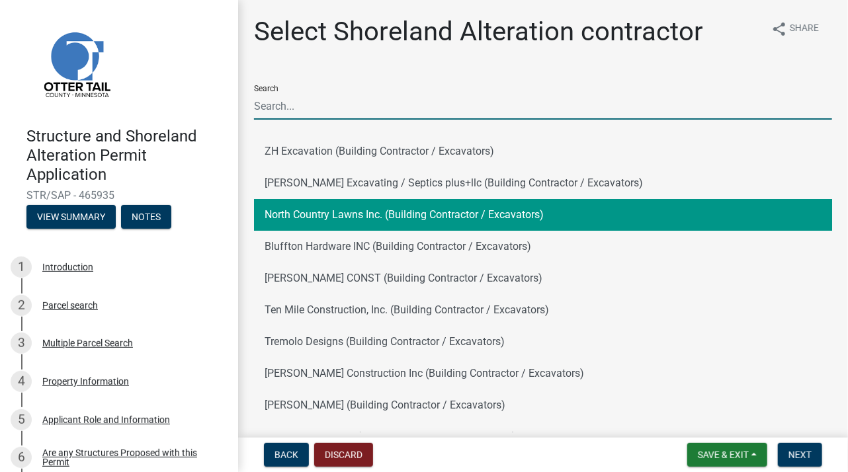
click at [289, 106] on input "Search" at bounding box center [543, 106] width 578 height 27
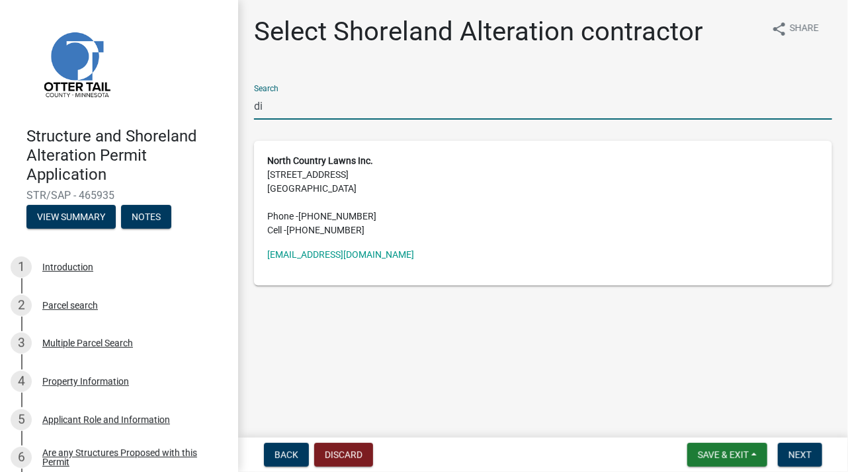
type input "d"
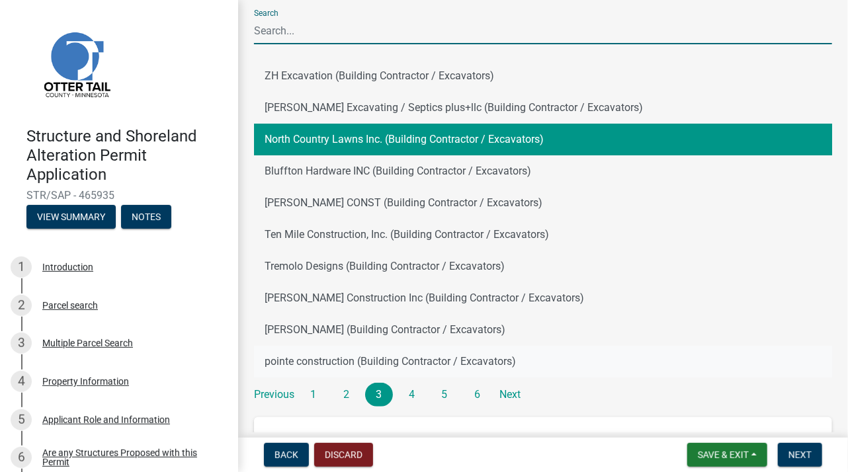
scroll to position [132, 0]
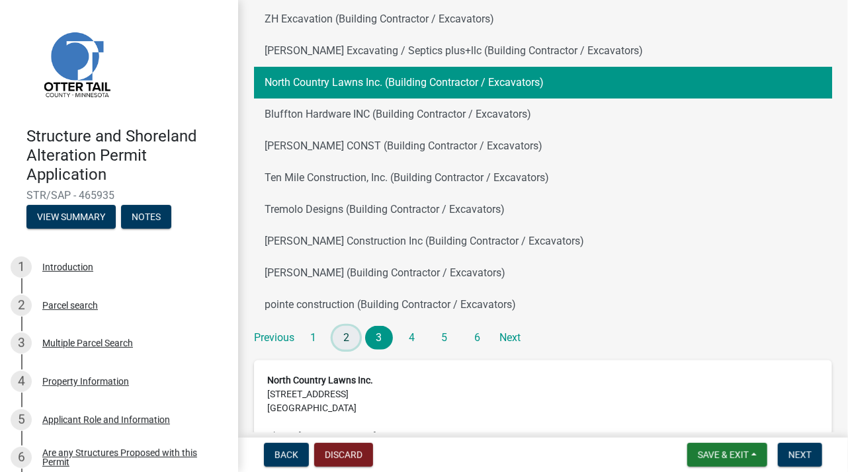
click at [345, 337] on link "2" at bounding box center [347, 338] width 28 height 24
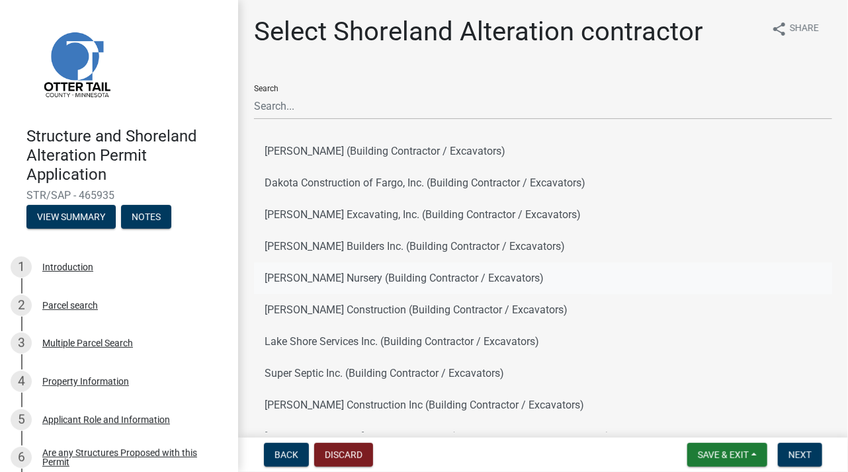
scroll to position [66, 0]
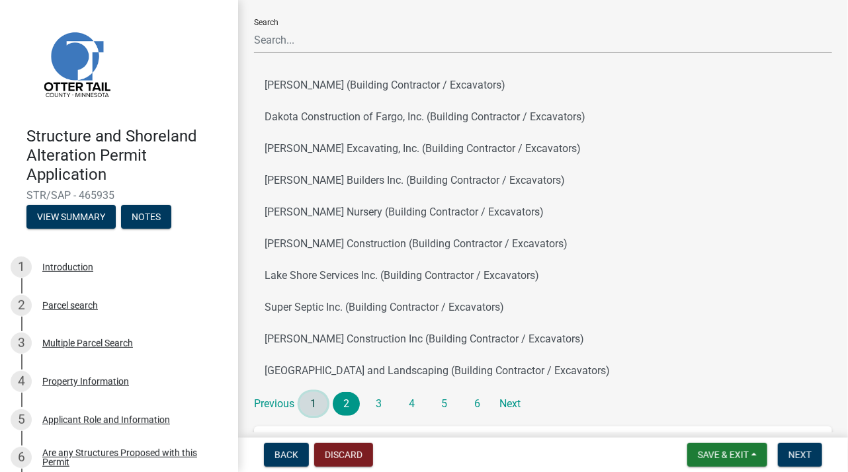
click at [313, 404] on link "1" at bounding box center [314, 404] width 28 height 24
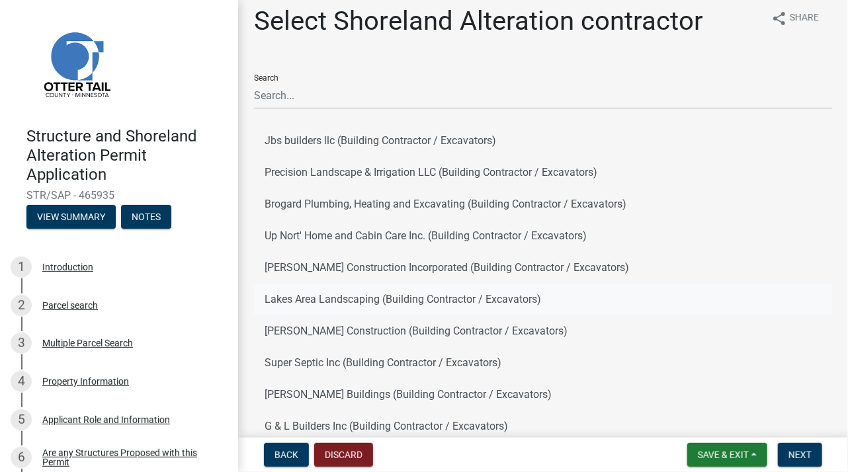
scroll to position [3, 0]
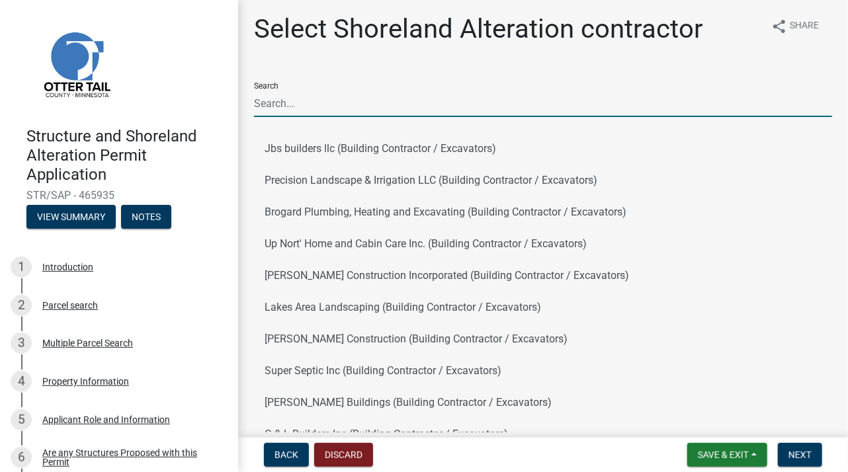
click at [320, 104] on input "Search" at bounding box center [543, 103] width 578 height 27
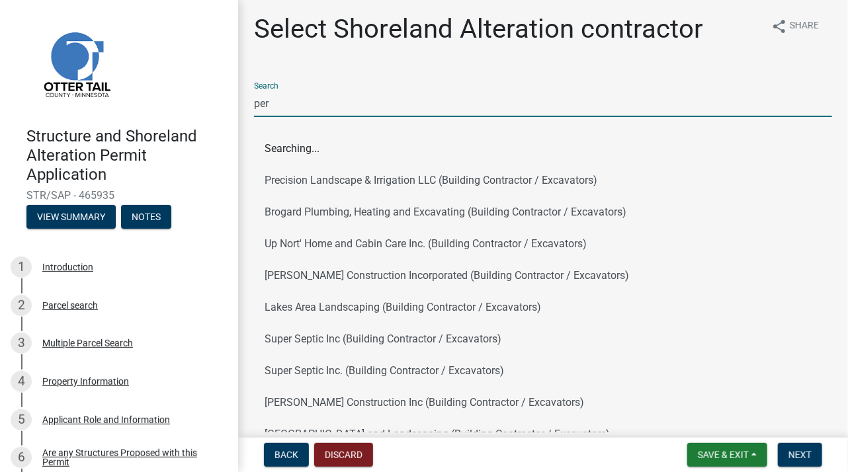
scroll to position [0, 0]
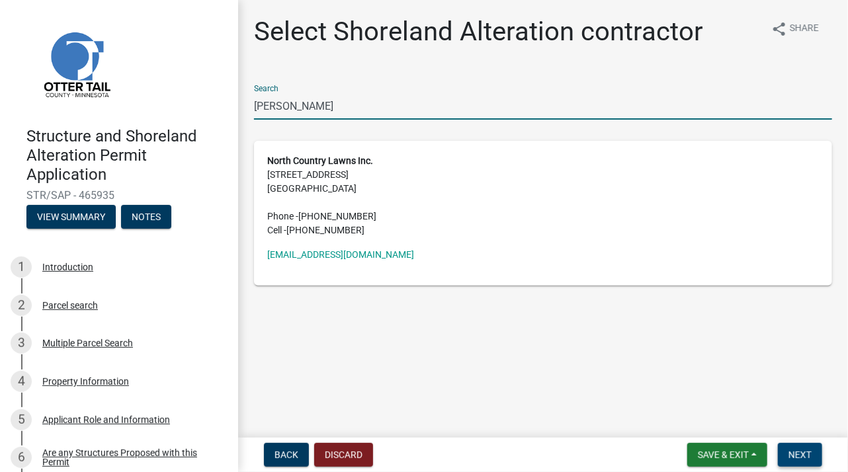
type input "perham"
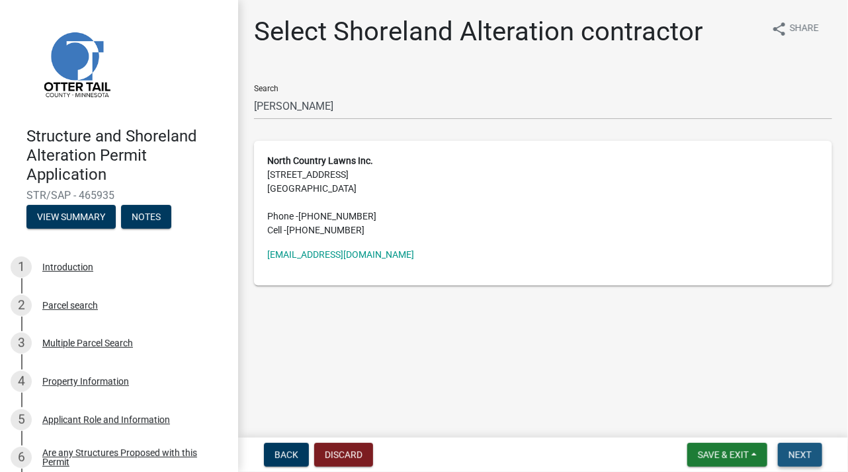
click at [800, 450] on span "Next" at bounding box center [799, 455] width 23 height 11
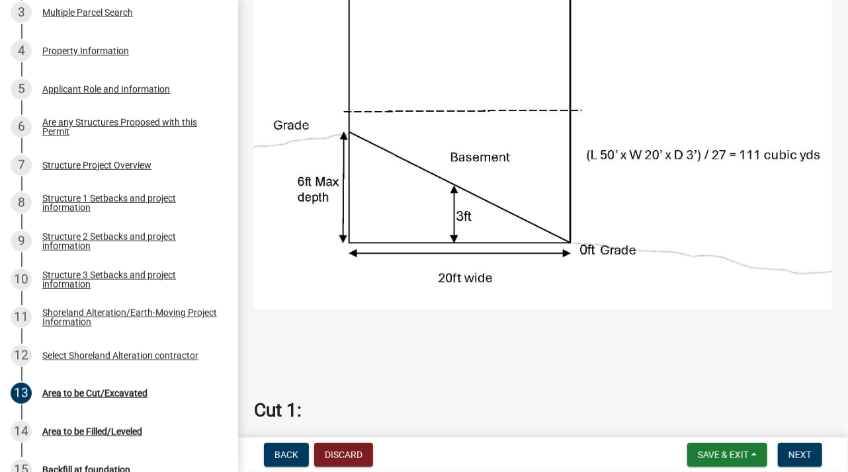
scroll to position [198, 0]
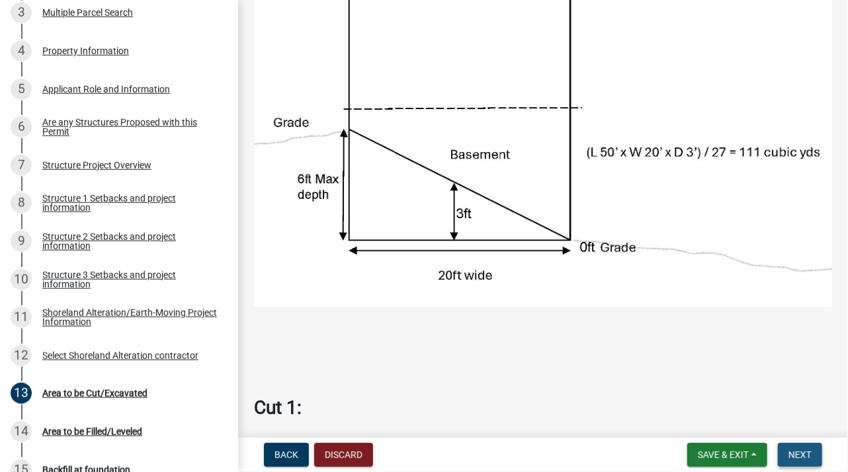
click at [796, 453] on span "Next" at bounding box center [799, 455] width 23 height 11
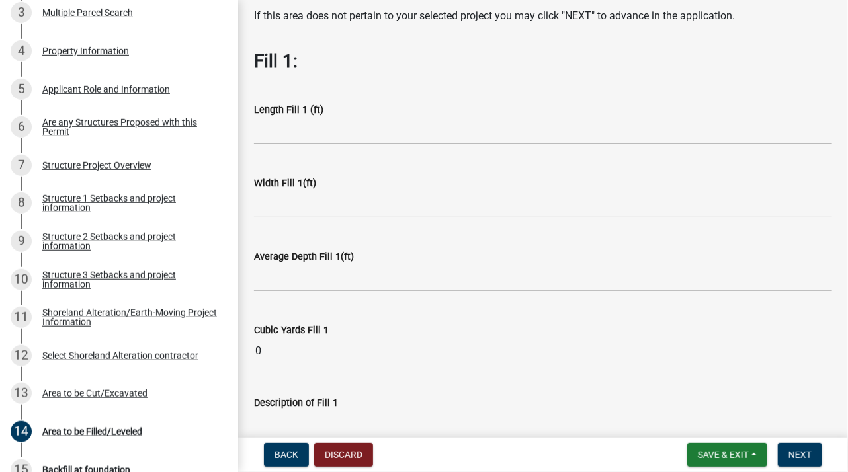
scroll to position [66, 0]
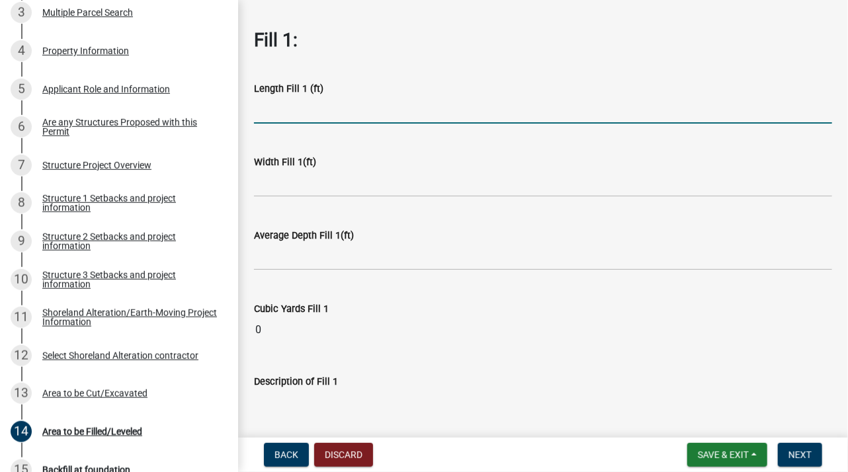
click at [419, 113] on input "text" at bounding box center [543, 110] width 578 height 27
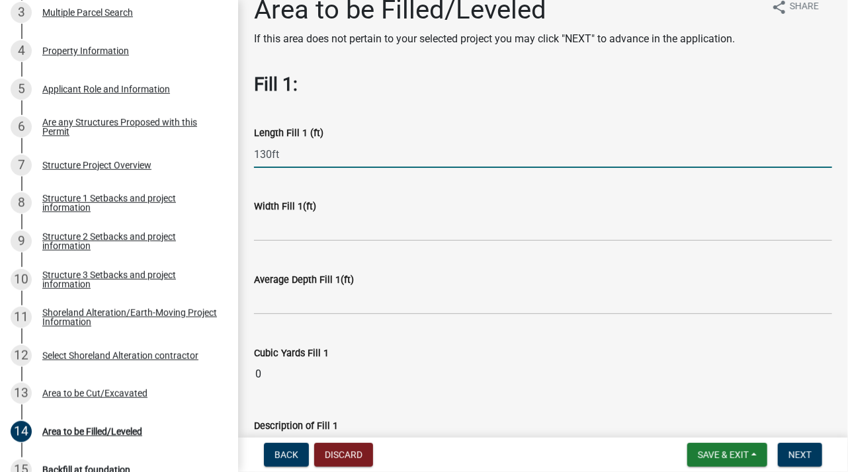
scroll to position [0, 0]
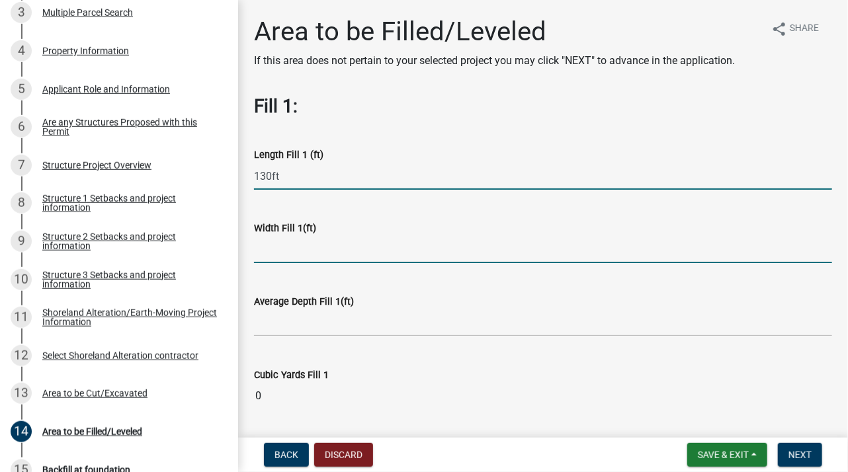
type input "130"
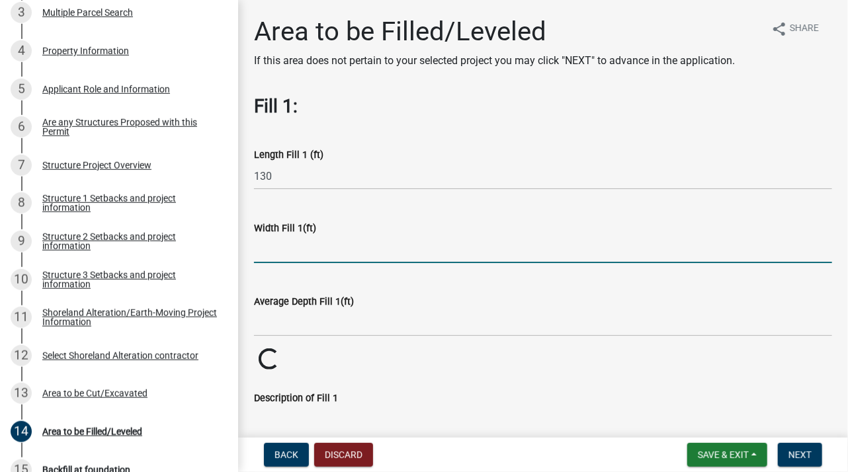
click at [290, 259] on input "text" at bounding box center [543, 249] width 578 height 27
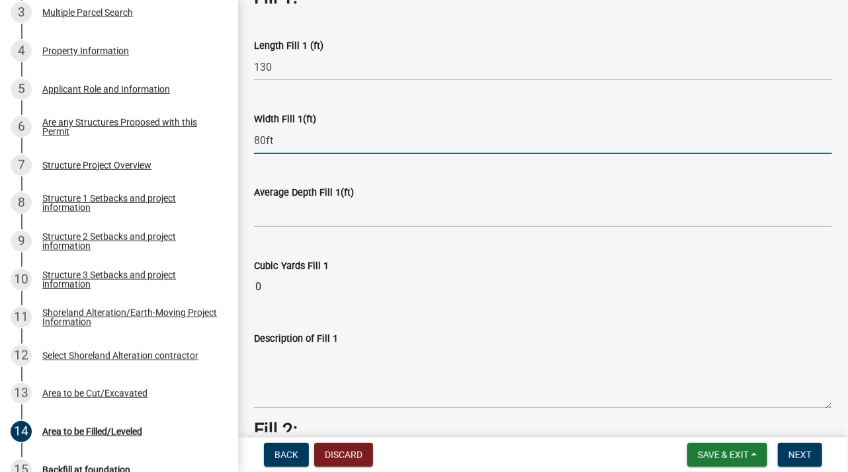
scroll to position [132, 0]
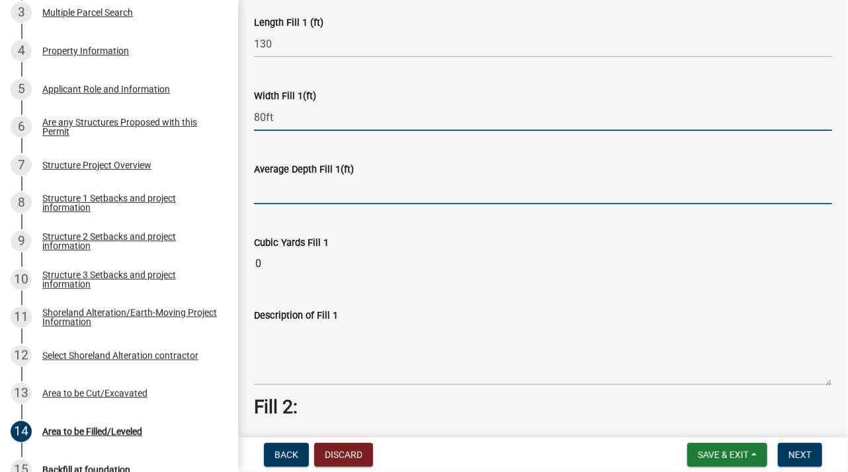
type input "80"
click at [288, 198] on input "text" at bounding box center [543, 190] width 578 height 27
type input "8"
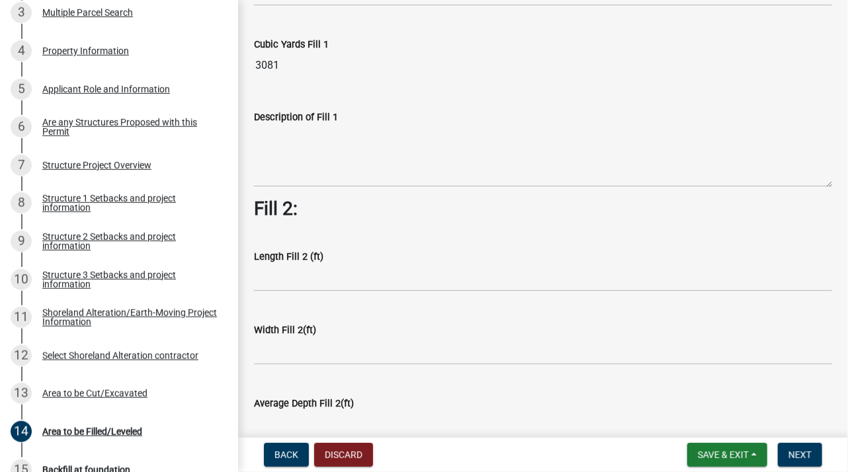
scroll to position [265, 0]
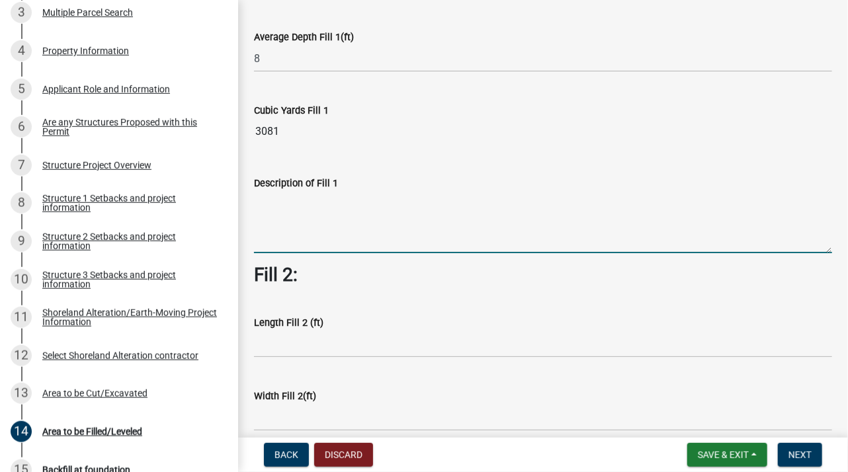
click at [283, 249] on textarea "Description of Fill 1" at bounding box center [543, 222] width 578 height 62
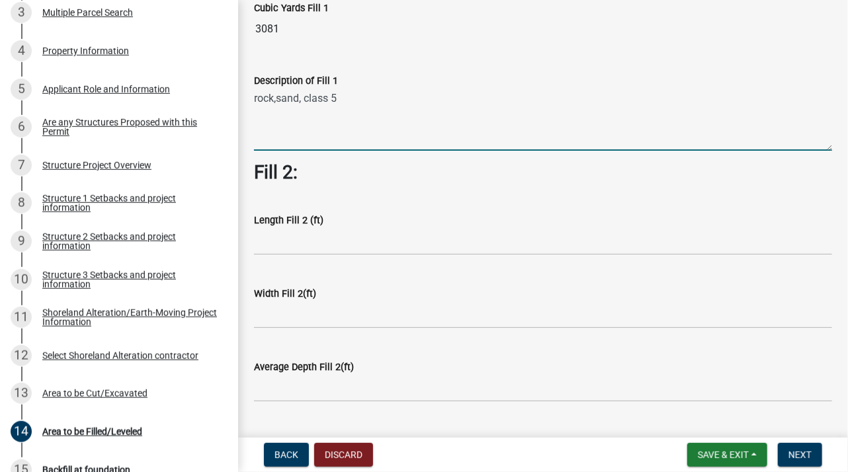
scroll to position [331, 0]
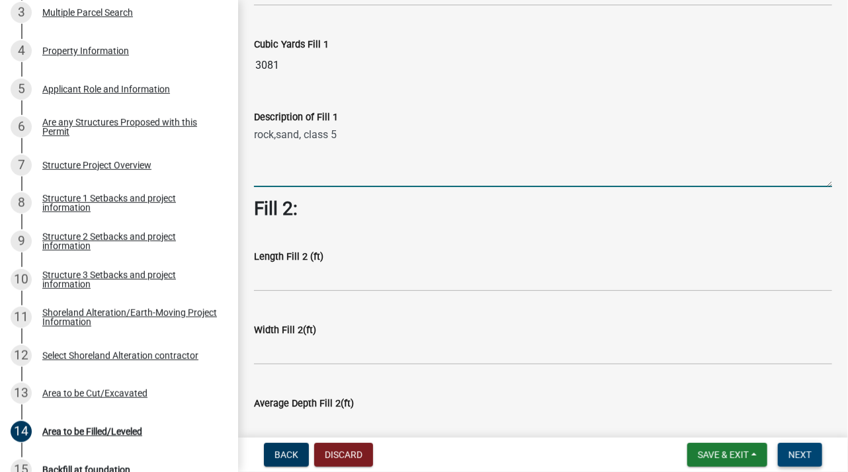
type textarea "rock,sand, class 5"
click at [793, 453] on span "Next" at bounding box center [799, 455] width 23 height 11
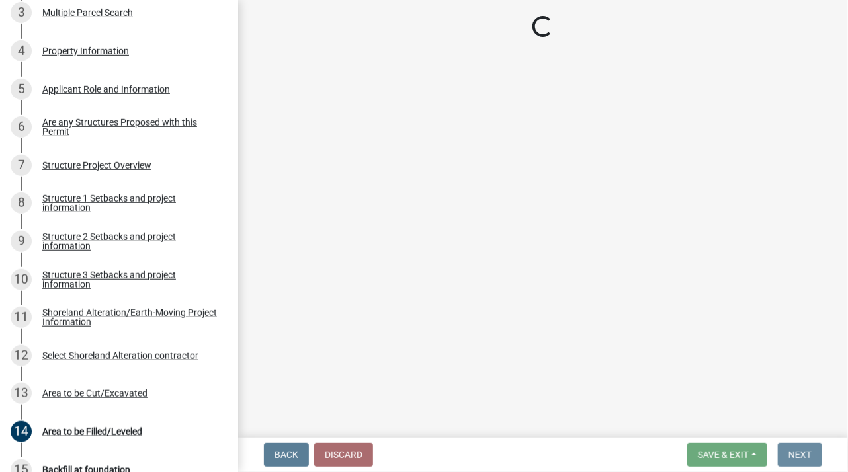
scroll to position [0, 0]
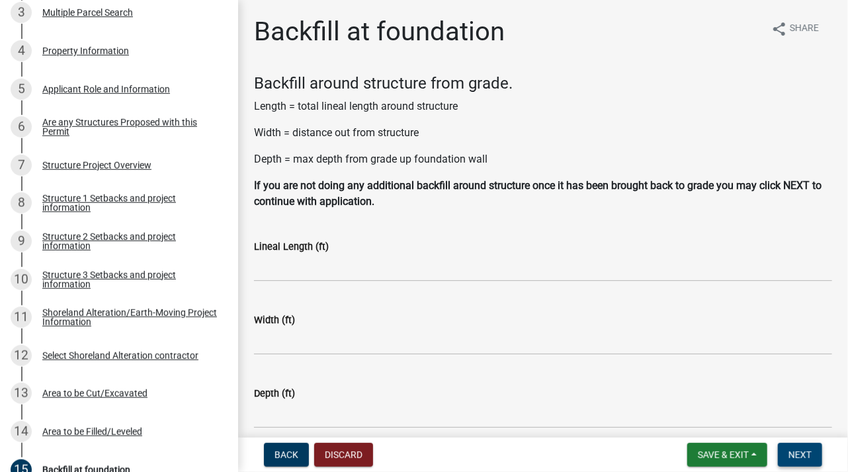
click at [800, 445] on button "Next" at bounding box center [800, 455] width 44 height 24
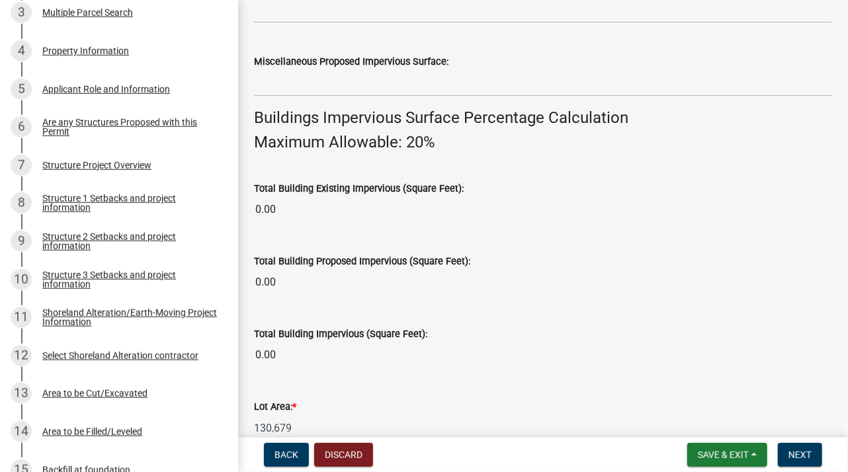
scroll to position [841, 0]
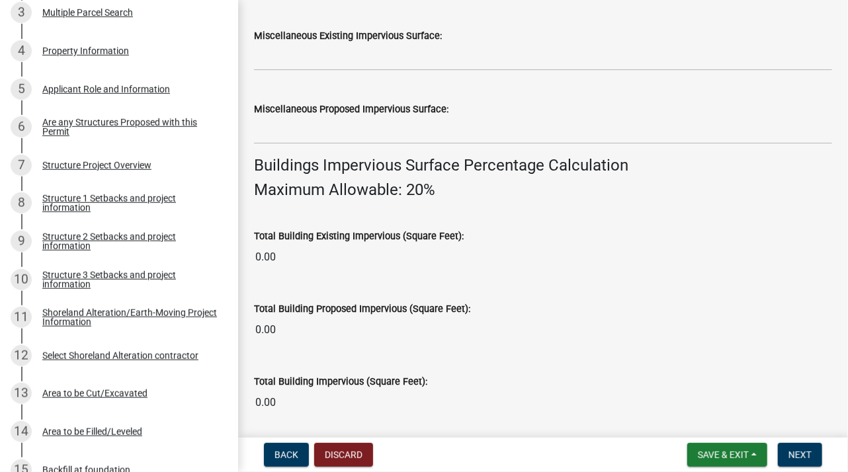
click at [300, 255] on input "0.00" at bounding box center [543, 257] width 578 height 26
click at [303, 263] on input "0.00" at bounding box center [543, 257] width 578 height 26
click at [291, 258] on input "0.00" at bounding box center [543, 257] width 578 height 26
click at [310, 333] on input "0.00" at bounding box center [543, 330] width 578 height 26
click at [323, 257] on input "0.00" at bounding box center [543, 257] width 578 height 26
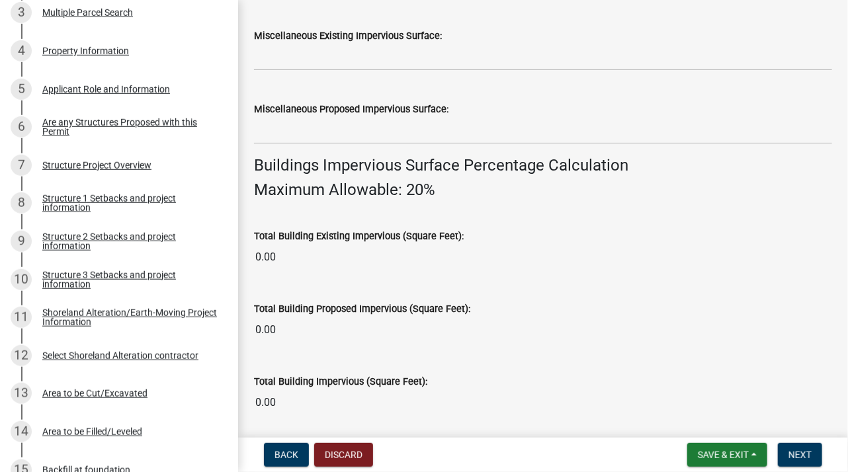
scroll to position [867, 0]
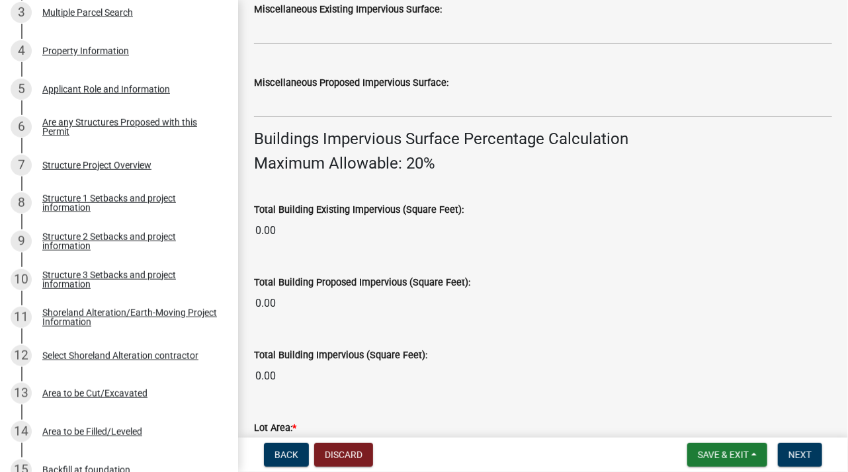
click at [325, 242] on input "0.00" at bounding box center [543, 231] width 578 height 26
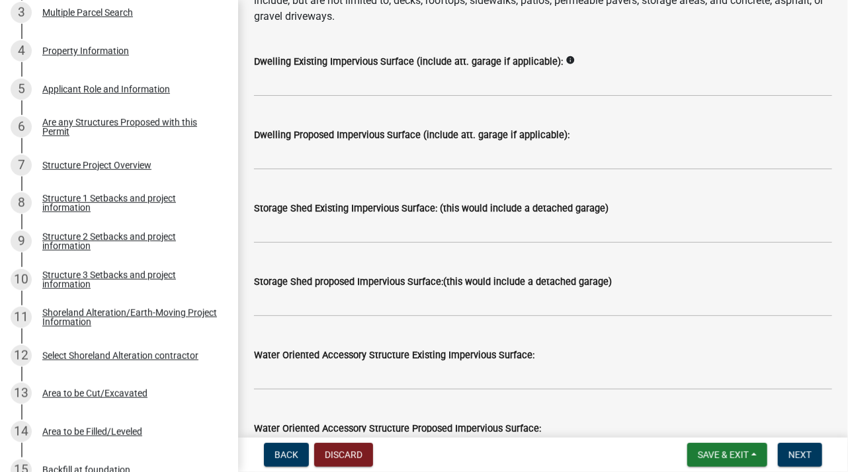
scroll to position [140, 0]
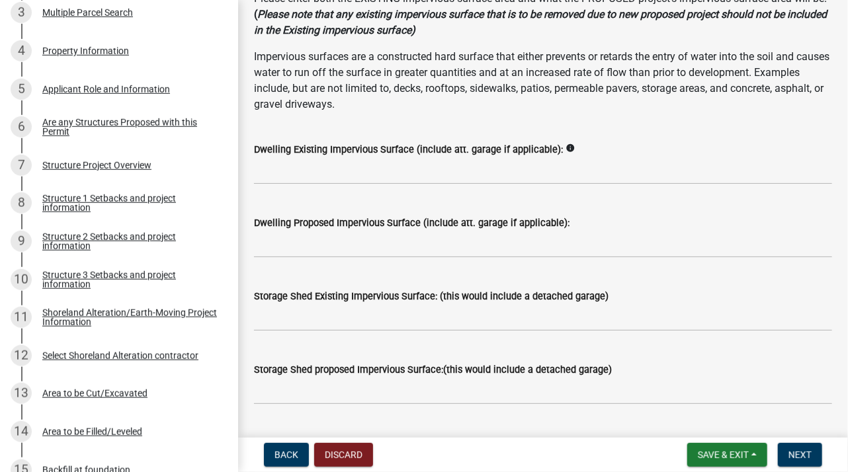
click at [306, 149] on label "Dwelling Existing Impervious Surface (include att. garage if applicable):" at bounding box center [408, 150] width 309 height 9
click at [404, 173] on input "text" at bounding box center [543, 170] width 578 height 27
click at [310, 173] on input "text" at bounding box center [543, 170] width 578 height 27
type input "l"
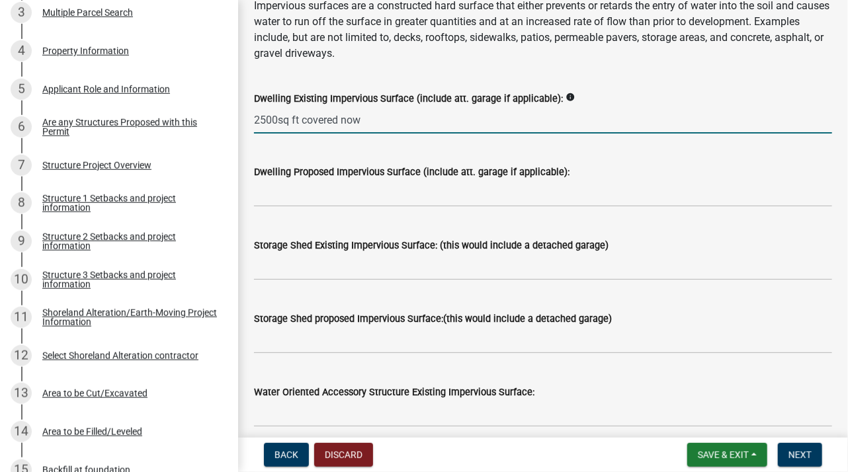
scroll to position [206, 0]
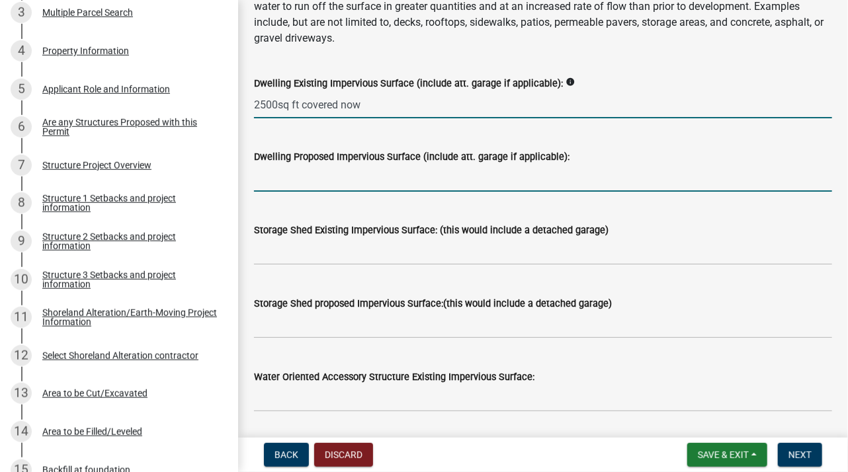
type input "2500"
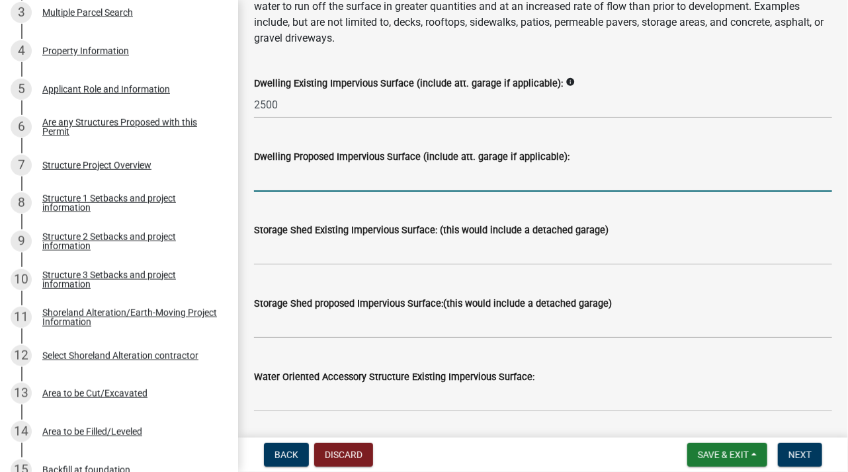
click at [303, 177] on input "text" at bounding box center [543, 178] width 578 height 27
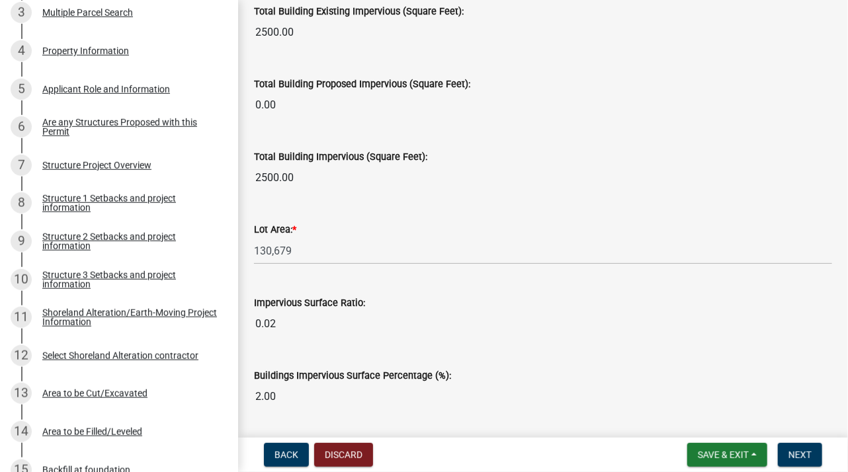
scroll to position [1105, 0]
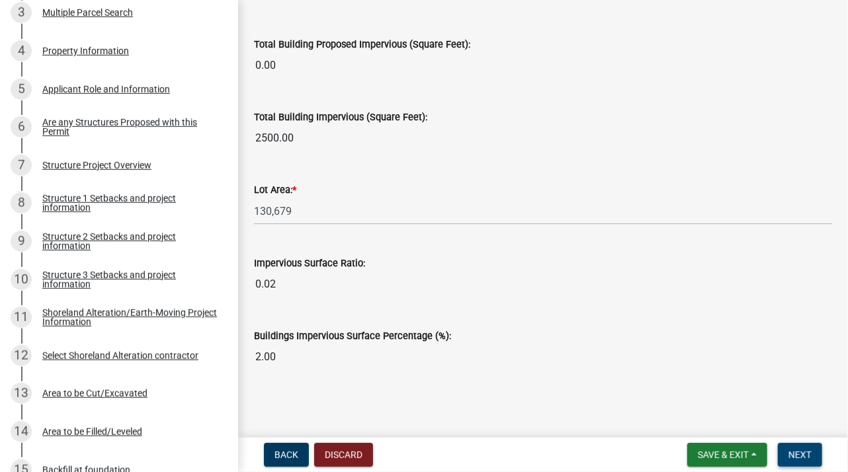
type input "3200"
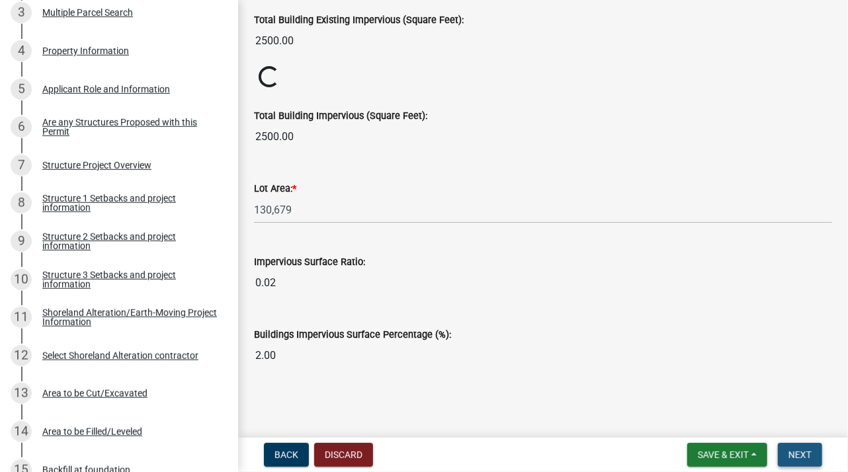
click at [806, 453] on span "Next" at bounding box center [799, 455] width 23 height 11
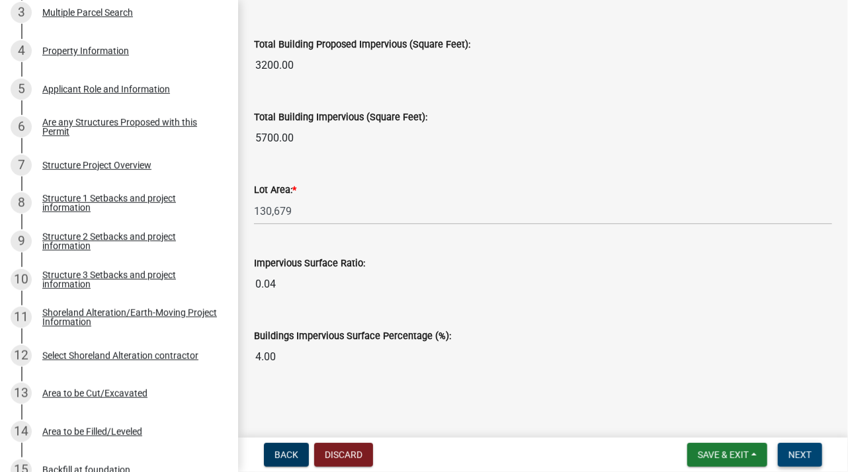
click at [796, 448] on button "Next" at bounding box center [800, 455] width 44 height 24
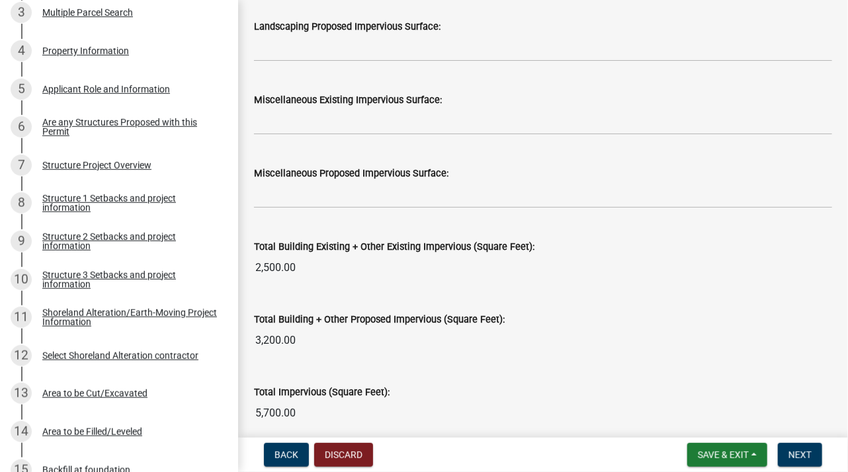
scroll to position [1342, 0]
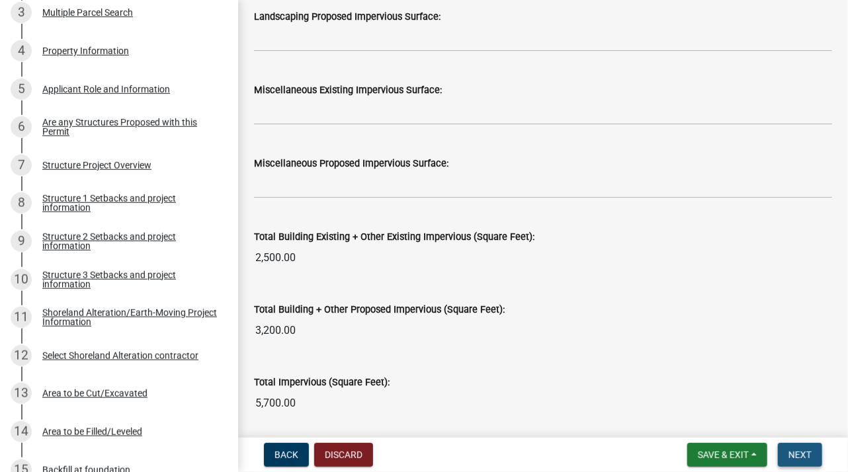
click at [801, 453] on span "Next" at bounding box center [799, 455] width 23 height 11
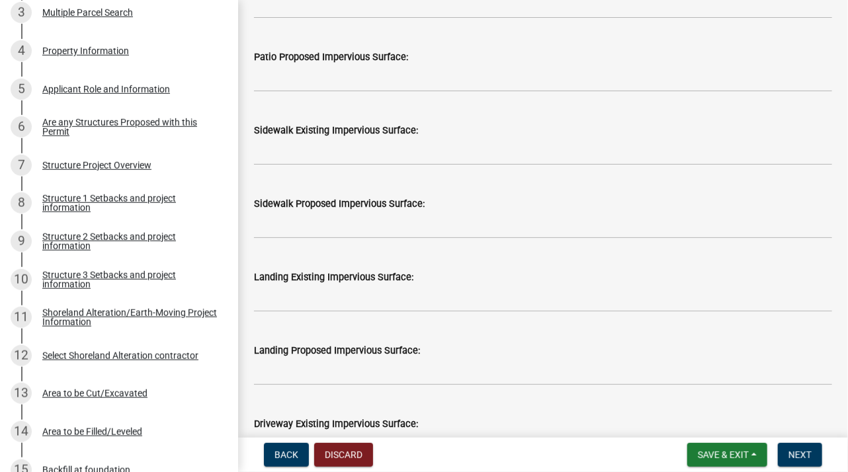
scroll to position [728, 0]
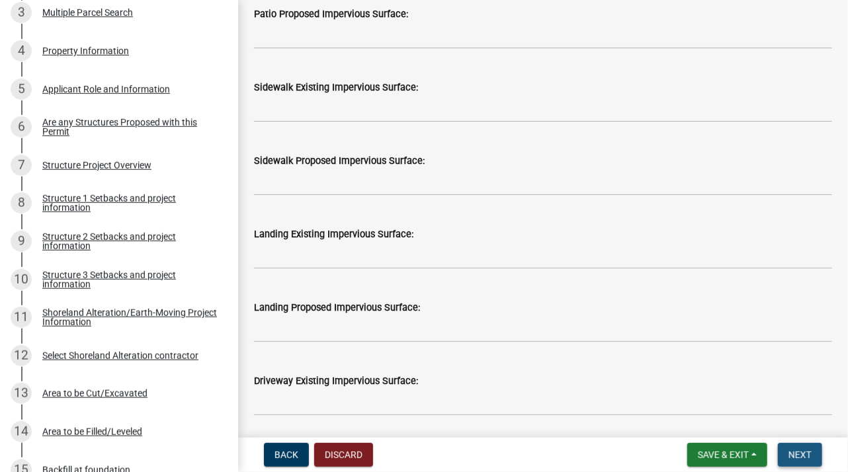
click at [798, 462] on button "Next" at bounding box center [800, 455] width 44 height 24
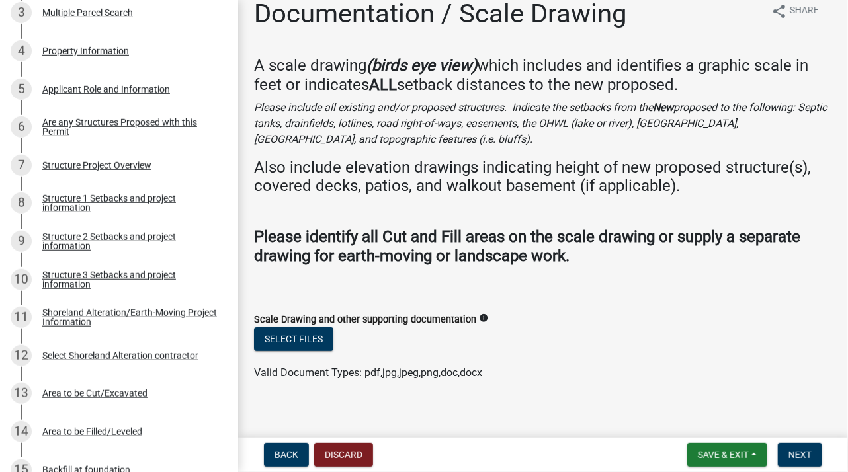
scroll to position [29, 0]
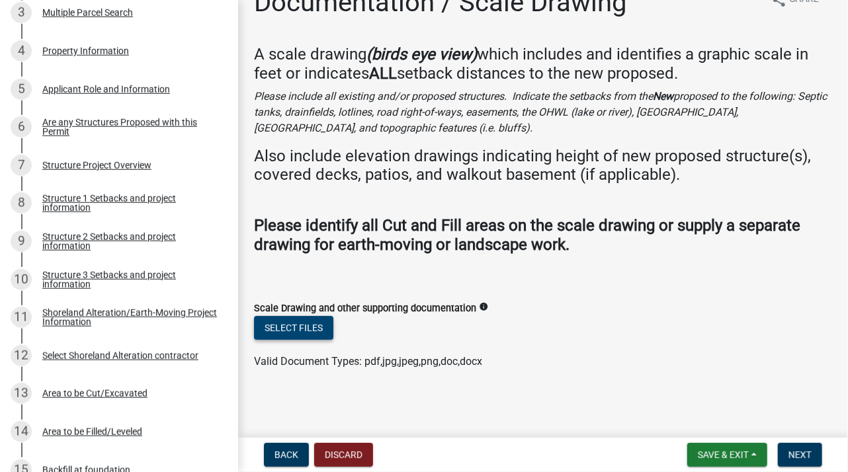
click at [310, 329] on button "Select files" at bounding box center [293, 328] width 79 height 24
click at [809, 458] on span "Next" at bounding box center [799, 455] width 23 height 11
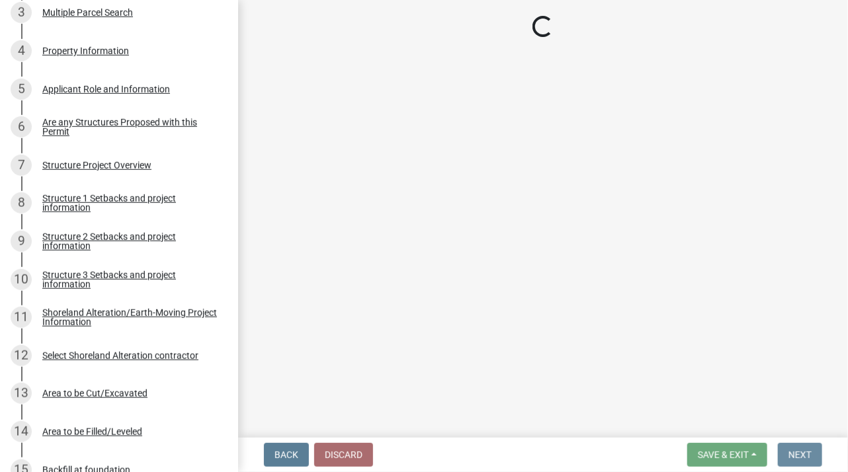
scroll to position [0, 0]
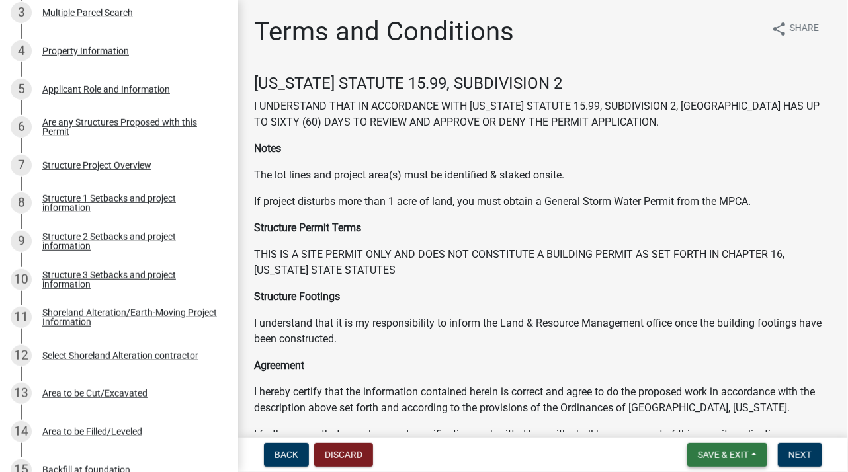
click at [713, 452] on span "Save & Exit" at bounding box center [723, 455] width 51 height 11
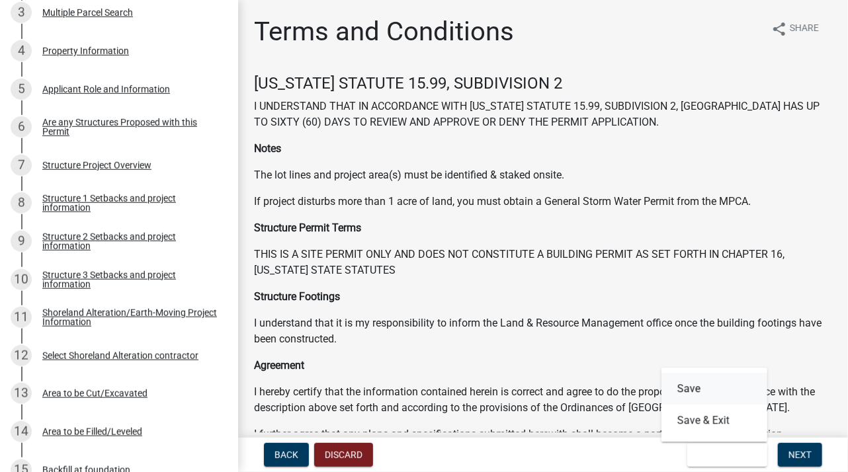
click at [694, 386] on button "Save" at bounding box center [714, 389] width 106 height 32
